Goal: Transaction & Acquisition: Purchase product/service

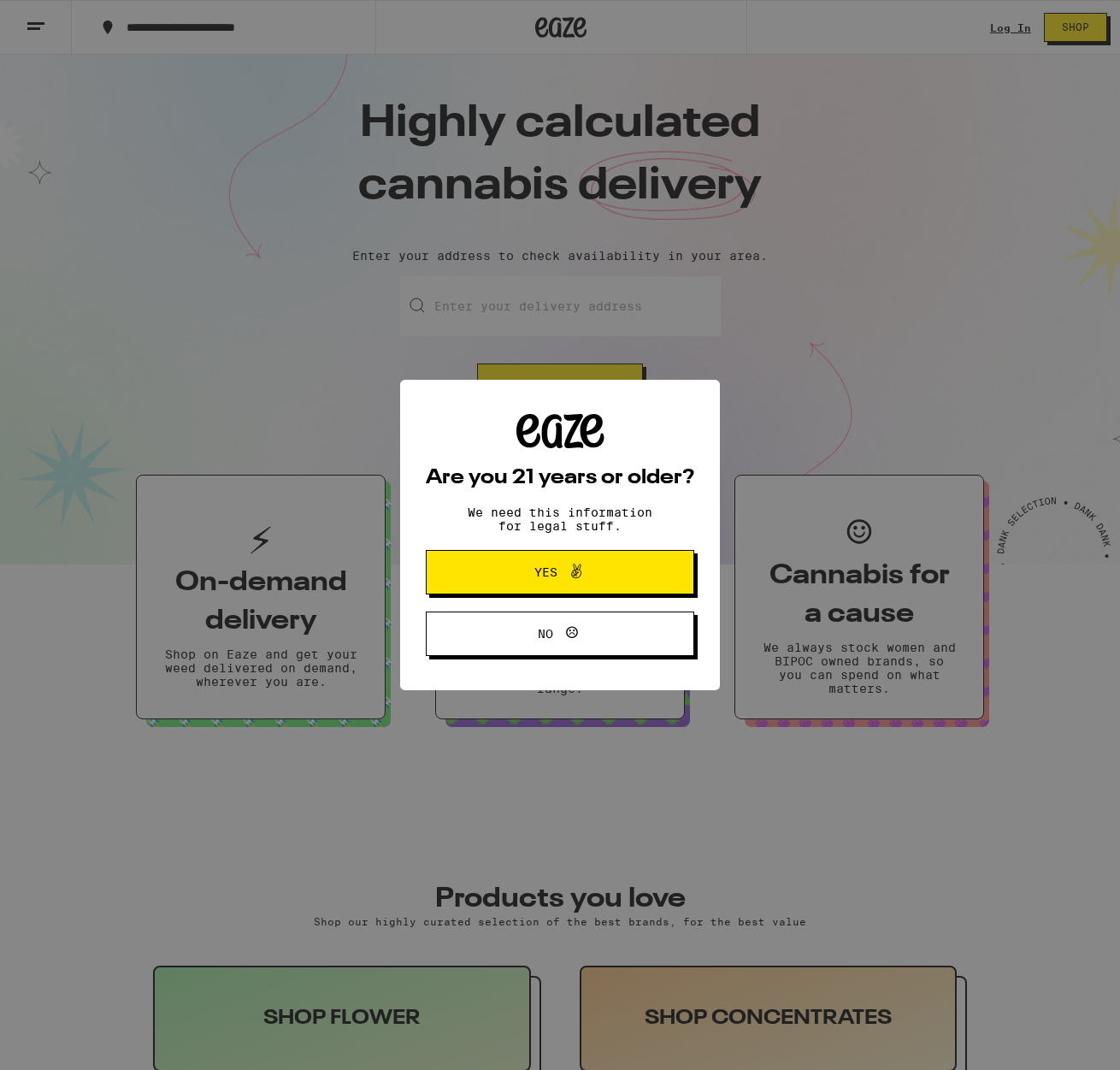
click at [582, 591] on button "Yes" at bounding box center [560, 572] width 269 height 44
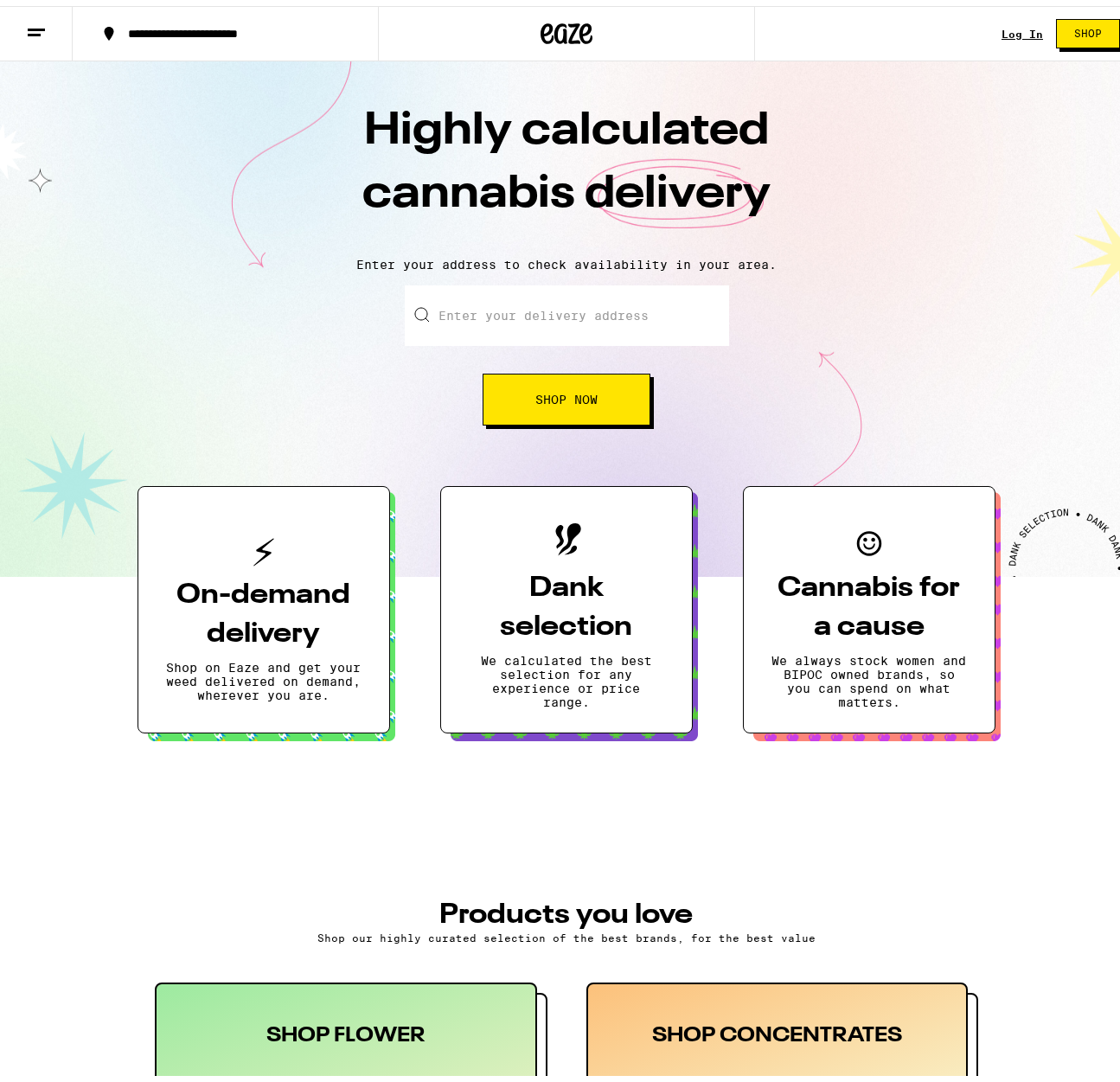
click at [1020, 30] on link "Log In" at bounding box center [1022, 28] width 41 height 12
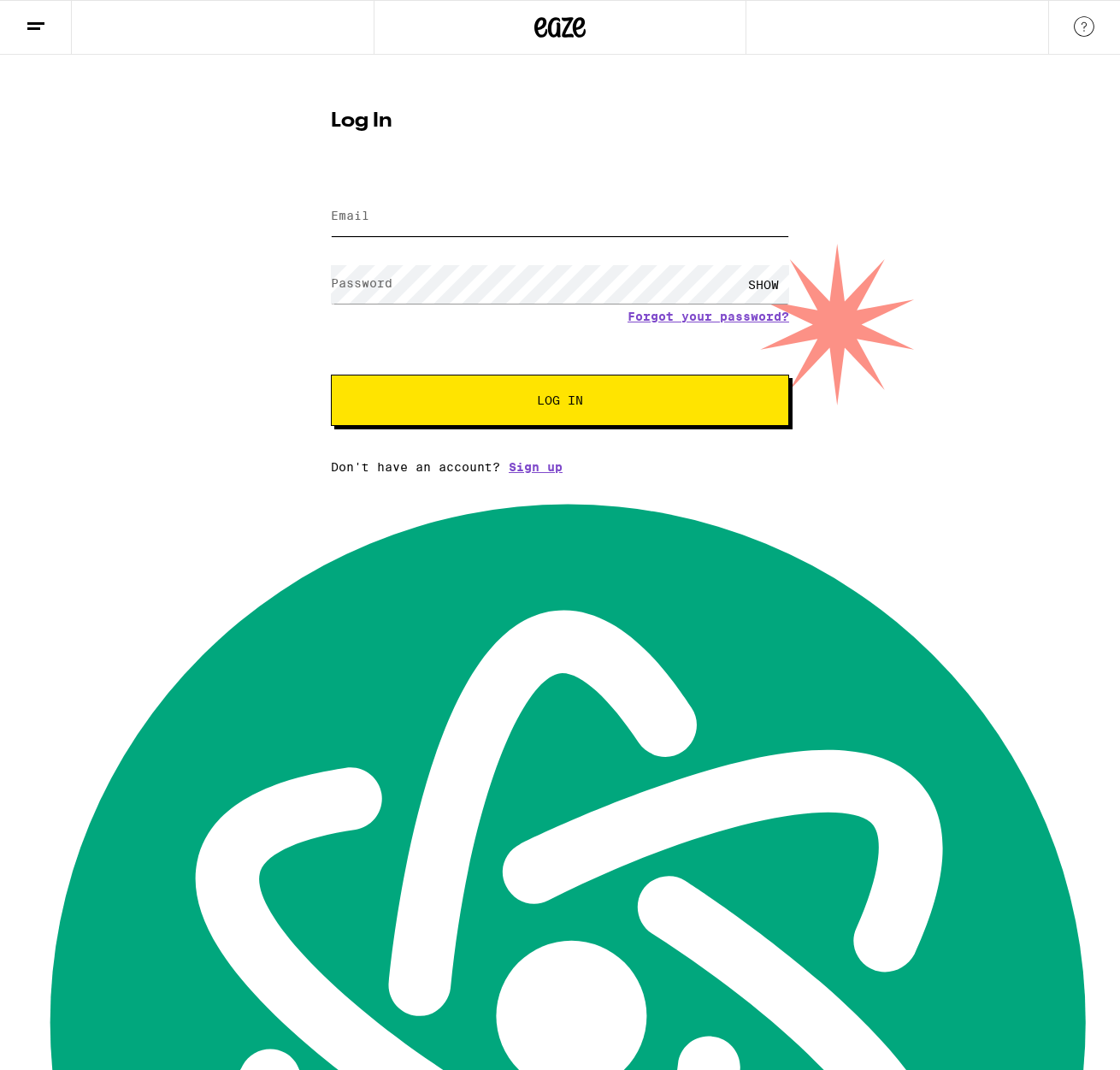
type input "[PERSON_NAME][EMAIL_ADDRESS][PERSON_NAME][DOMAIN_NAME]"
click at [541, 417] on button "Log In" at bounding box center [560, 401] width 458 height 51
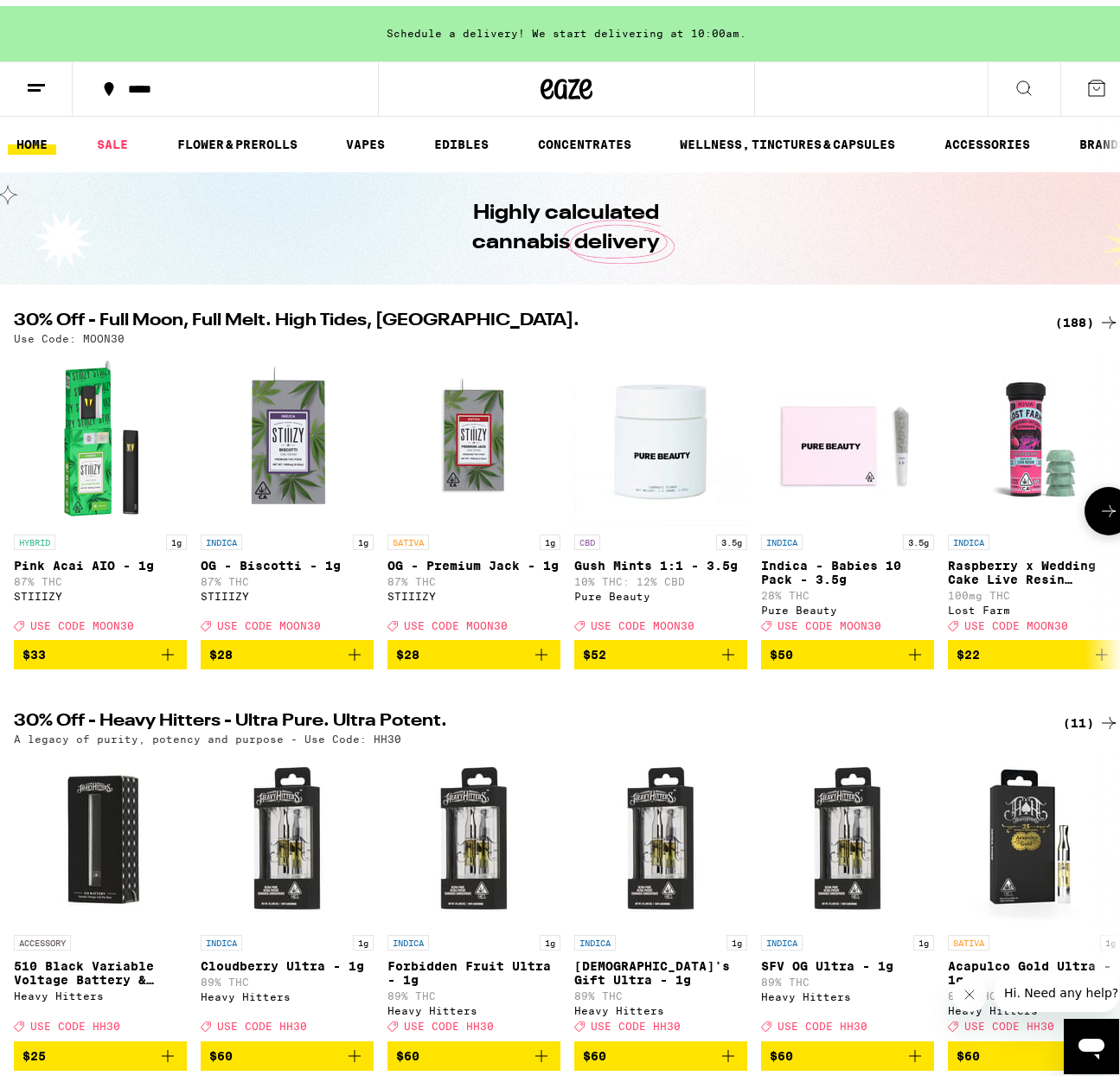
click at [1101, 515] on icon at bounding box center [1108, 504] width 21 height 21
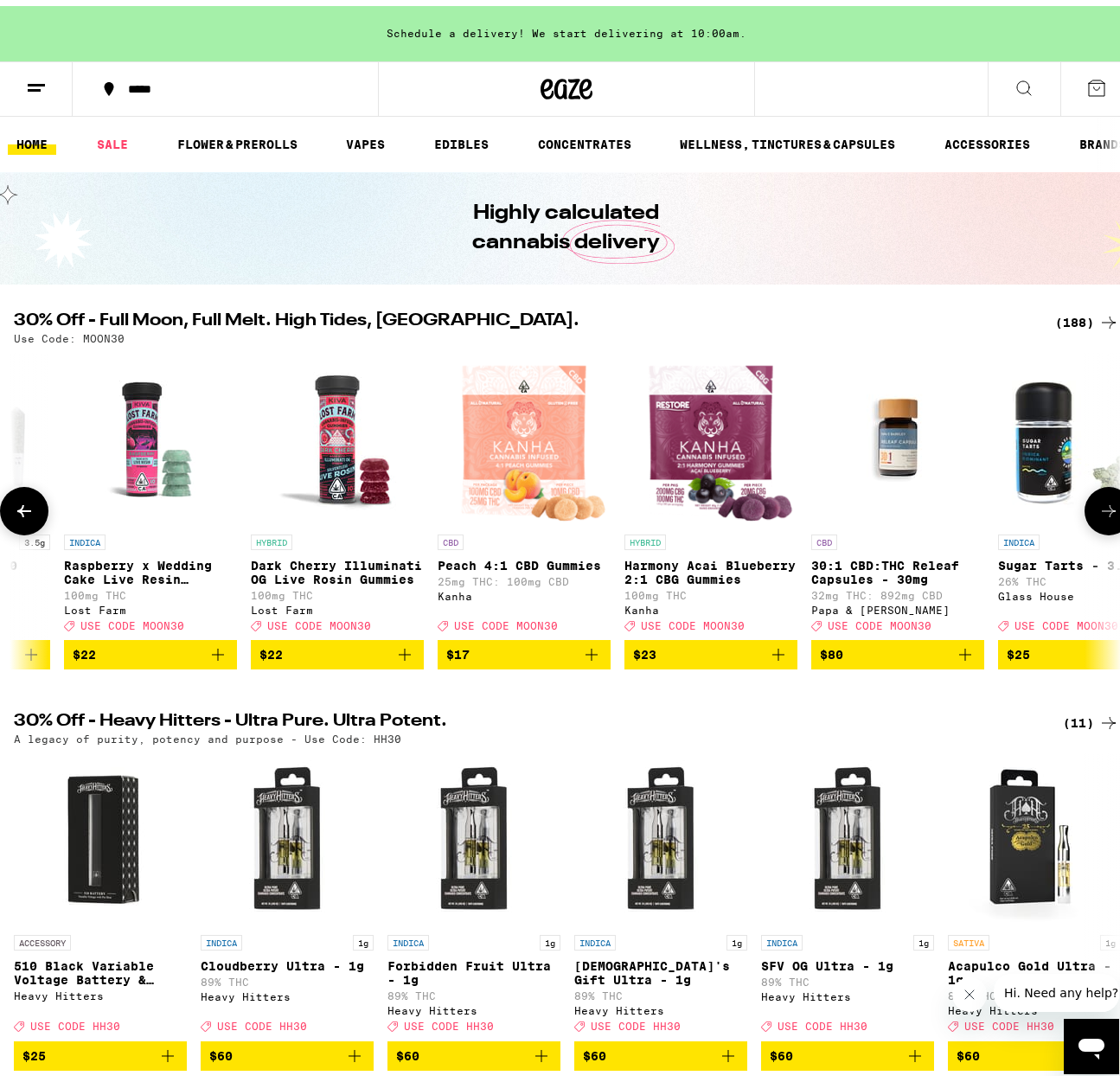
scroll to position [0, 904]
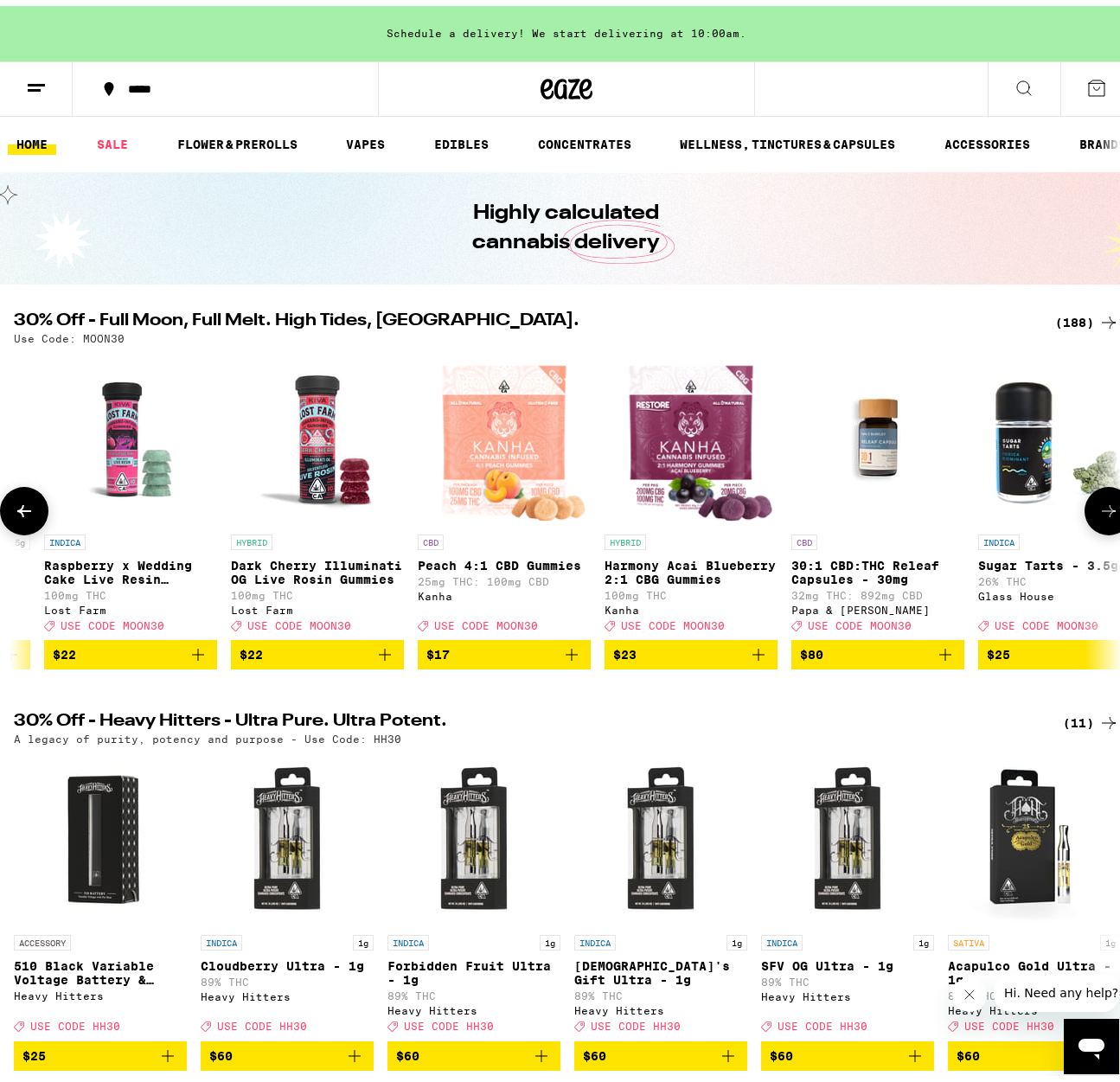
click at [1085, 520] on button at bounding box center [1109, 505] width 48 height 48
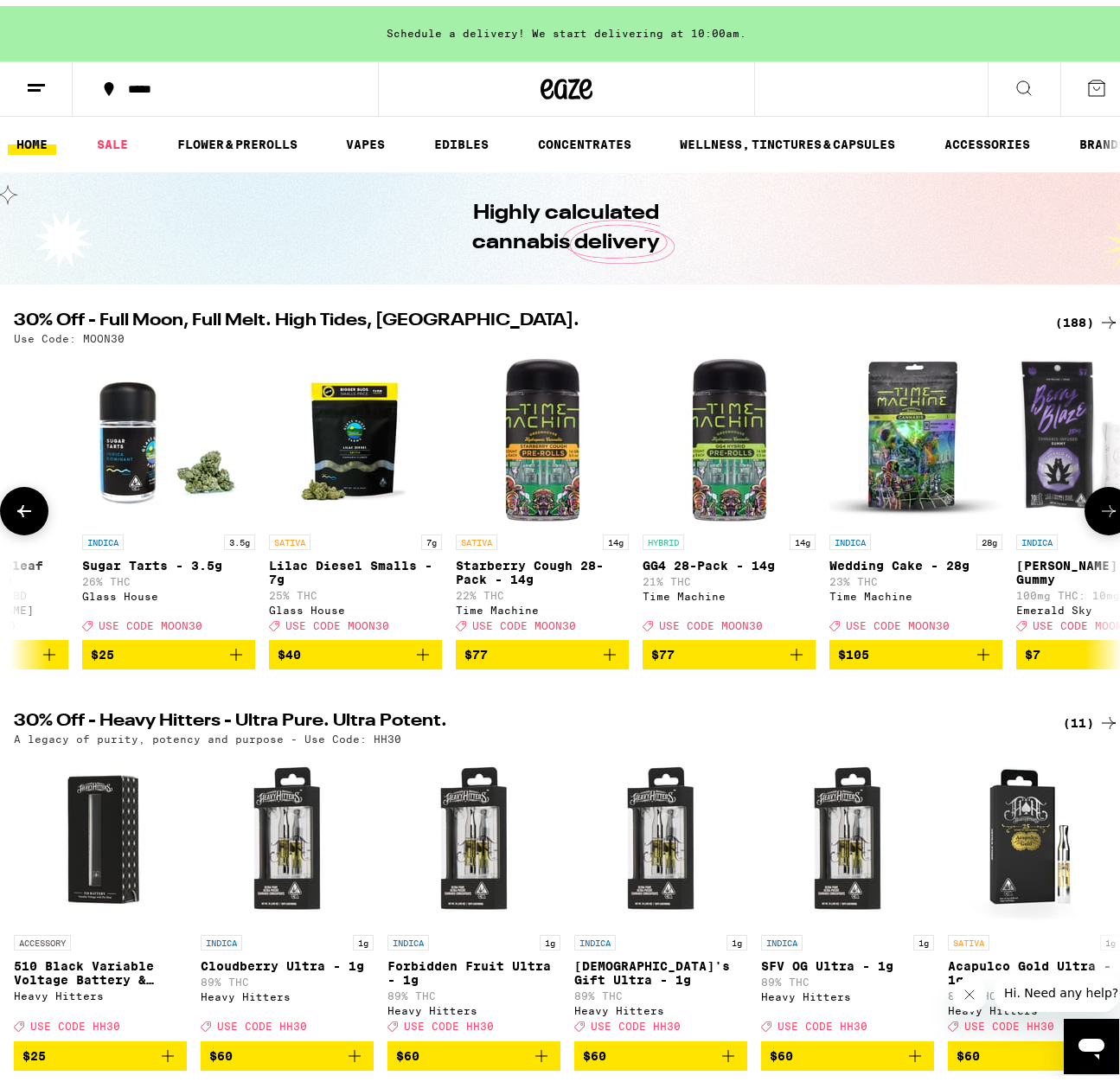
scroll to position [0, 1808]
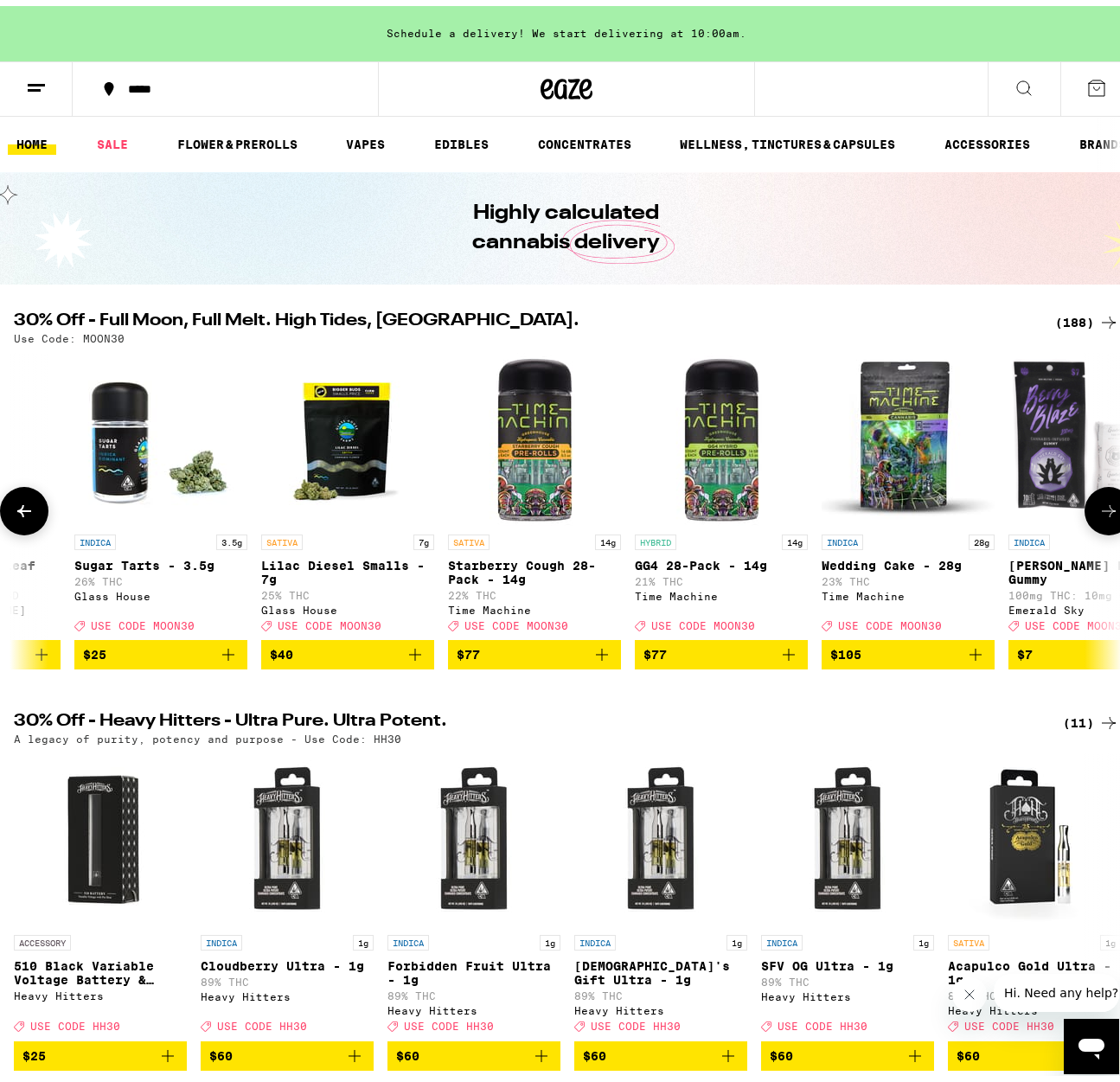
click at [1085, 520] on button at bounding box center [1109, 505] width 48 height 48
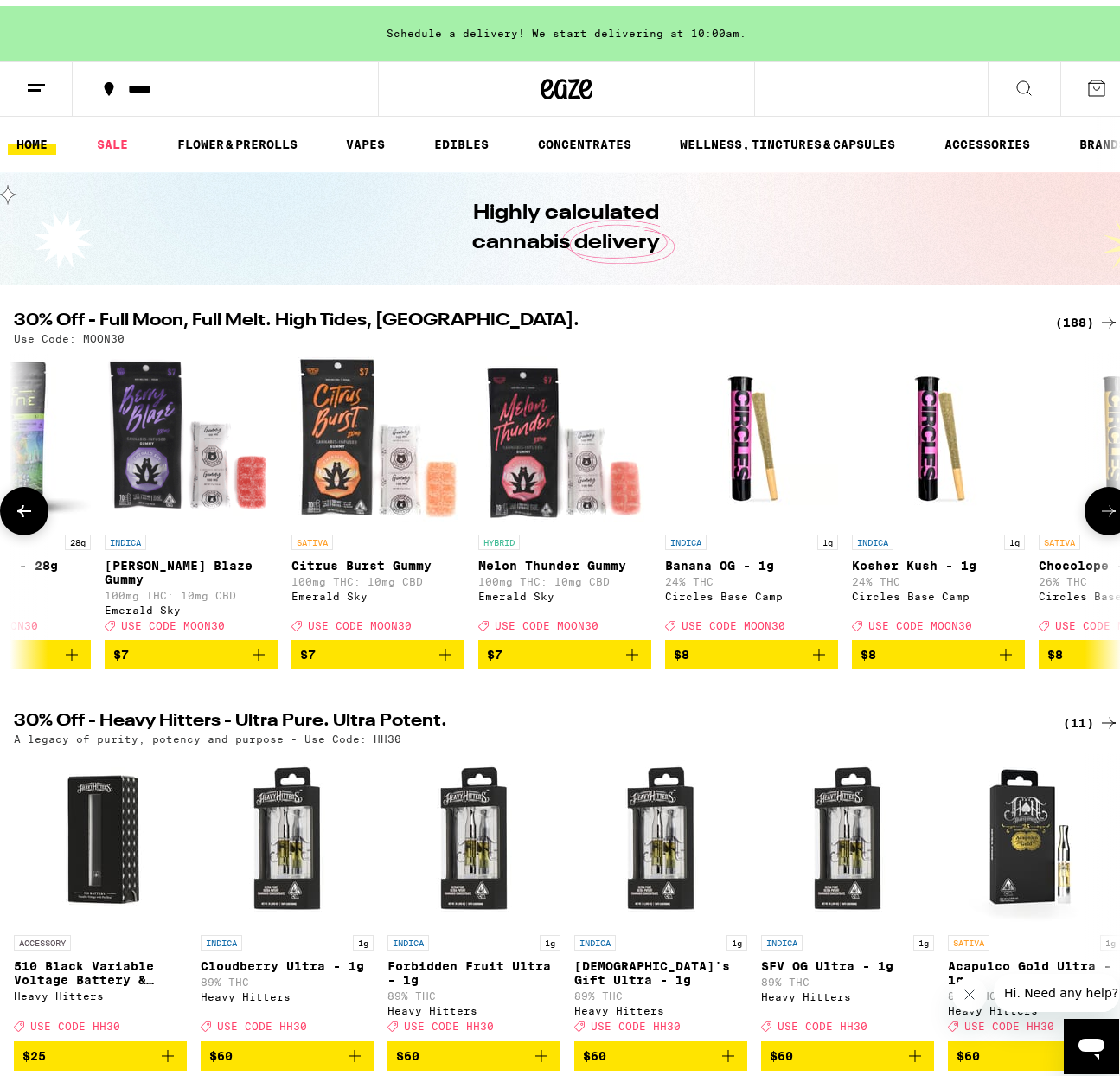
click at [1085, 520] on button at bounding box center [1109, 505] width 48 height 48
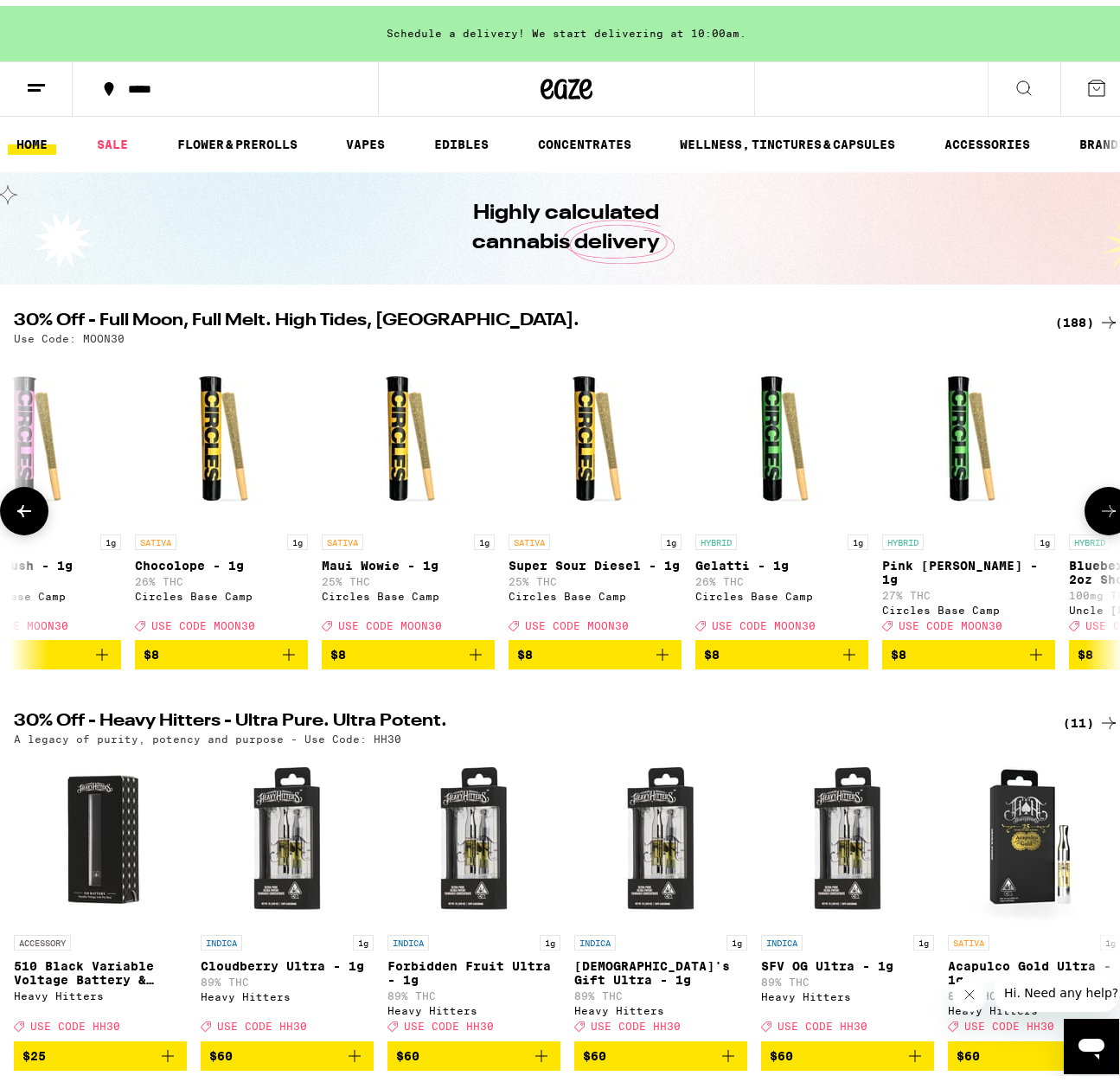
click at [1085, 520] on button at bounding box center [1109, 505] width 48 height 48
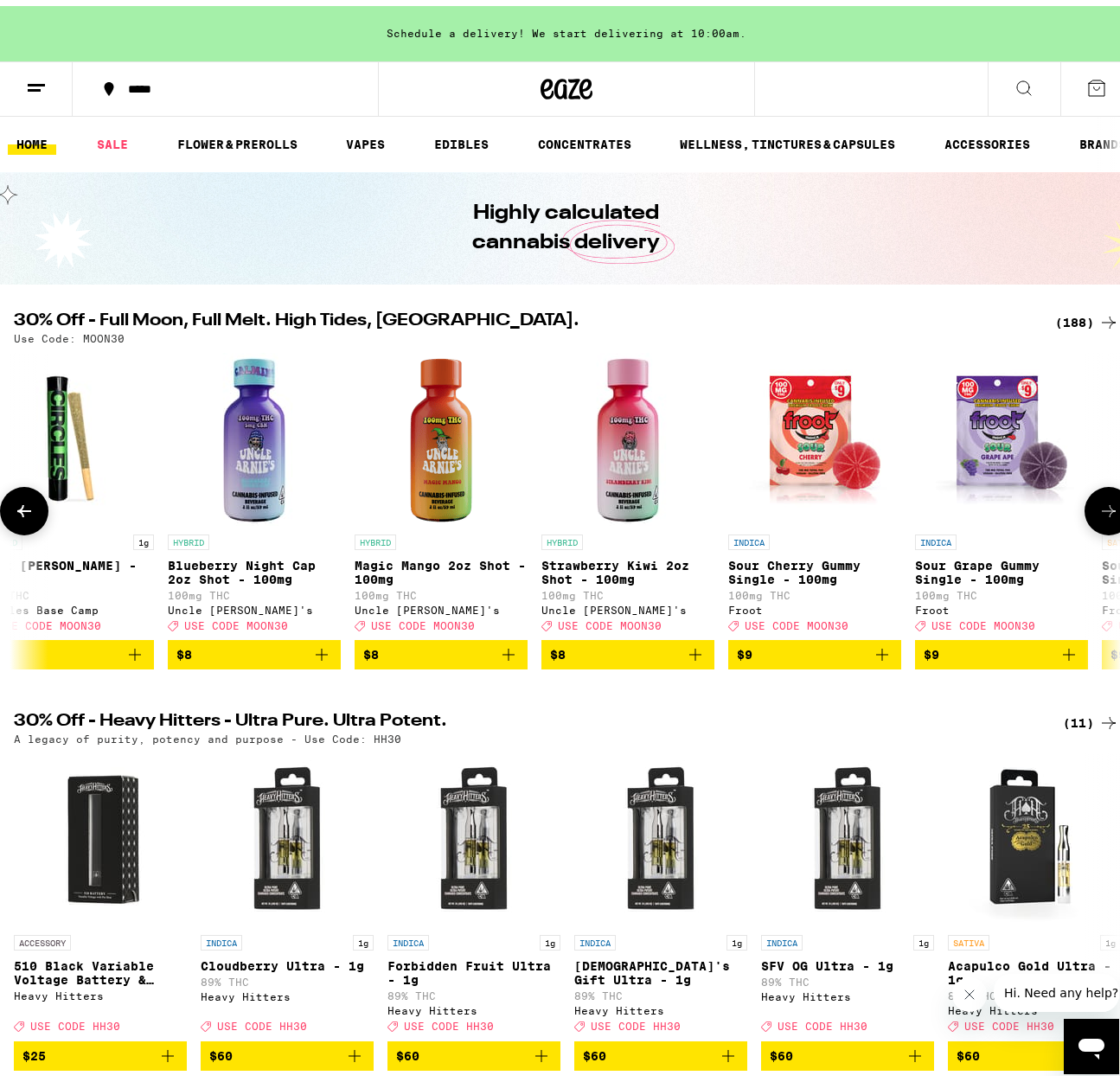
scroll to position [0, 4520]
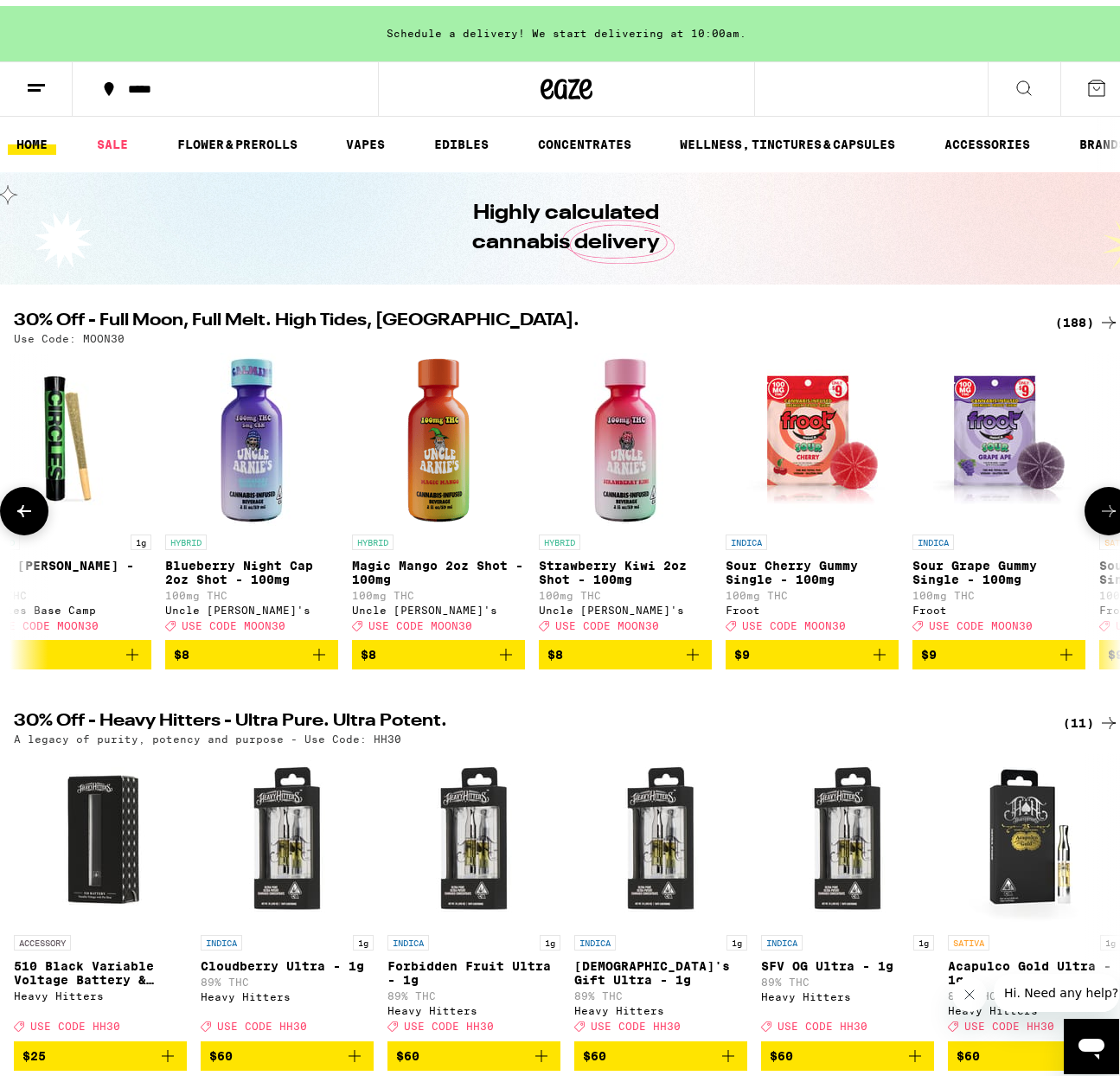
click at [1085, 520] on button at bounding box center [1109, 505] width 48 height 48
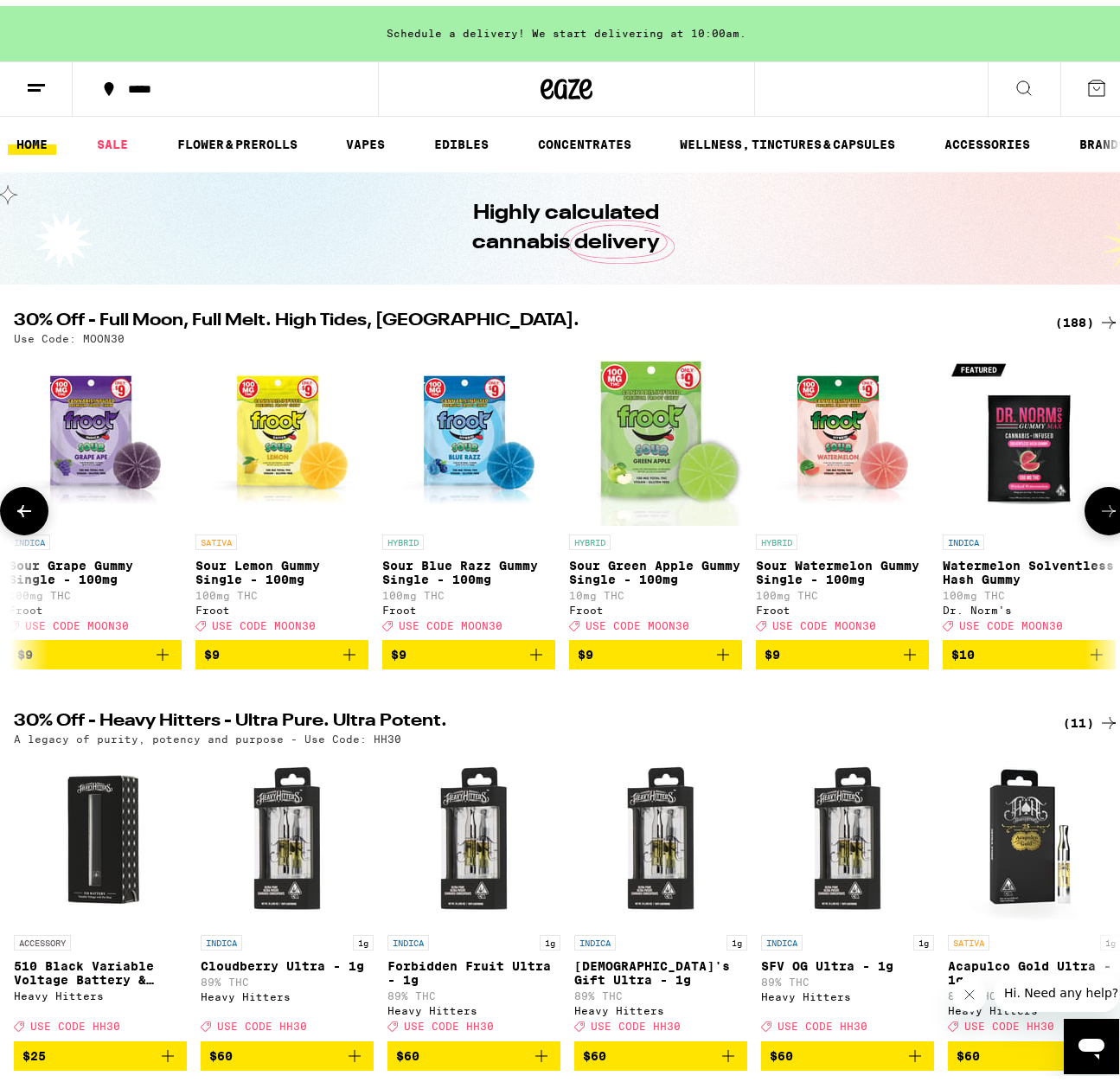
click at [1085, 520] on button at bounding box center [1109, 505] width 48 height 48
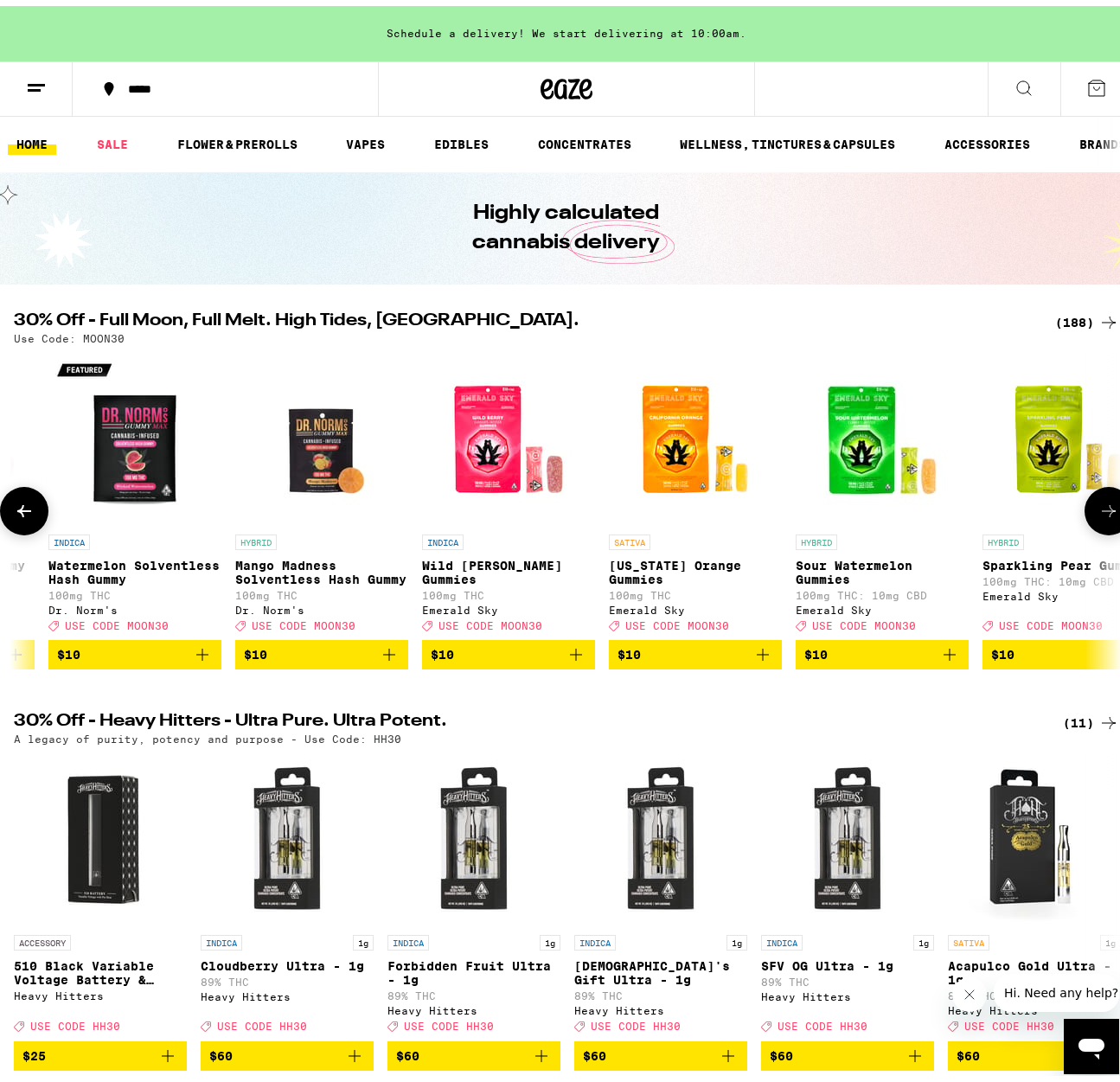
scroll to position [0, 6328]
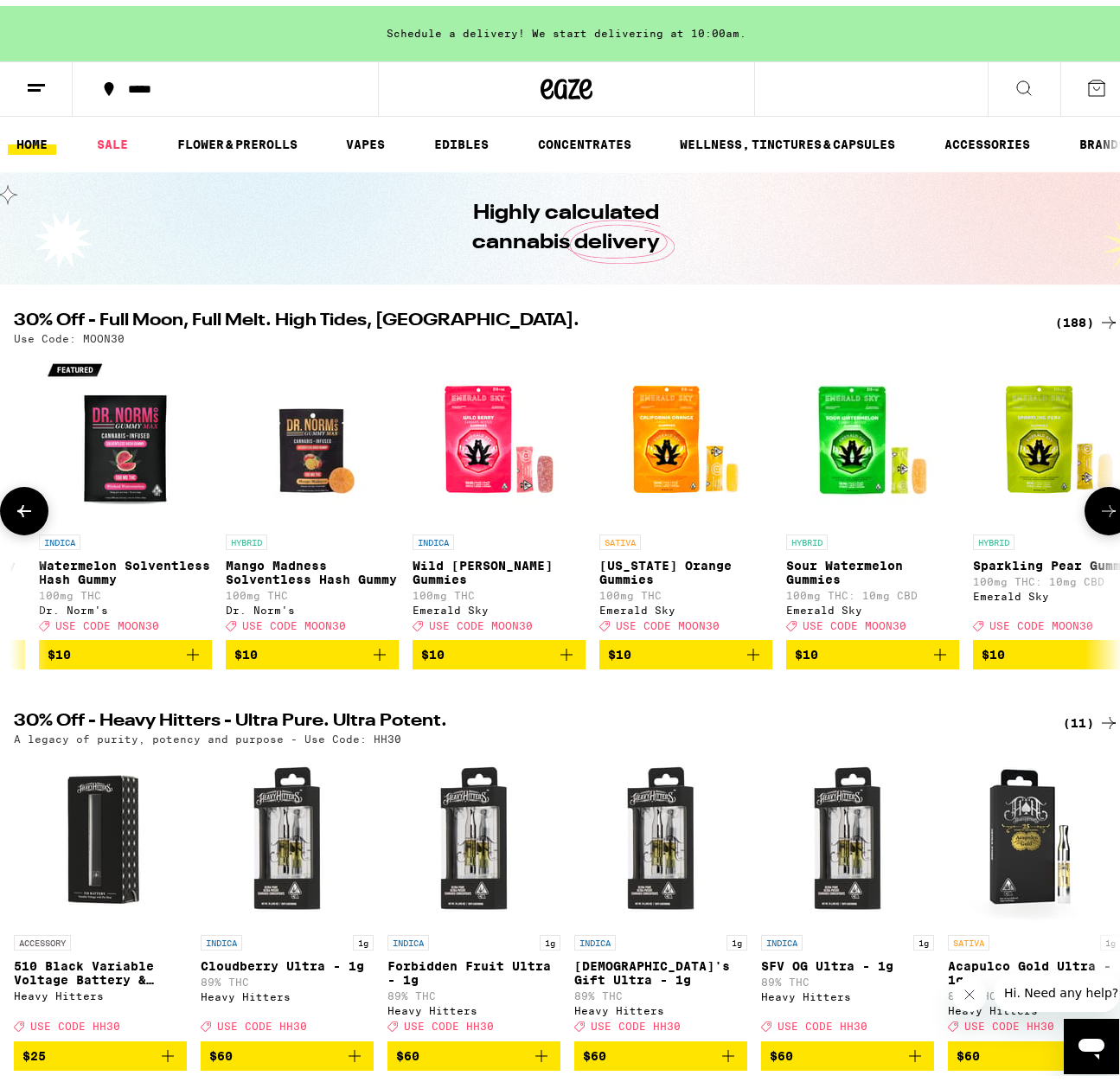
click at [1085, 520] on button at bounding box center [1109, 505] width 48 height 48
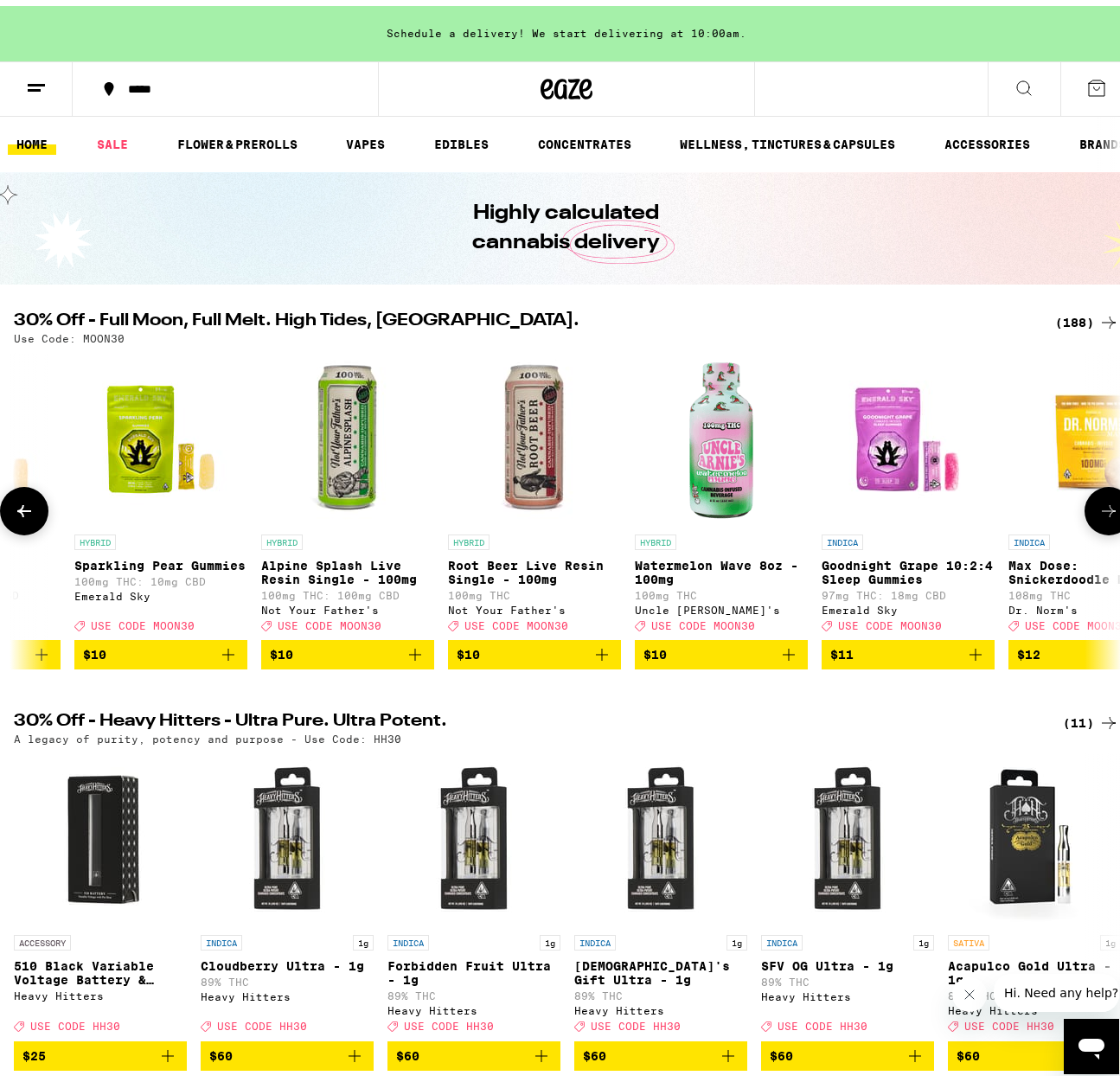
scroll to position [0, 7232]
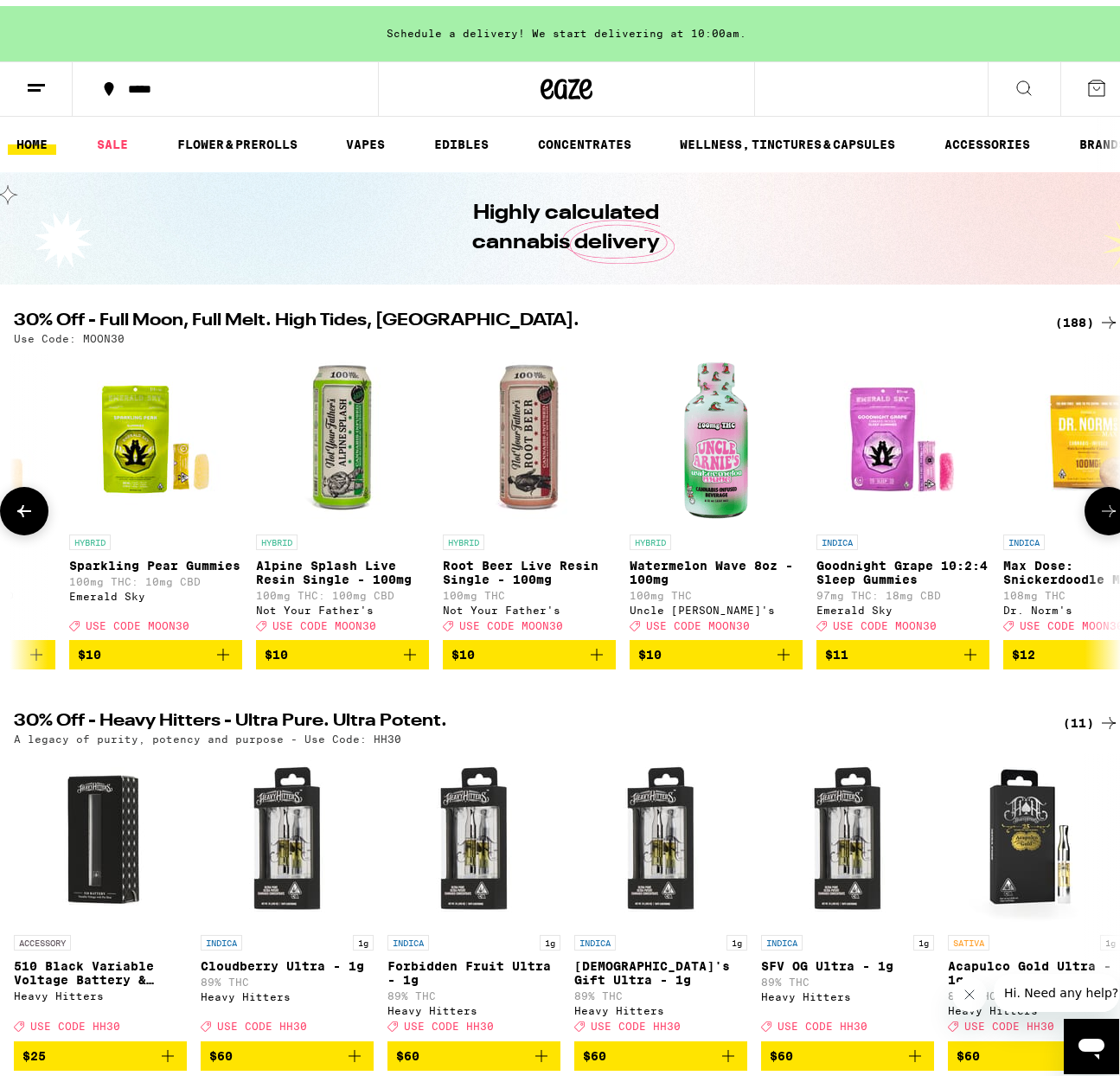
click at [1085, 520] on button at bounding box center [1109, 505] width 48 height 48
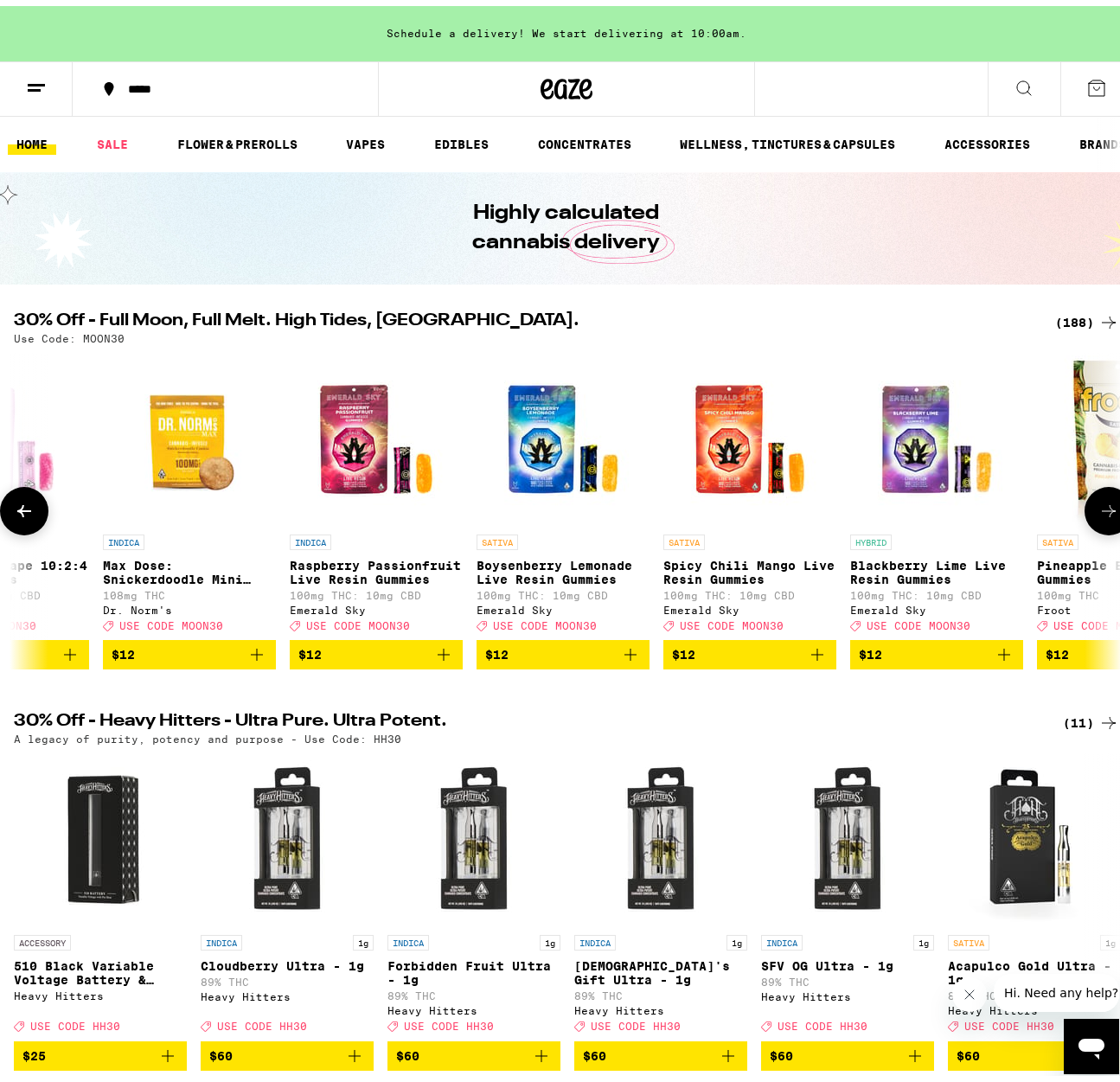
scroll to position [0, 8136]
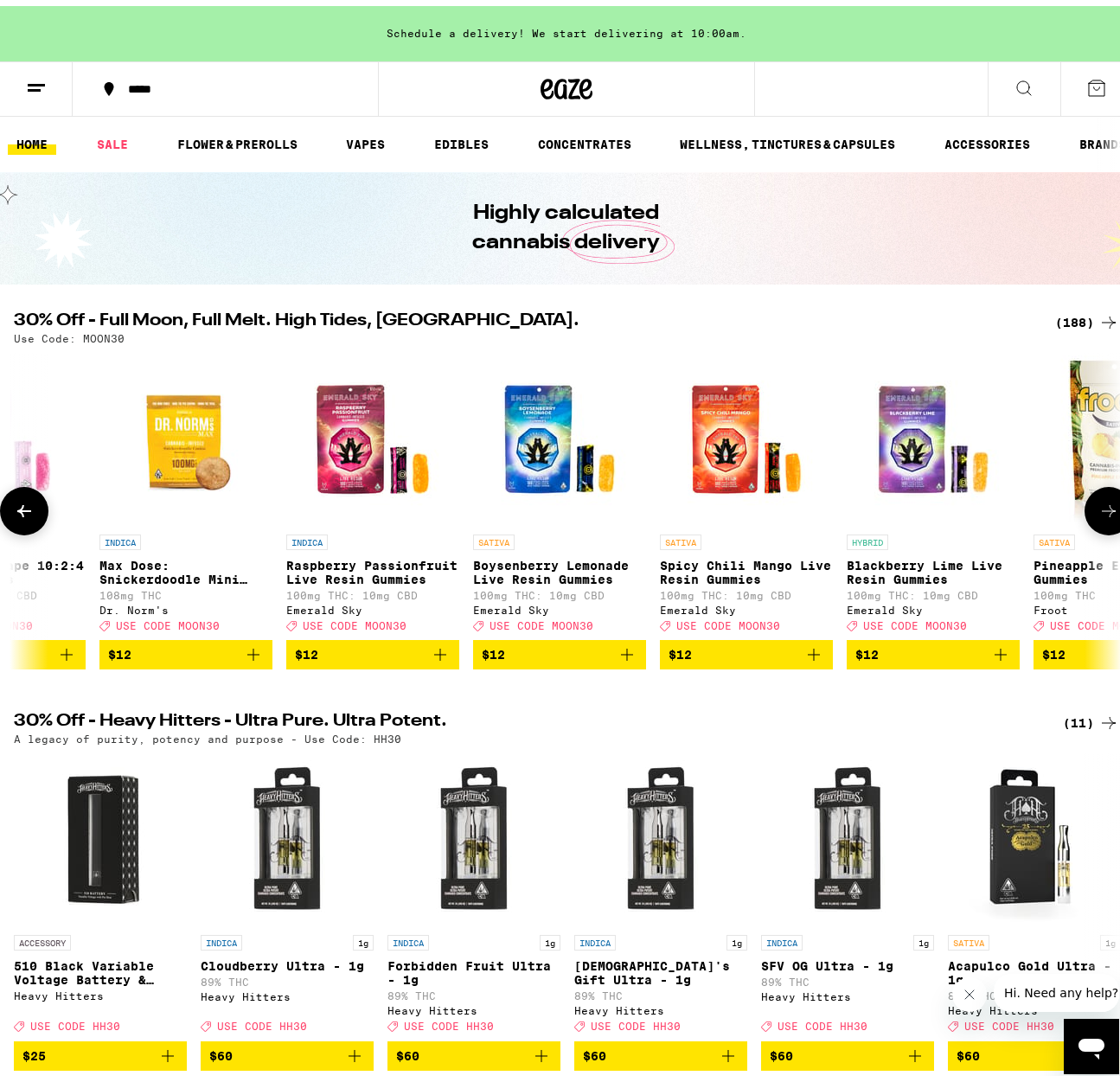
click at [1085, 520] on button at bounding box center [1109, 505] width 48 height 48
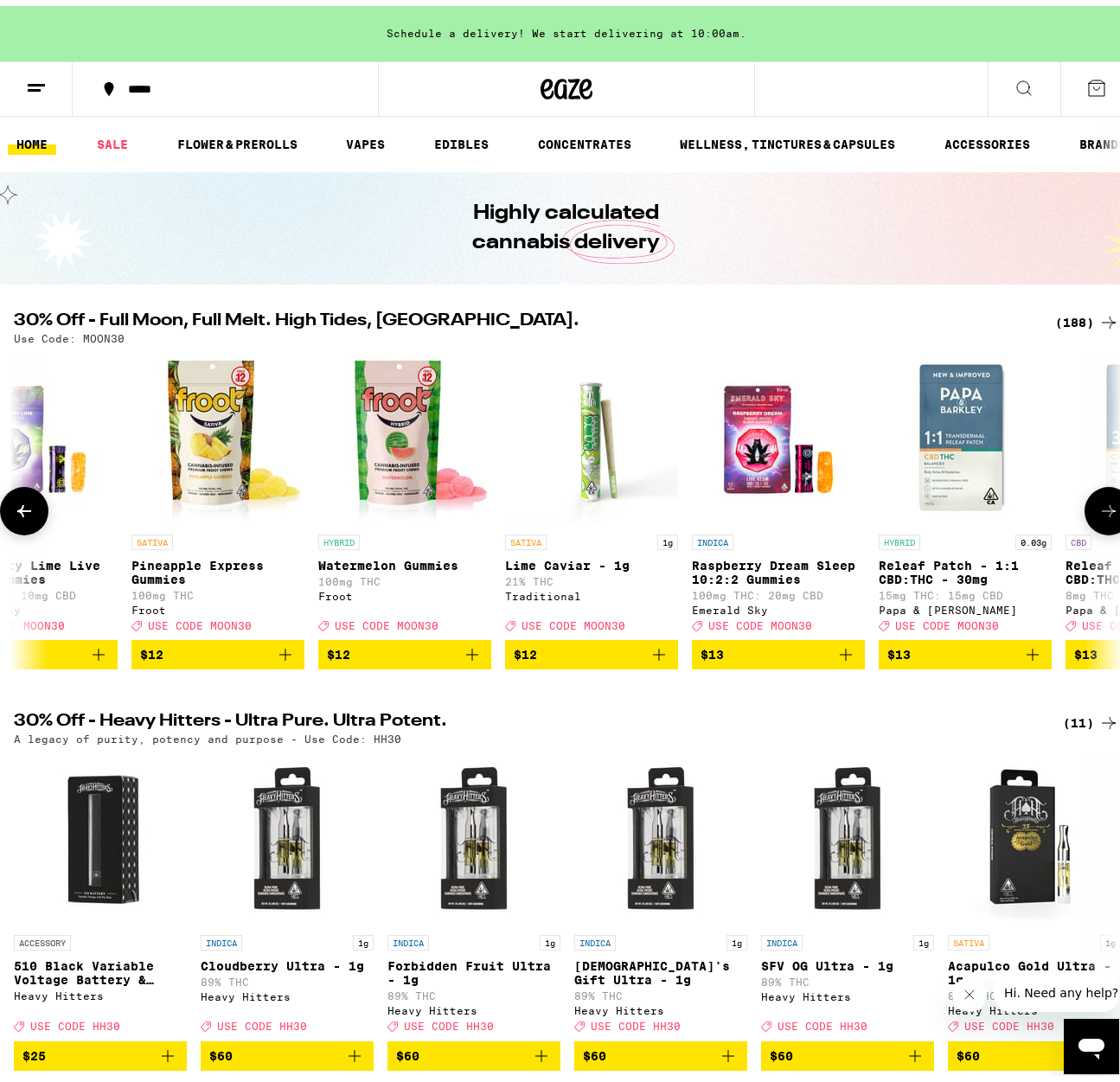
scroll to position [0, 9040]
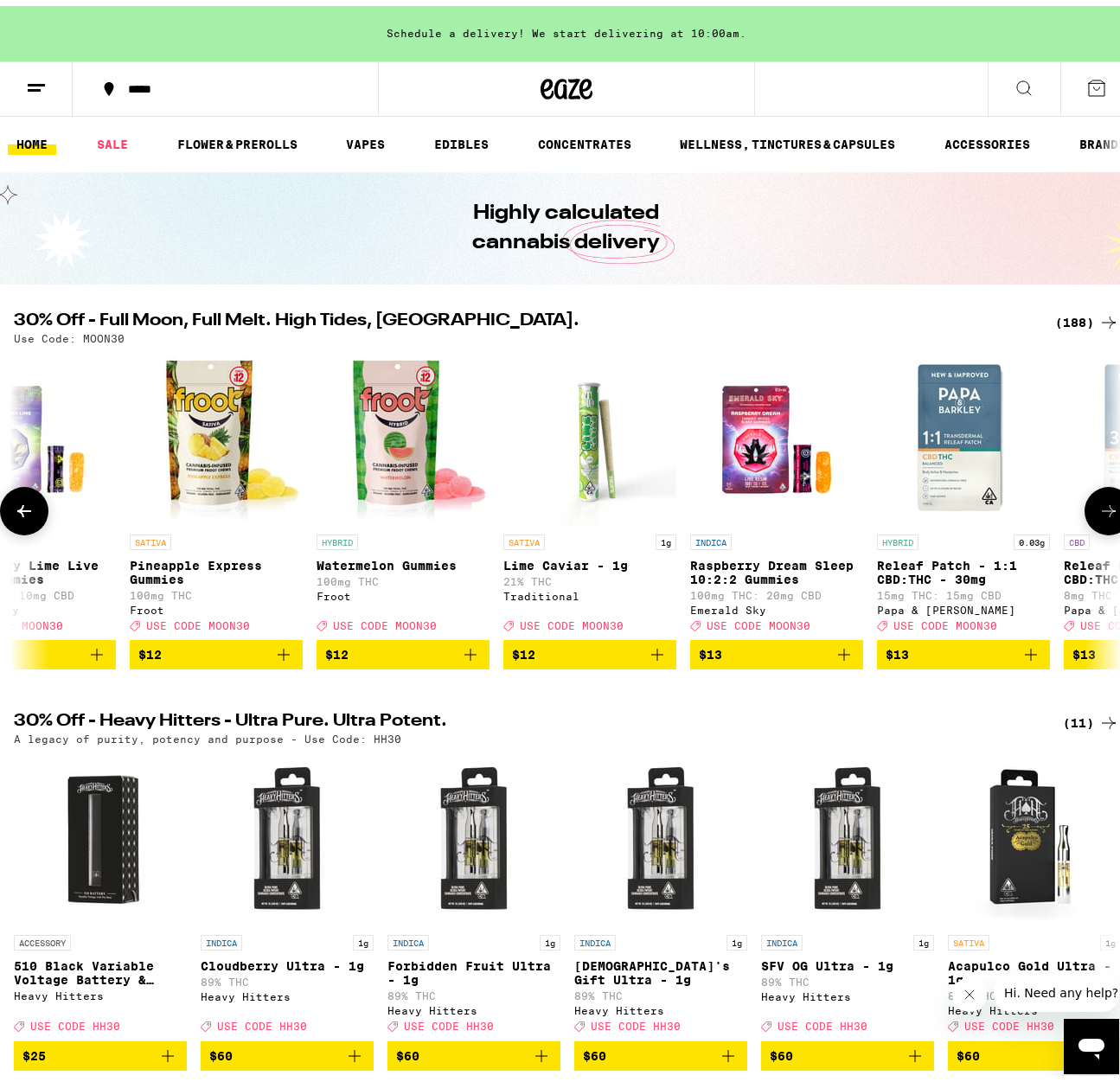
click at [1085, 520] on button at bounding box center [1109, 505] width 48 height 48
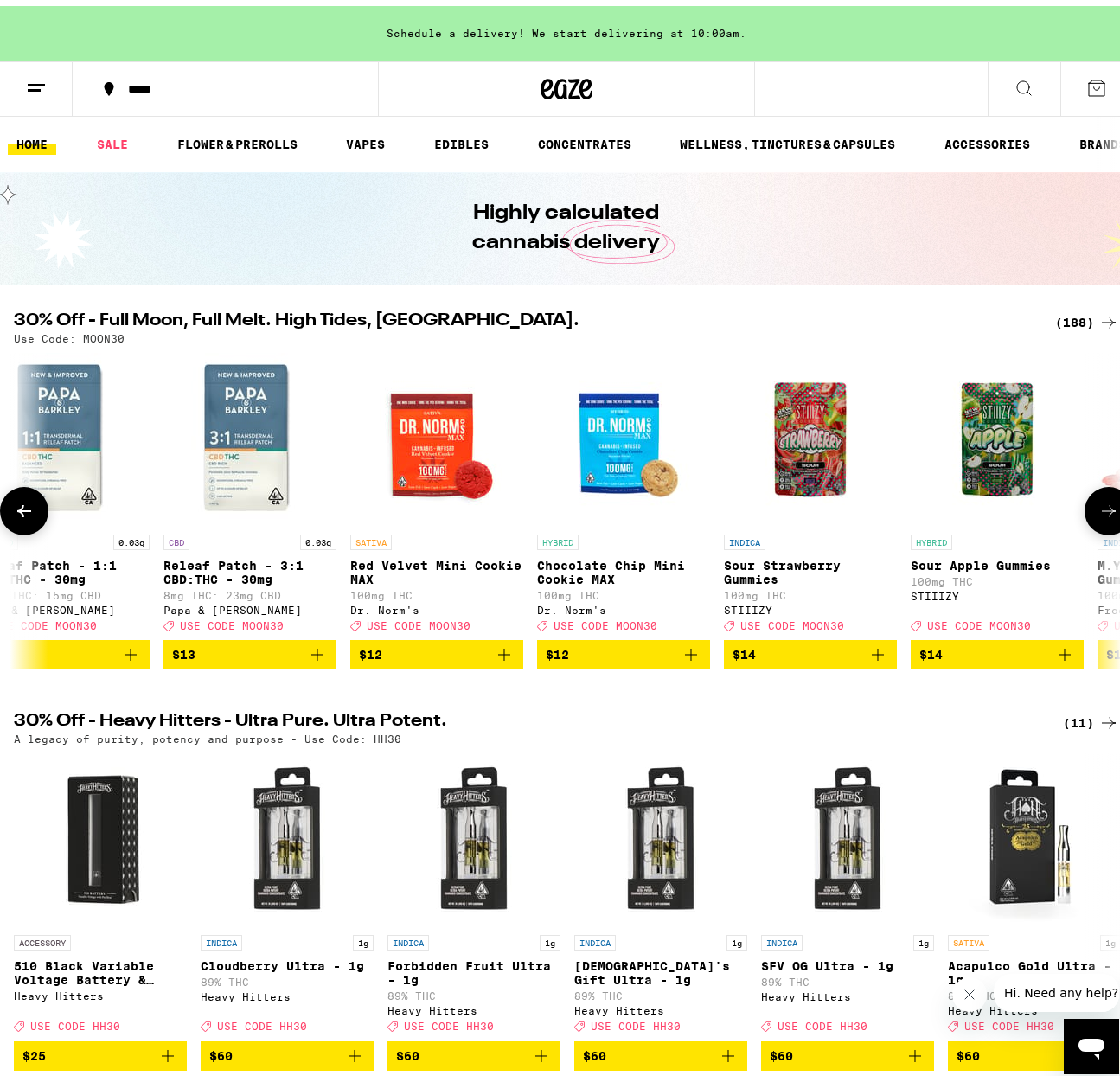
scroll to position [0, 9944]
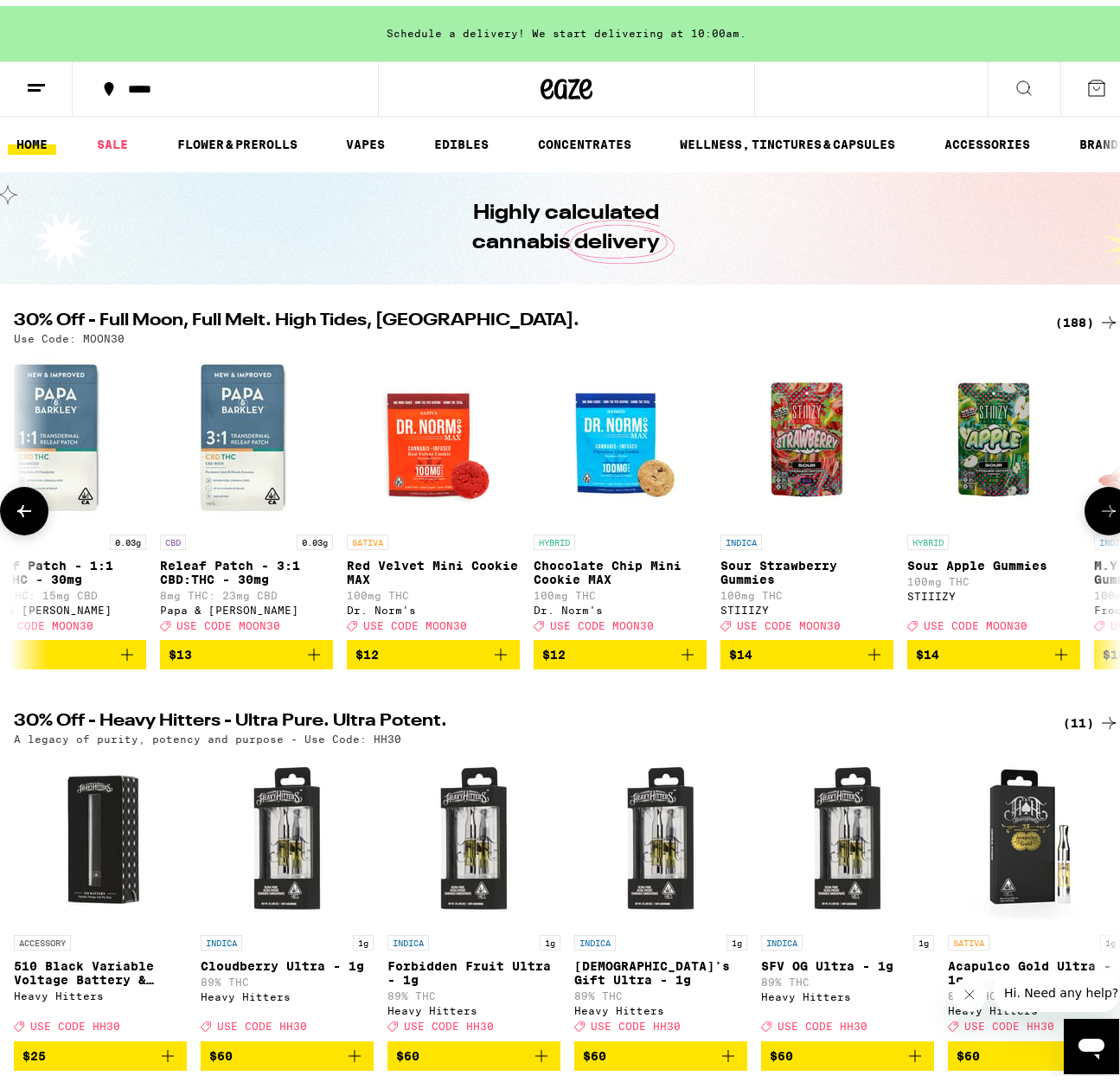
click at [1085, 520] on button at bounding box center [1109, 505] width 48 height 48
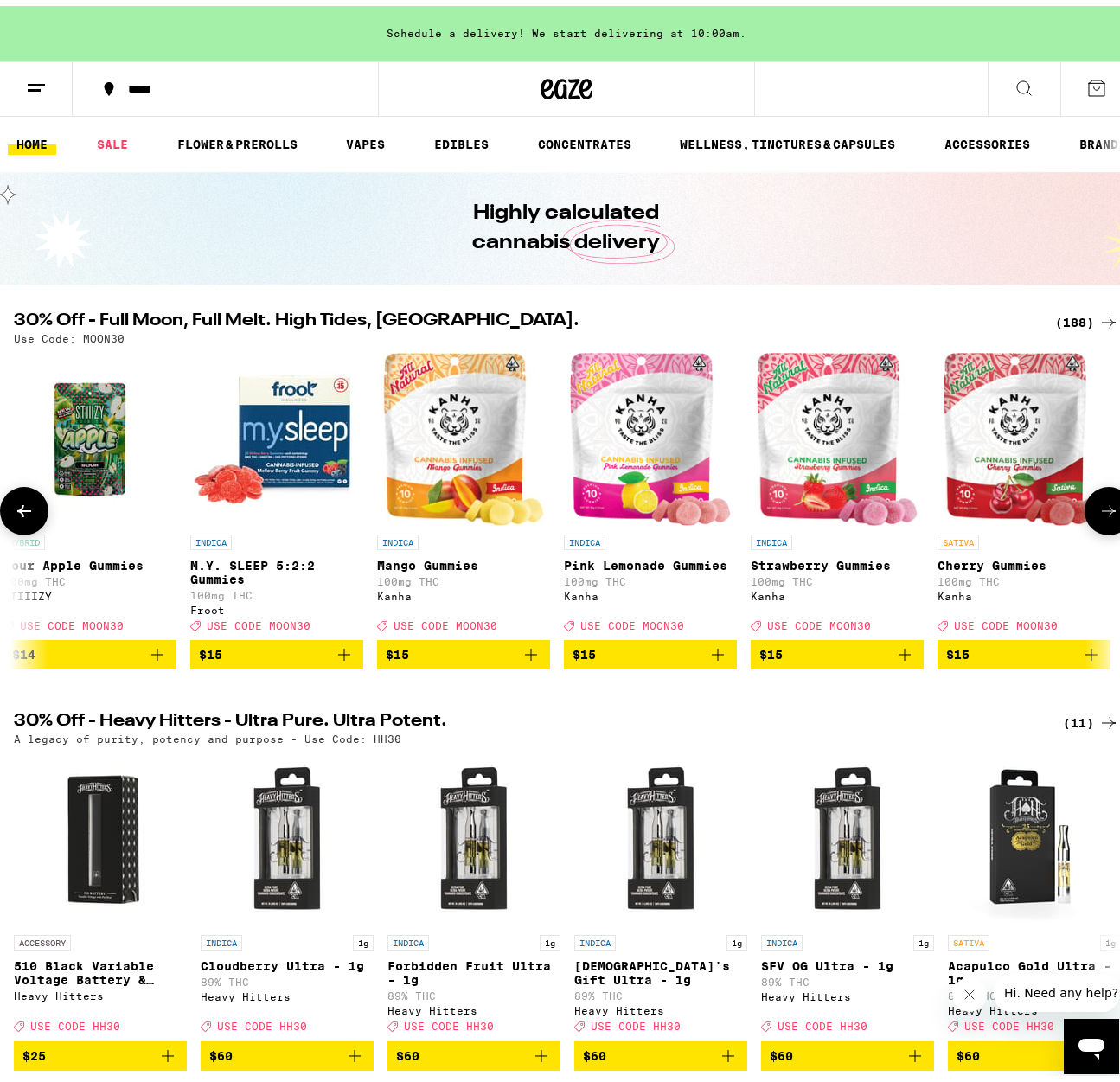
click at [1085, 520] on button at bounding box center [1109, 505] width 48 height 48
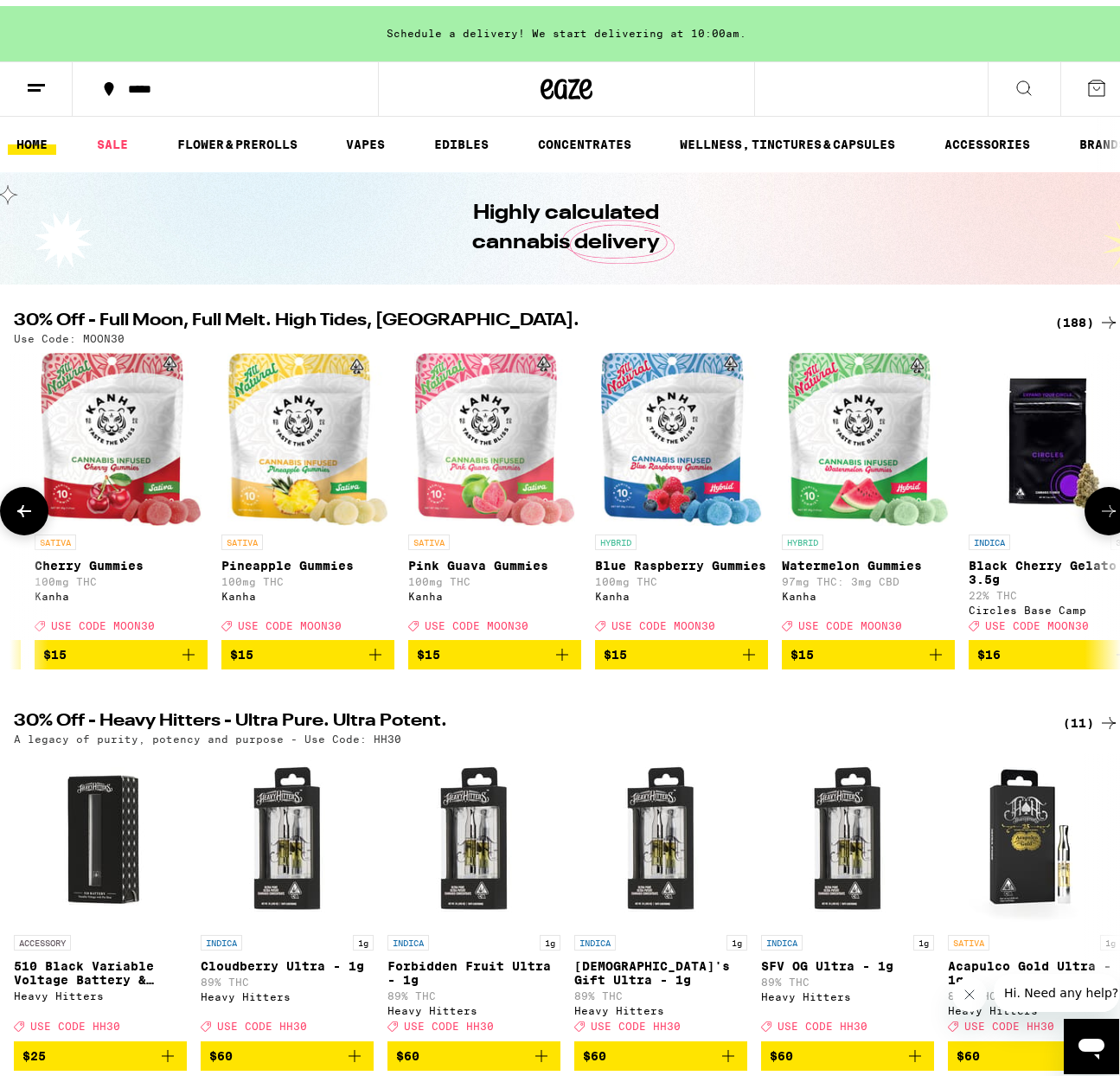
scroll to position [0, 11752]
click at [1085, 519] on button at bounding box center [1109, 505] width 48 height 48
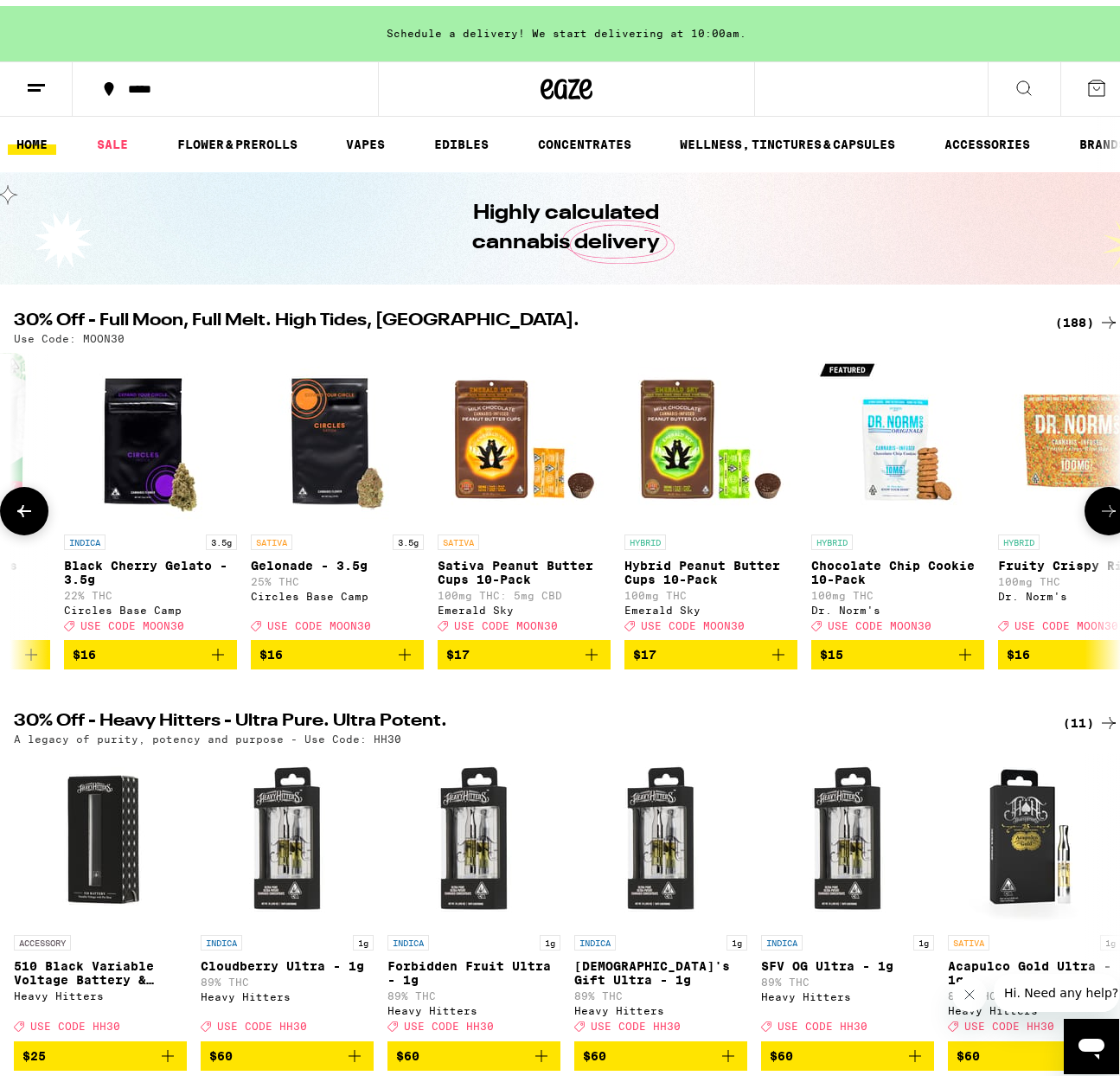
click at [1085, 519] on button at bounding box center [1109, 505] width 48 height 48
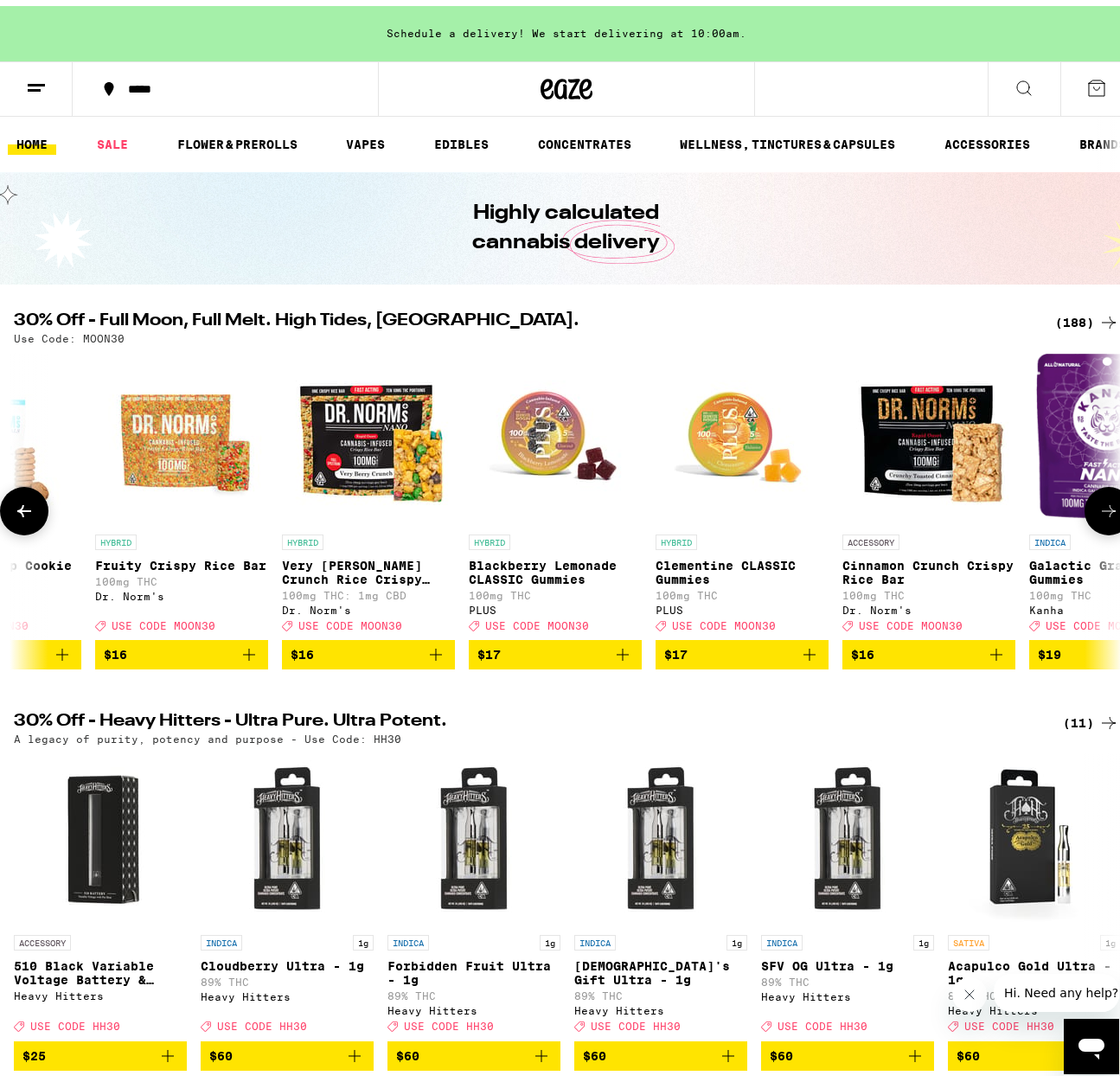
scroll to position [0, 13560]
click at [1085, 518] on button at bounding box center [1109, 505] width 48 height 48
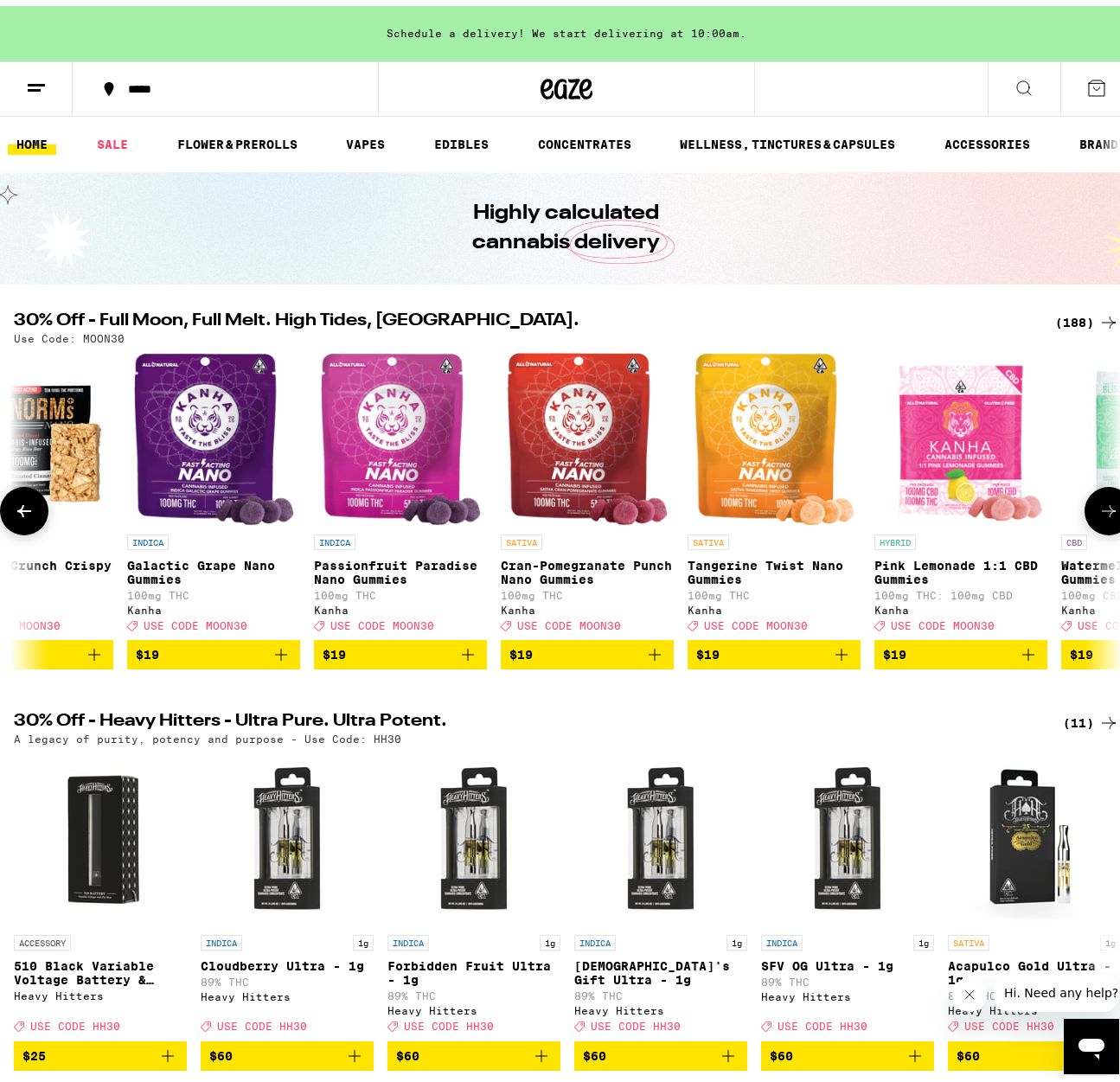
scroll to position [0, 14463]
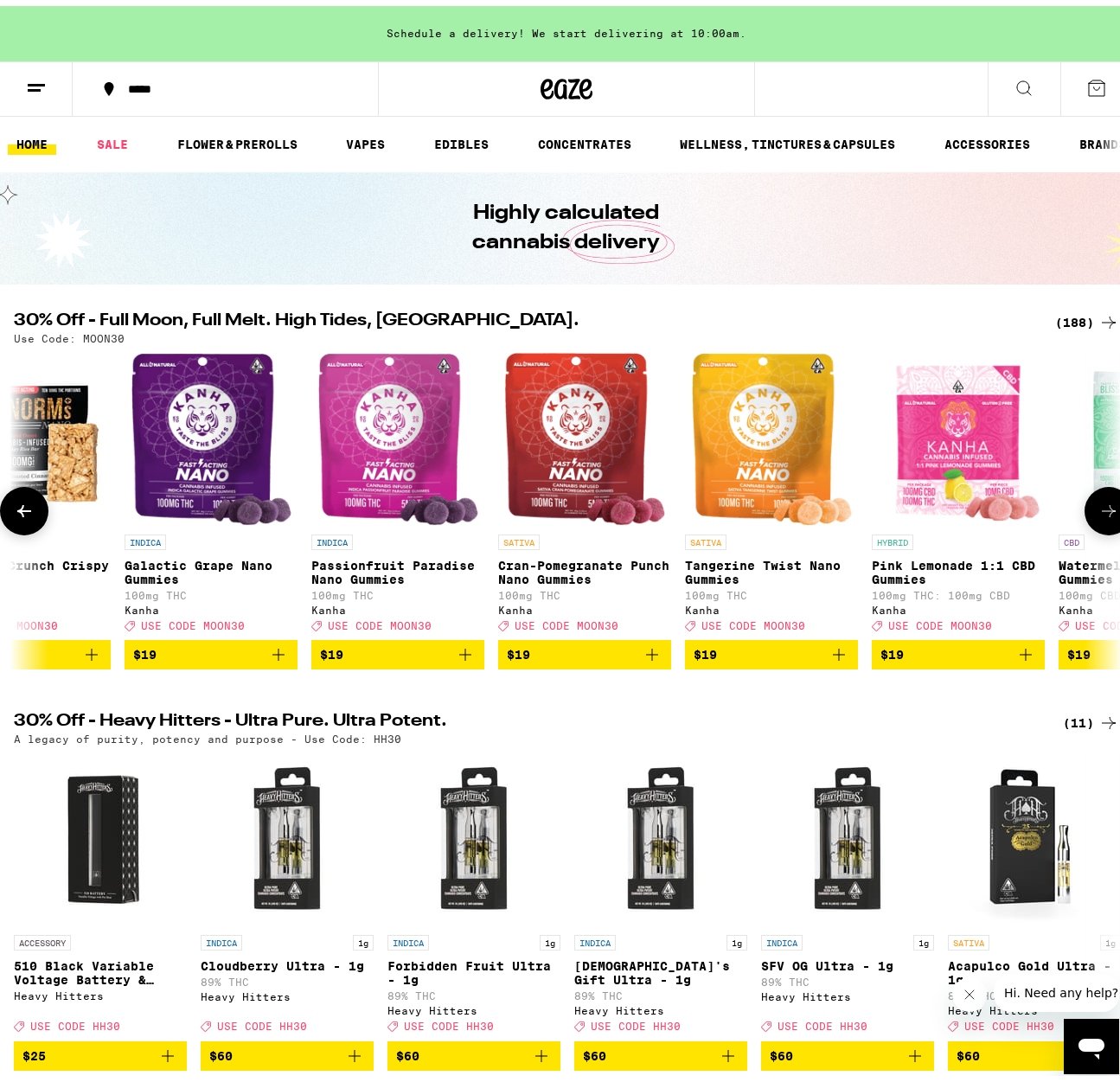
click at [1085, 516] on button at bounding box center [1109, 505] width 48 height 48
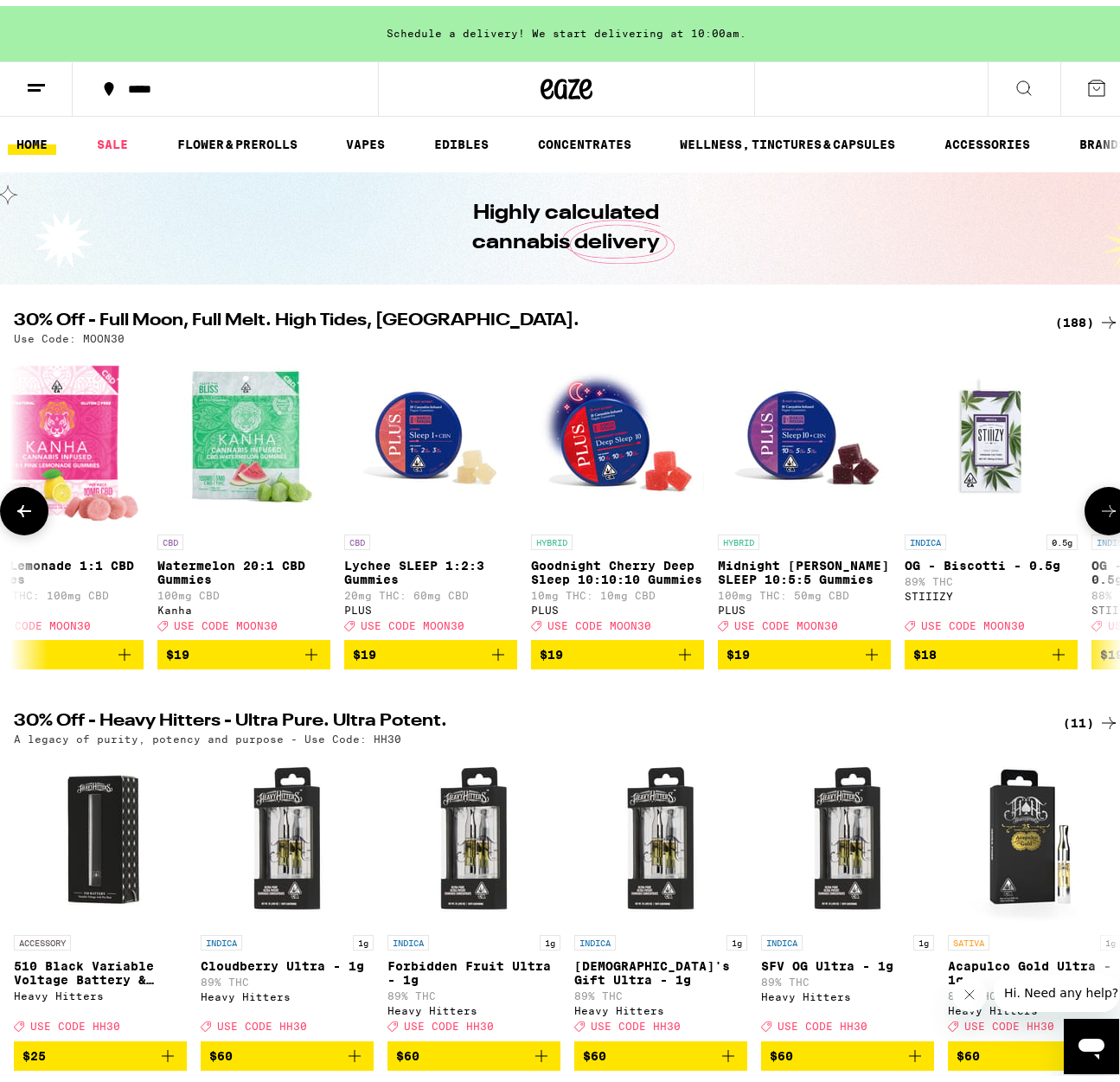
scroll to position [0, 15368]
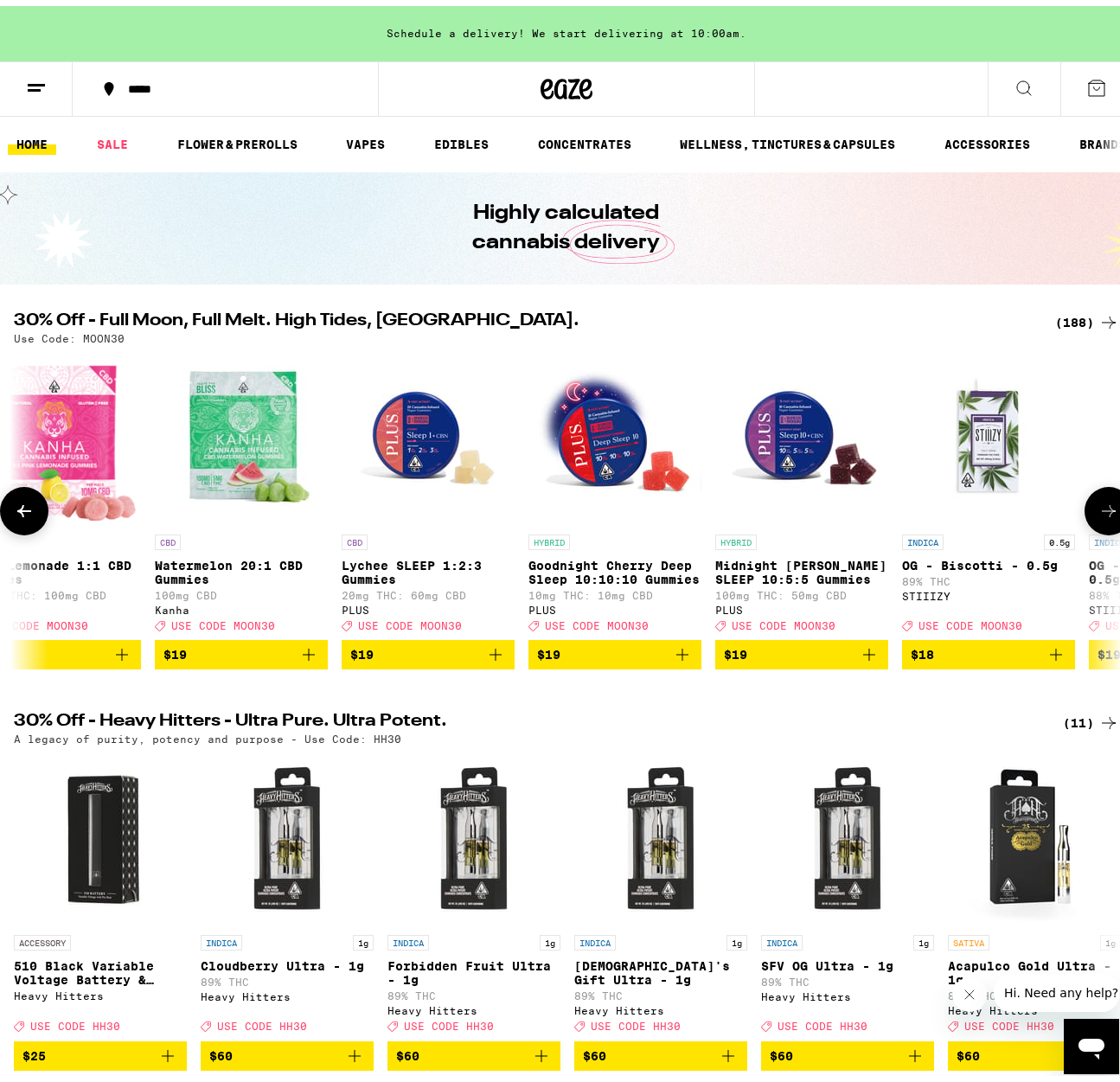
click at [1085, 516] on button at bounding box center [1109, 505] width 48 height 48
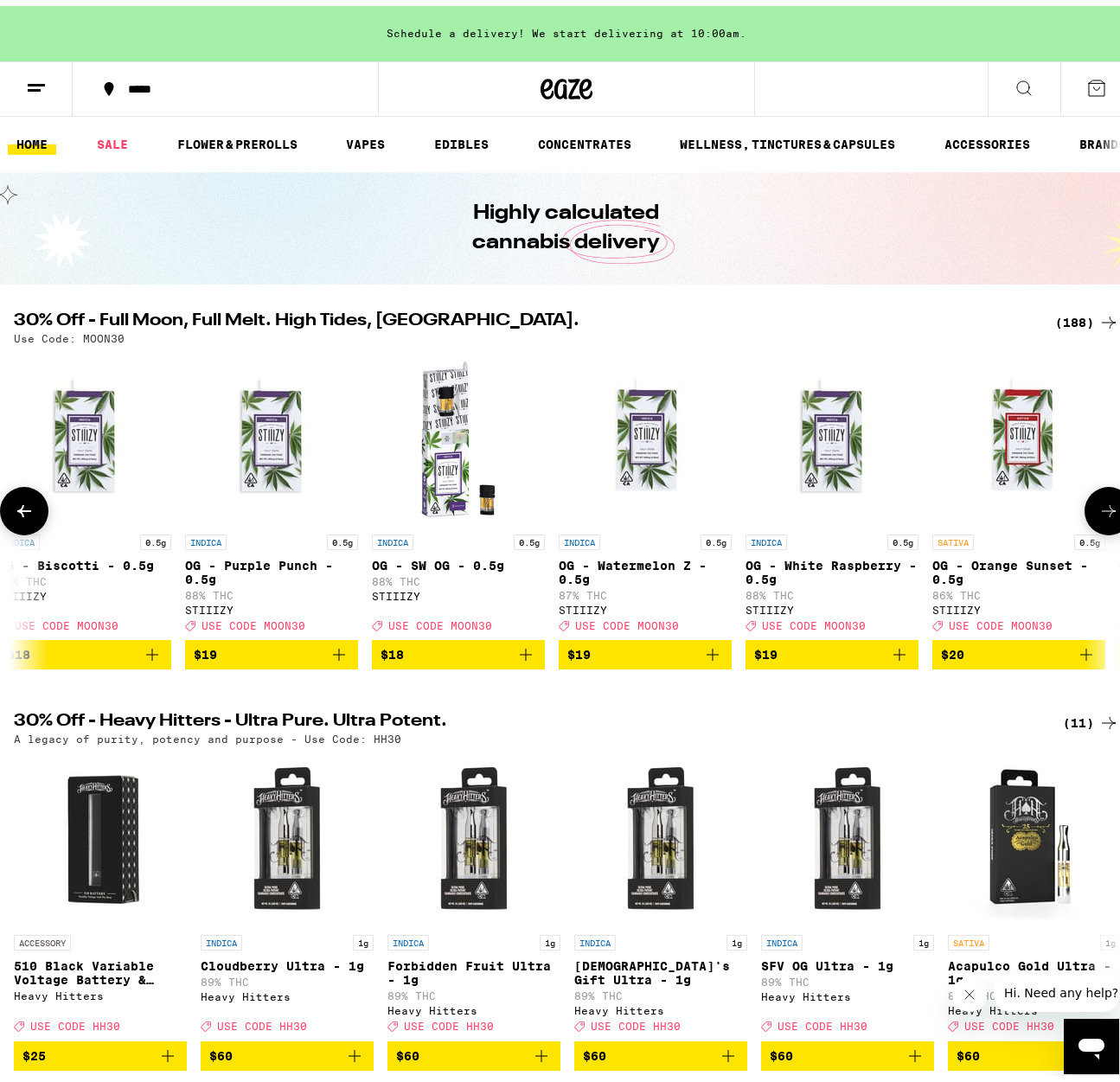
click at [1085, 516] on button at bounding box center [1109, 505] width 48 height 48
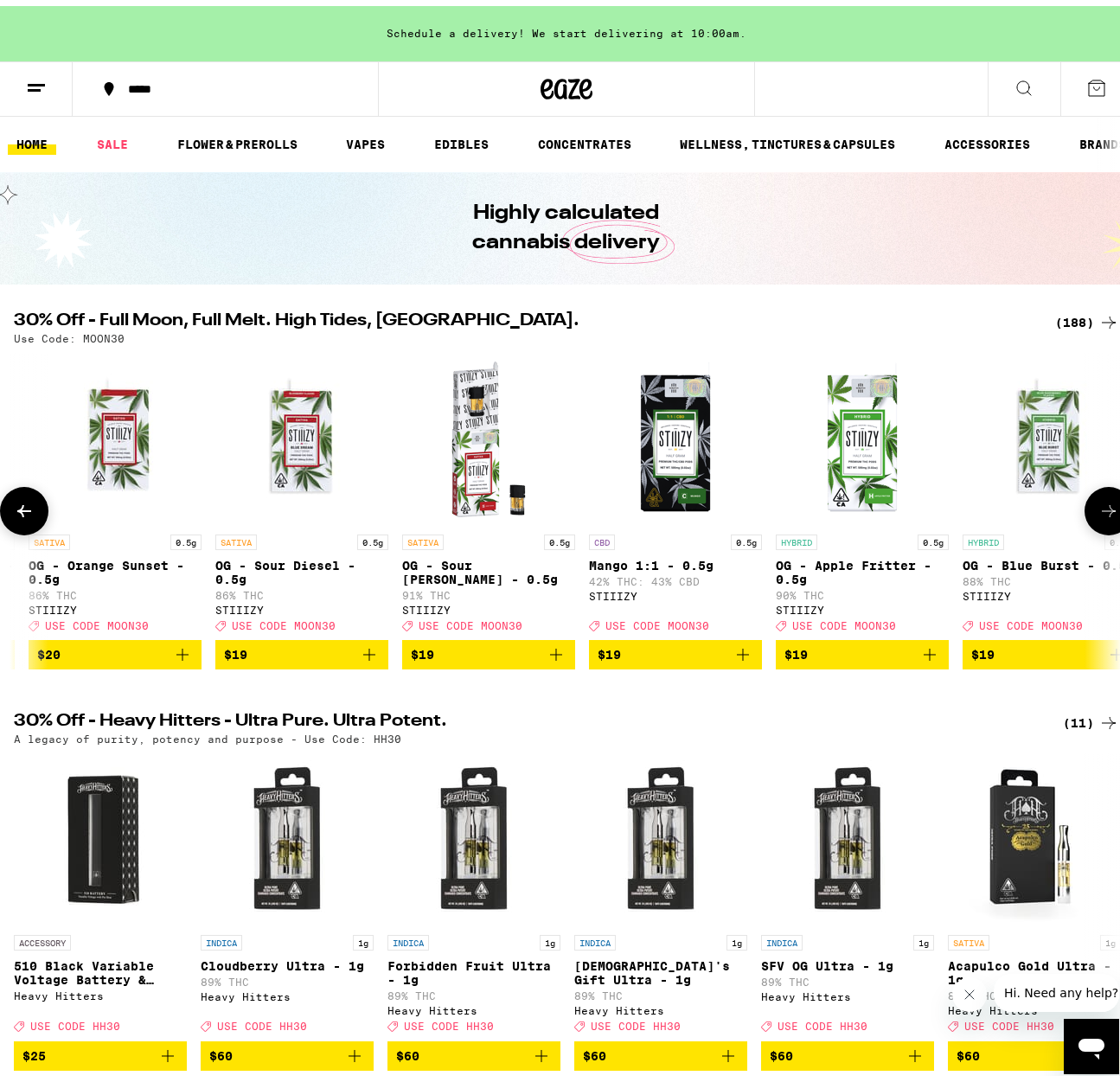
click at [1085, 516] on button at bounding box center [1109, 505] width 48 height 48
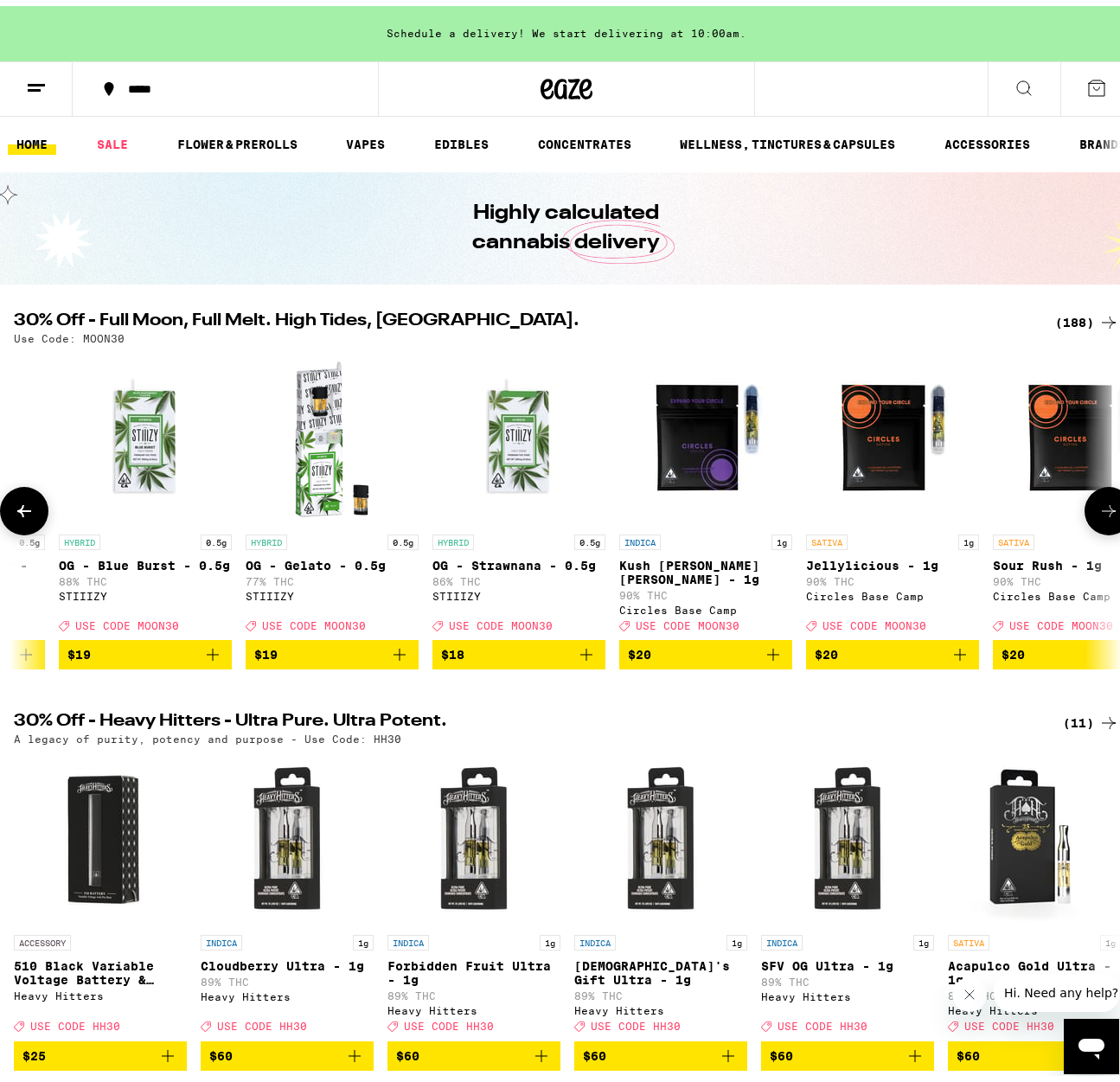
click at [1085, 516] on button at bounding box center [1109, 505] width 48 height 48
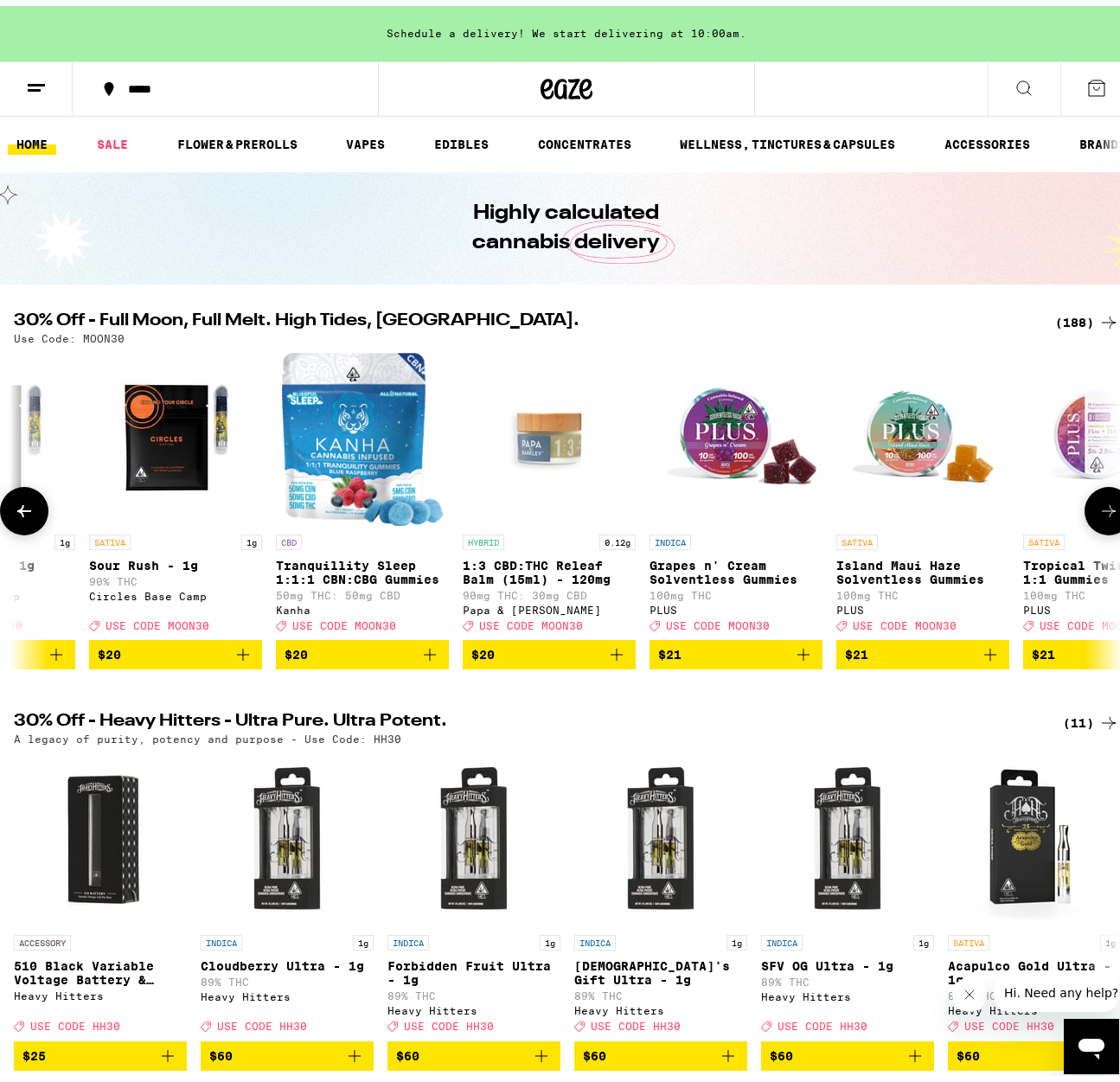
click at [1085, 516] on button at bounding box center [1109, 505] width 48 height 48
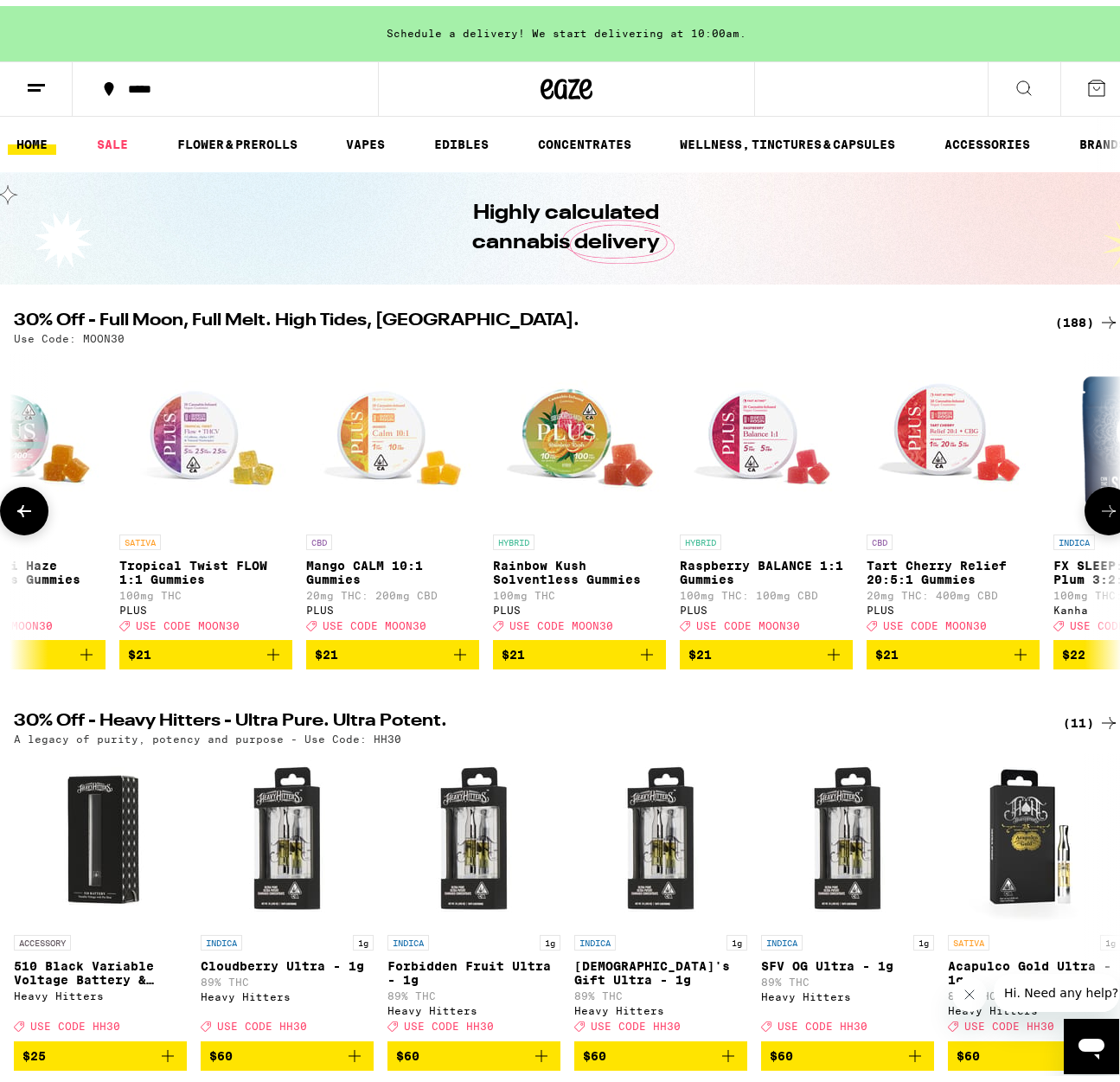
click at [1085, 516] on button at bounding box center [1109, 505] width 48 height 48
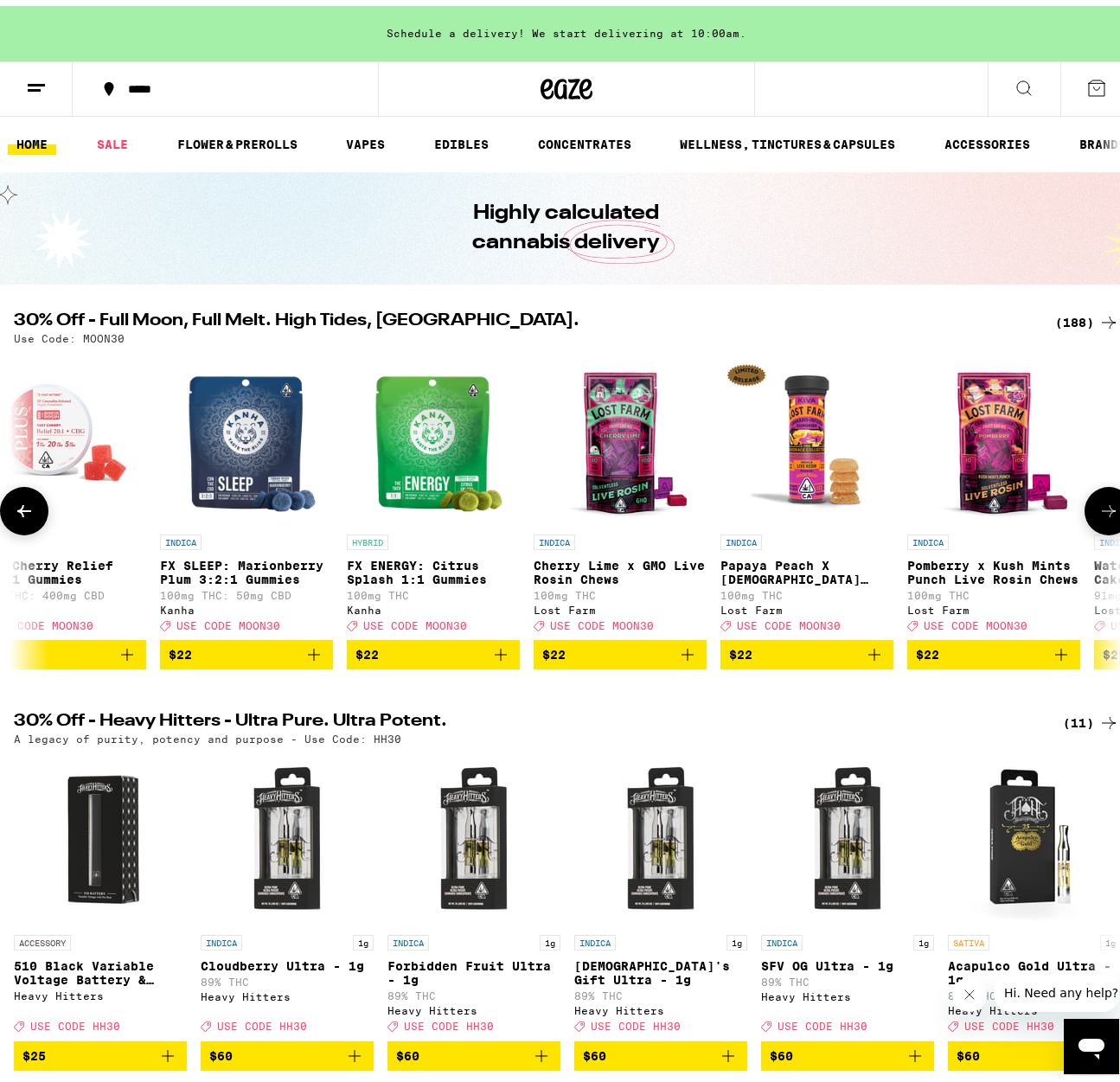
scroll to position [0, 20792]
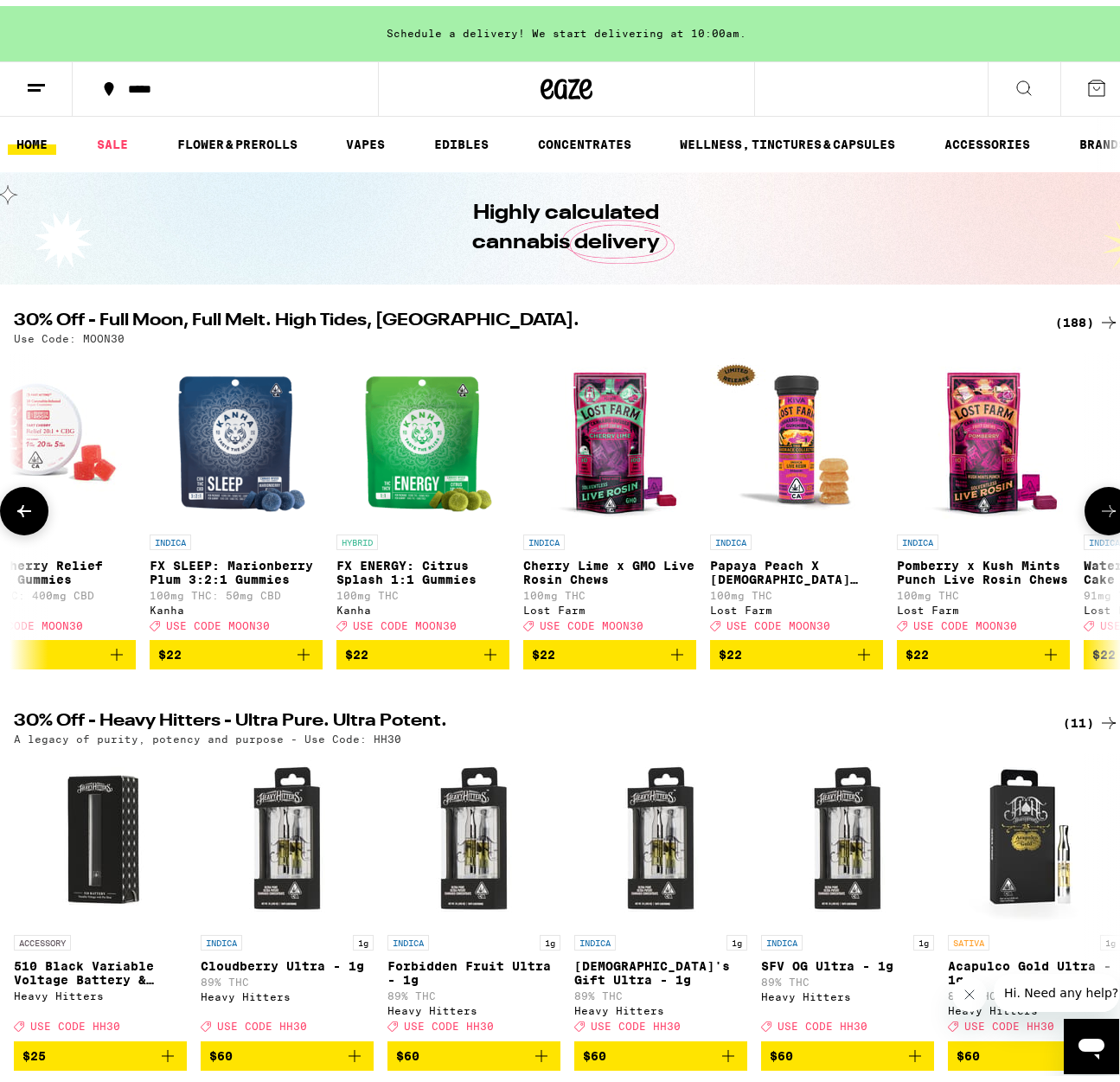
click at [1085, 516] on button at bounding box center [1109, 505] width 48 height 48
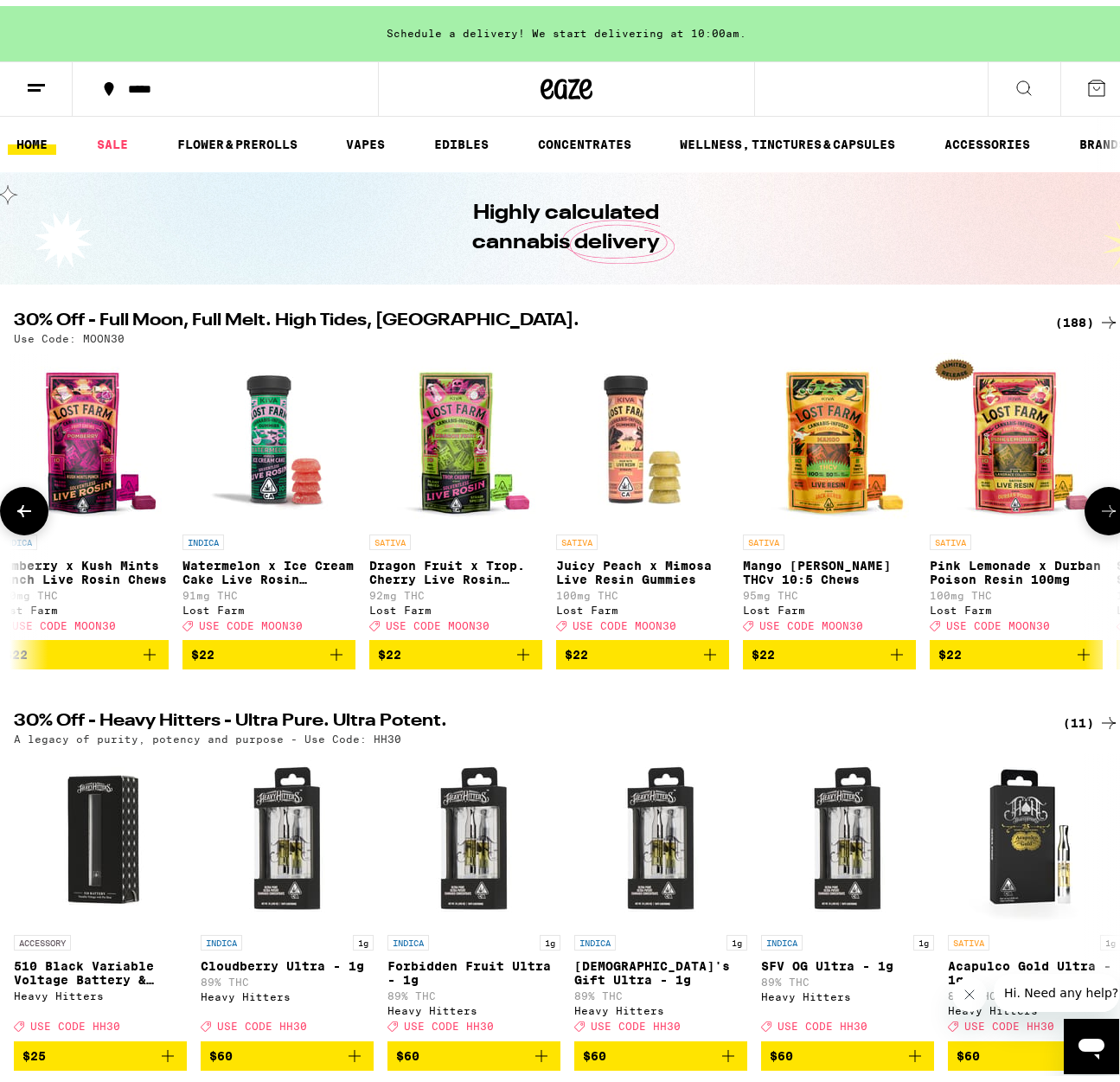
scroll to position [0, 21696]
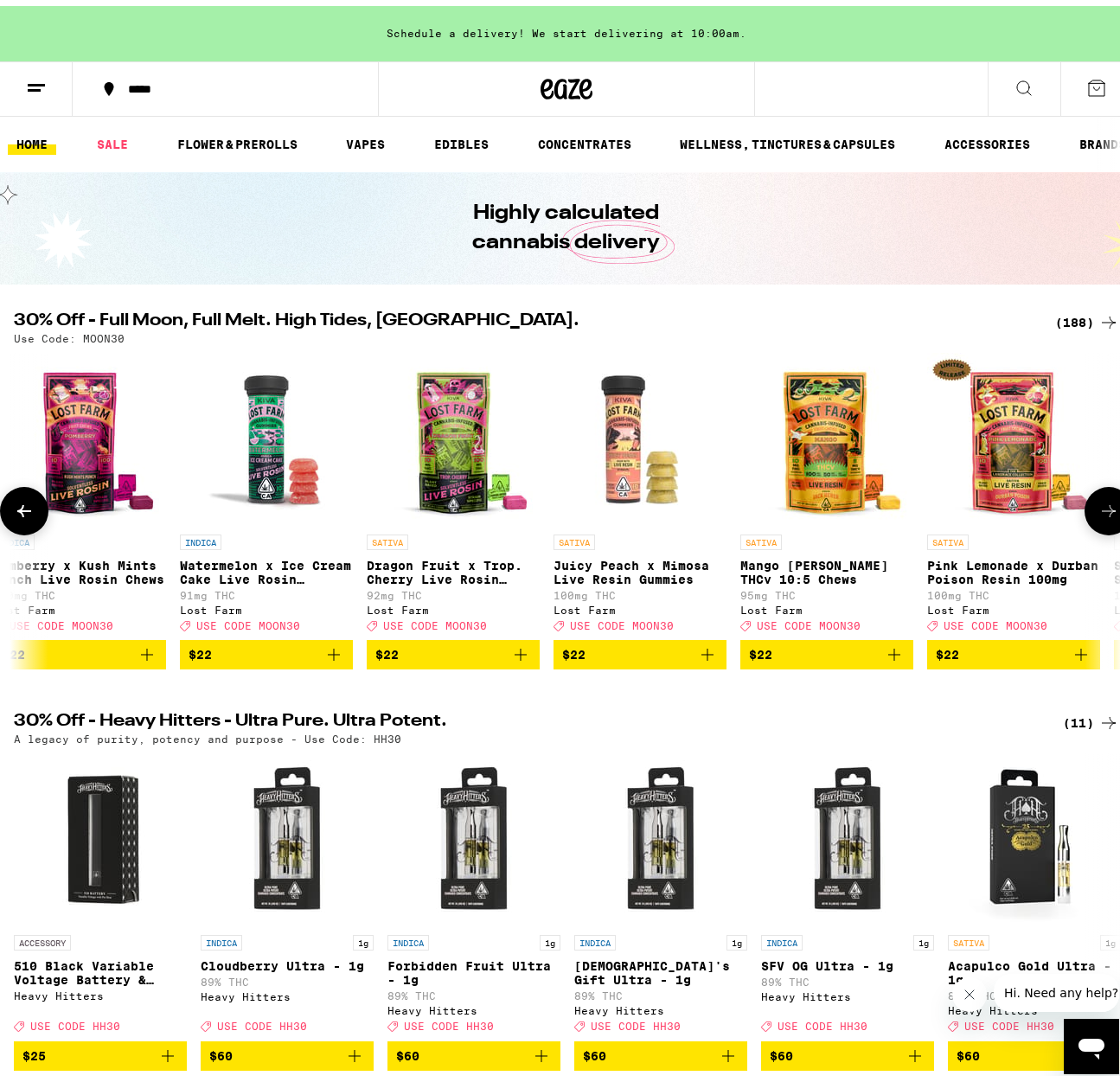
click at [1085, 516] on button at bounding box center [1109, 505] width 48 height 48
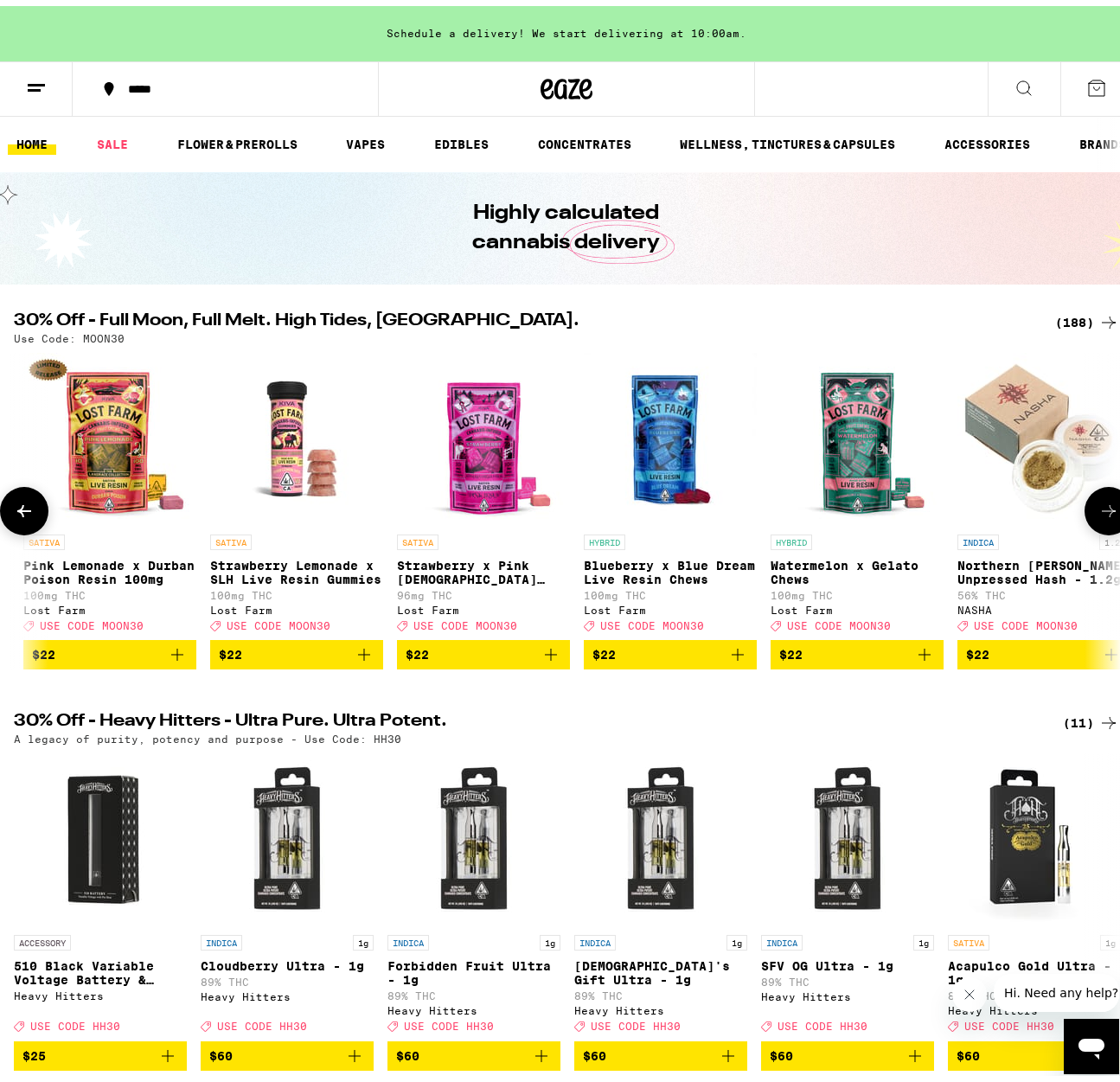
click at [1085, 516] on button at bounding box center [1109, 505] width 48 height 48
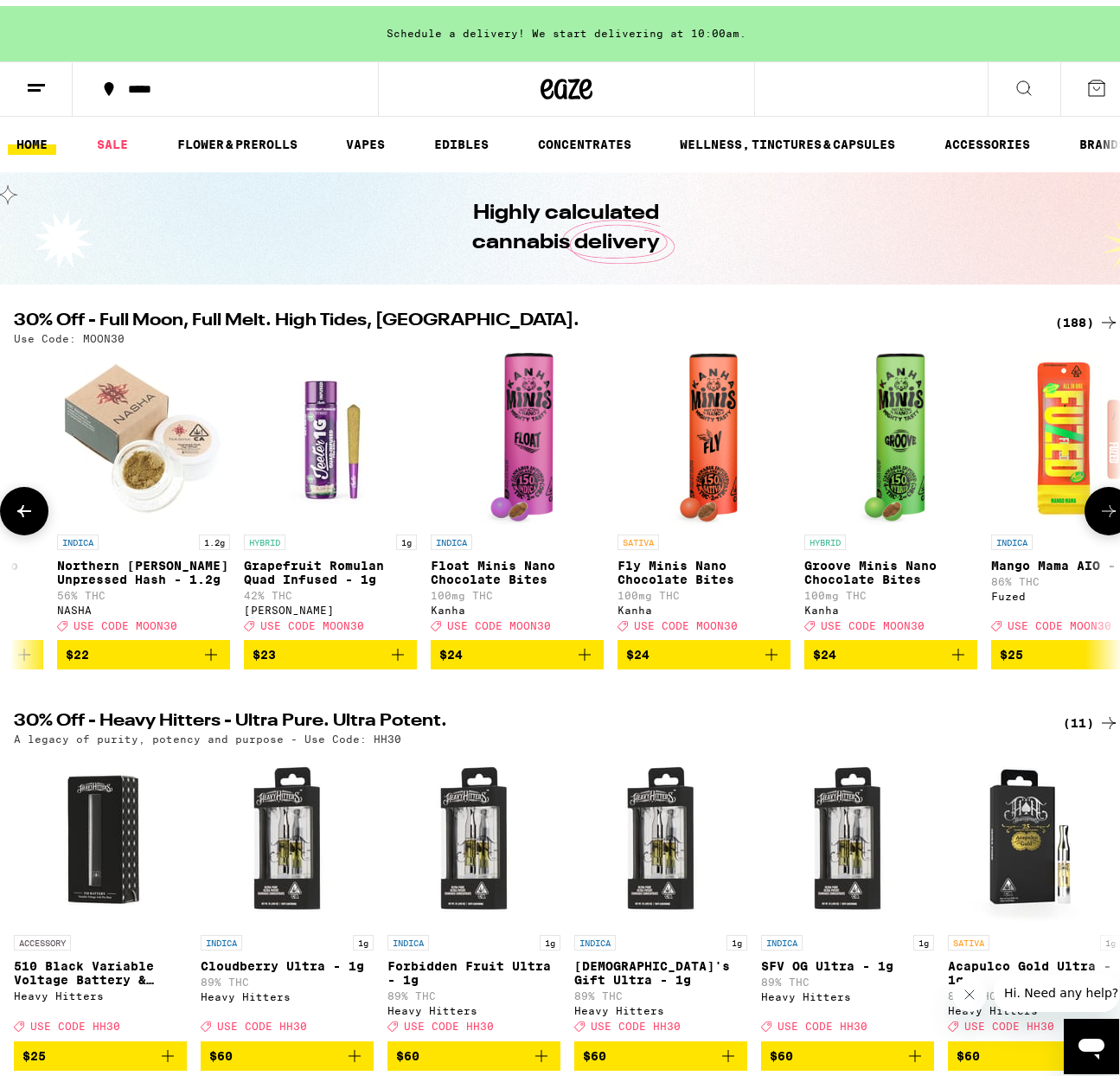
scroll to position [0, 23504]
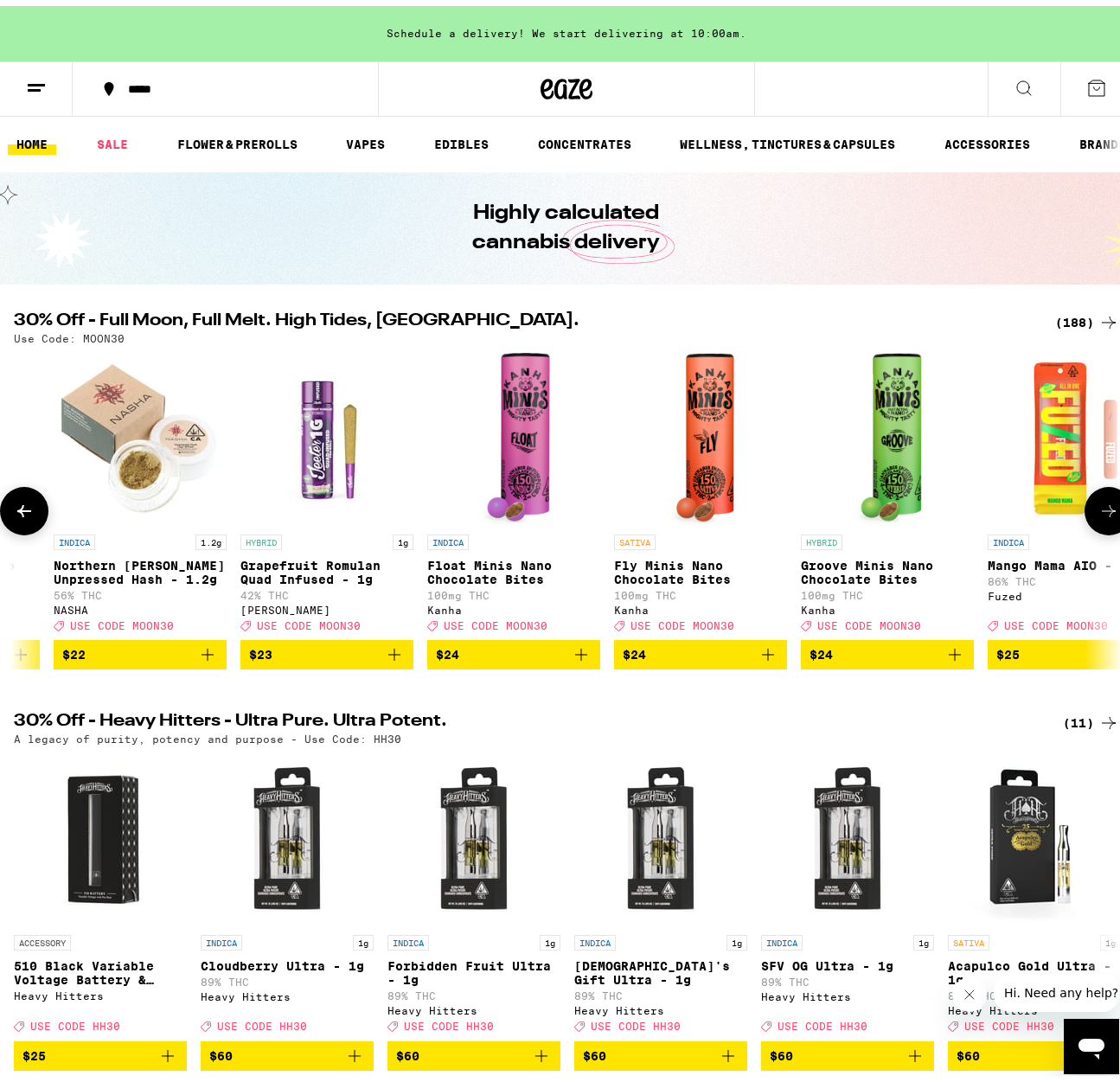
click at [1099, 515] on icon at bounding box center [1108, 504] width 21 height 21
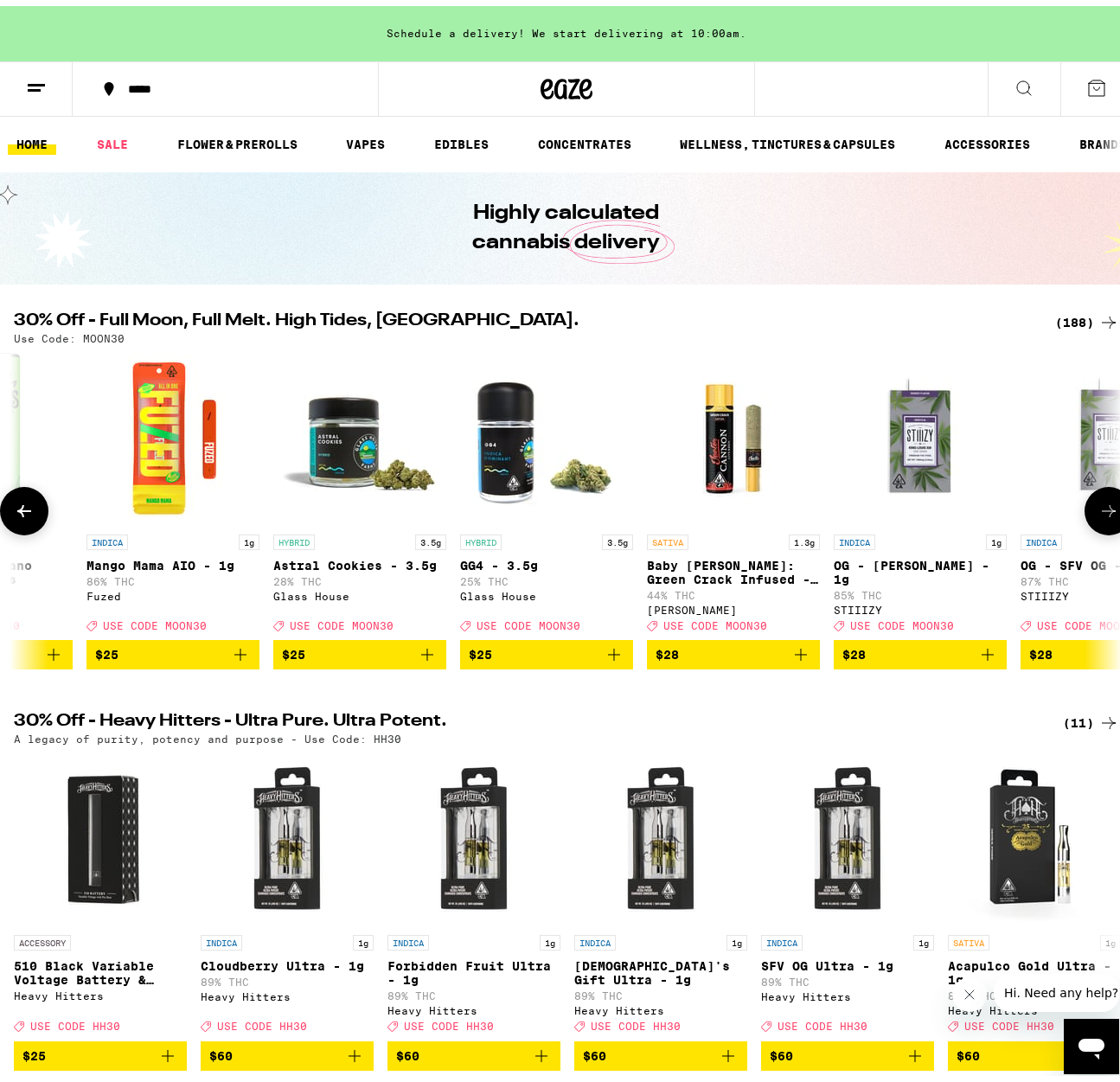
scroll to position [0, 24407]
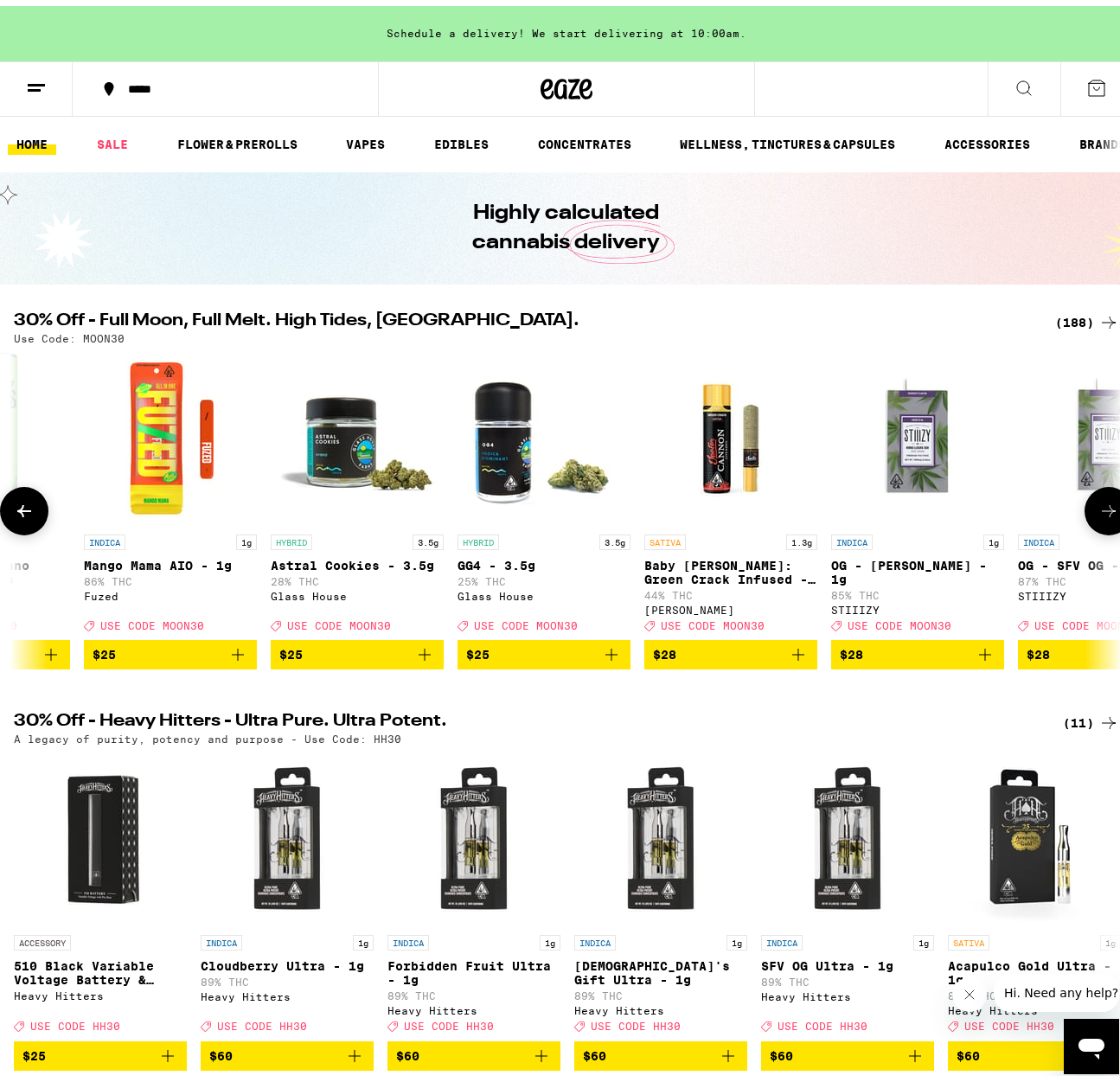
click at [1102, 515] on icon at bounding box center [1108, 504] width 21 height 21
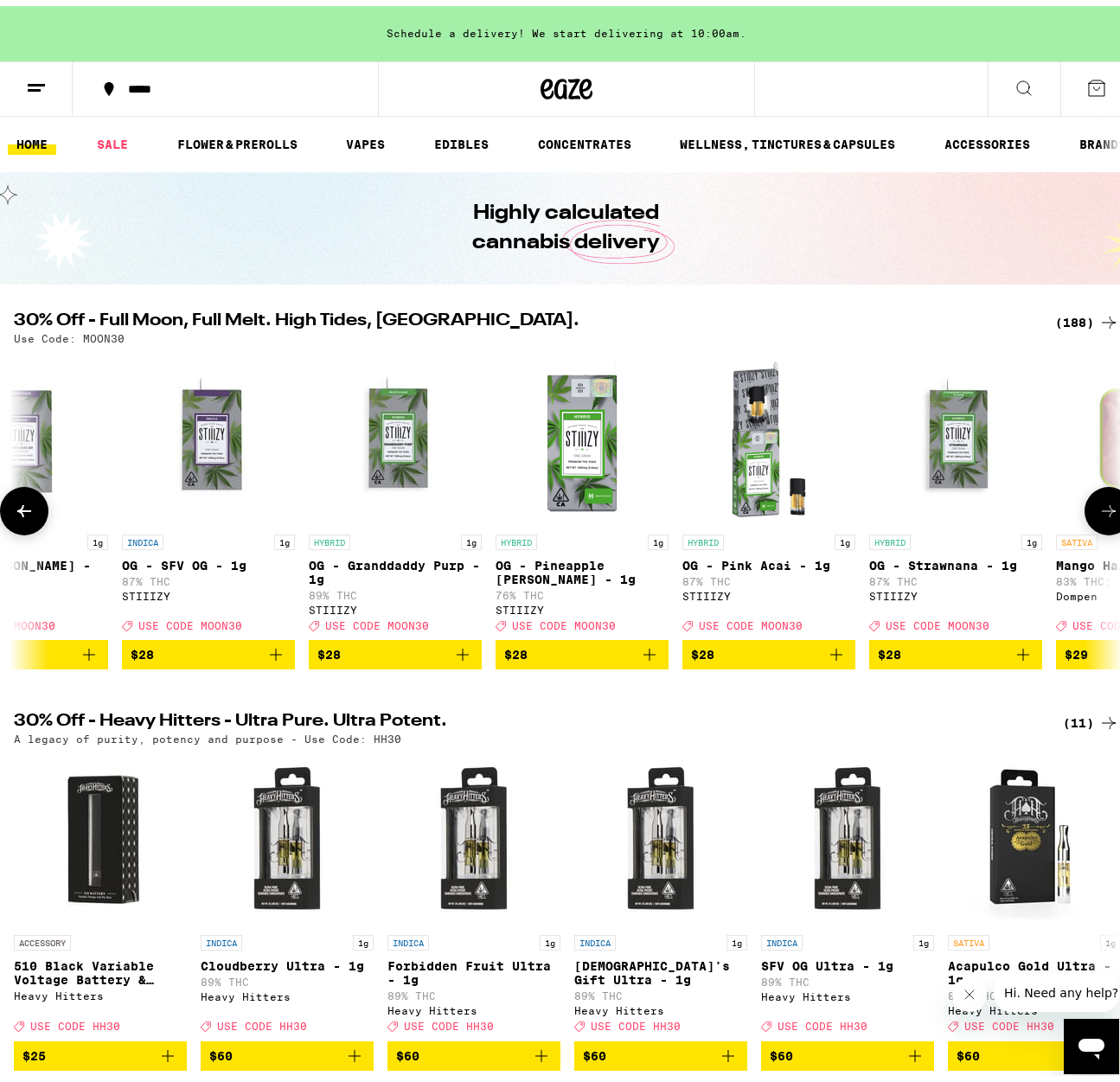
click at [1102, 515] on icon at bounding box center [1108, 504] width 21 height 21
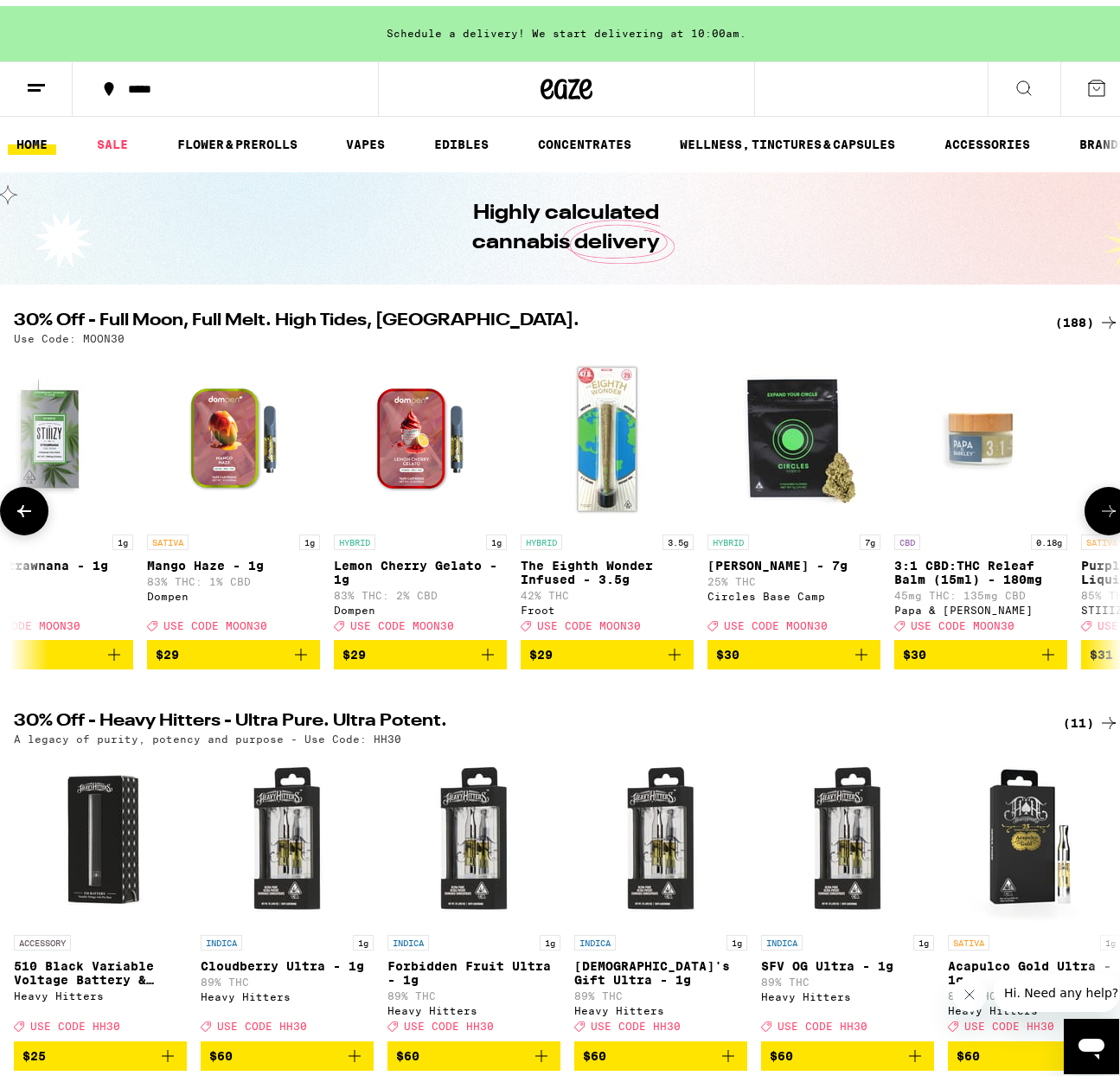
scroll to position [0, 26215]
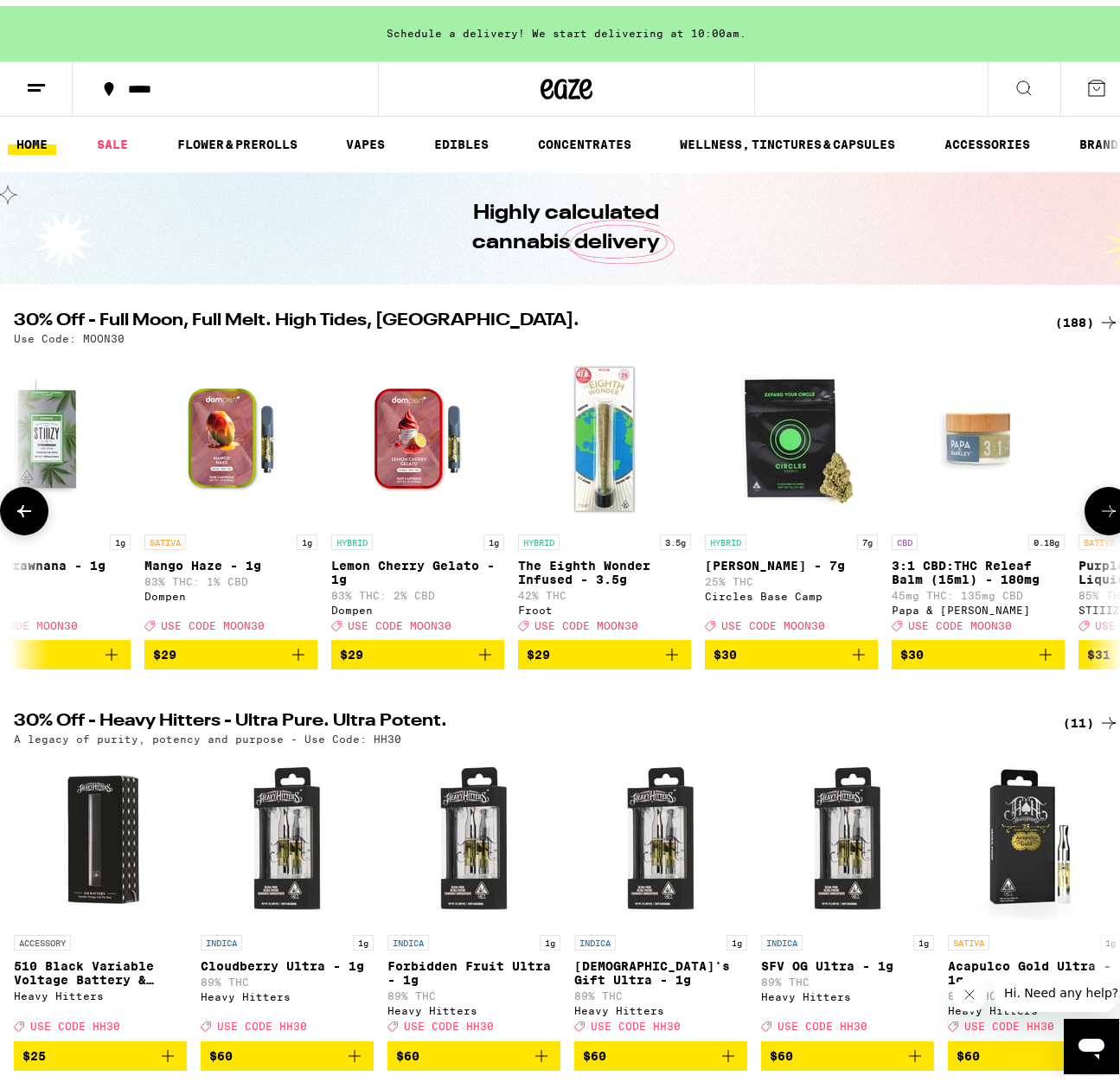
click at [1102, 515] on icon at bounding box center [1108, 504] width 21 height 21
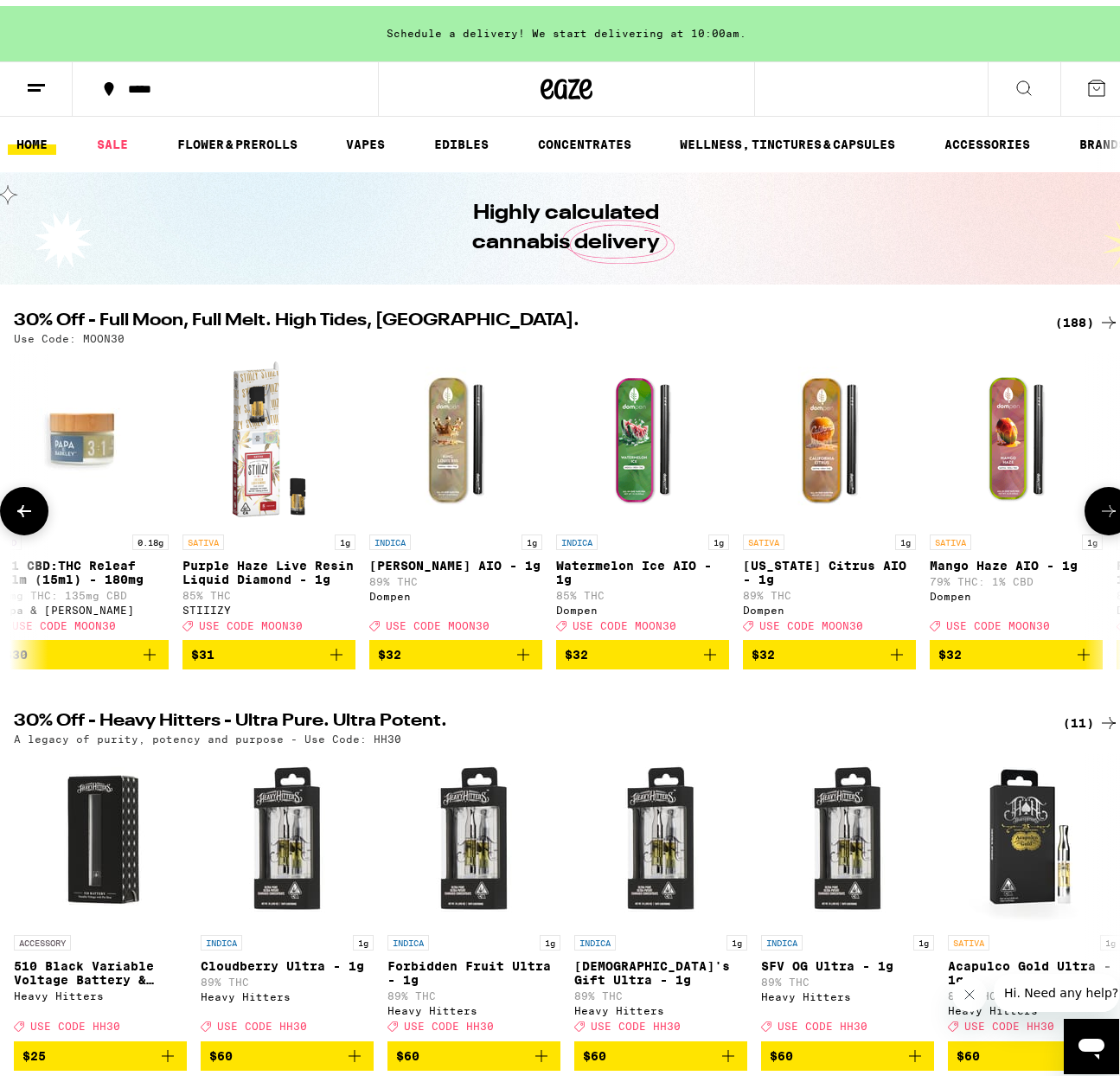
scroll to position [0, 27120]
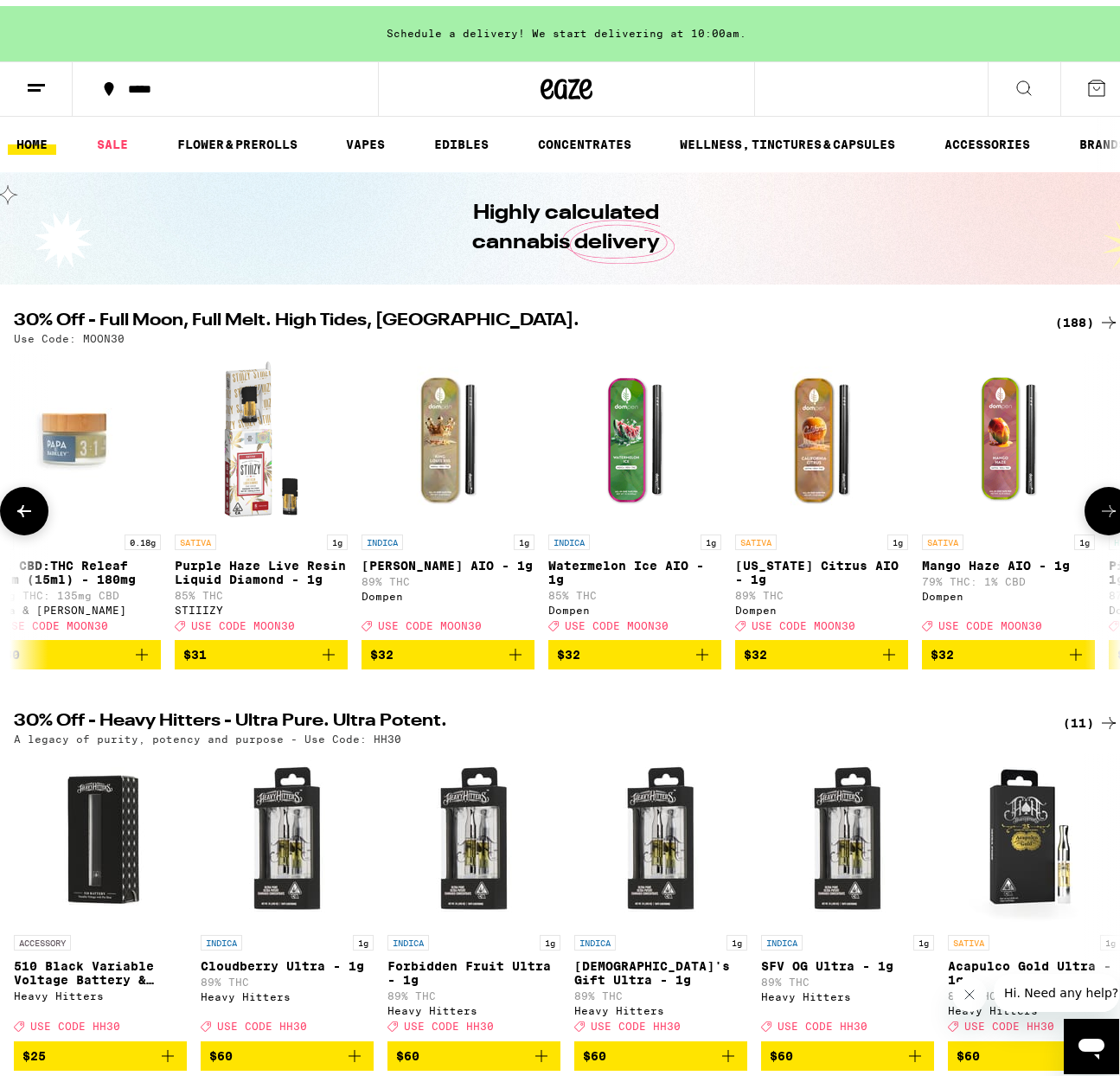
click at [1102, 515] on icon at bounding box center [1108, 504] width 21 height 21
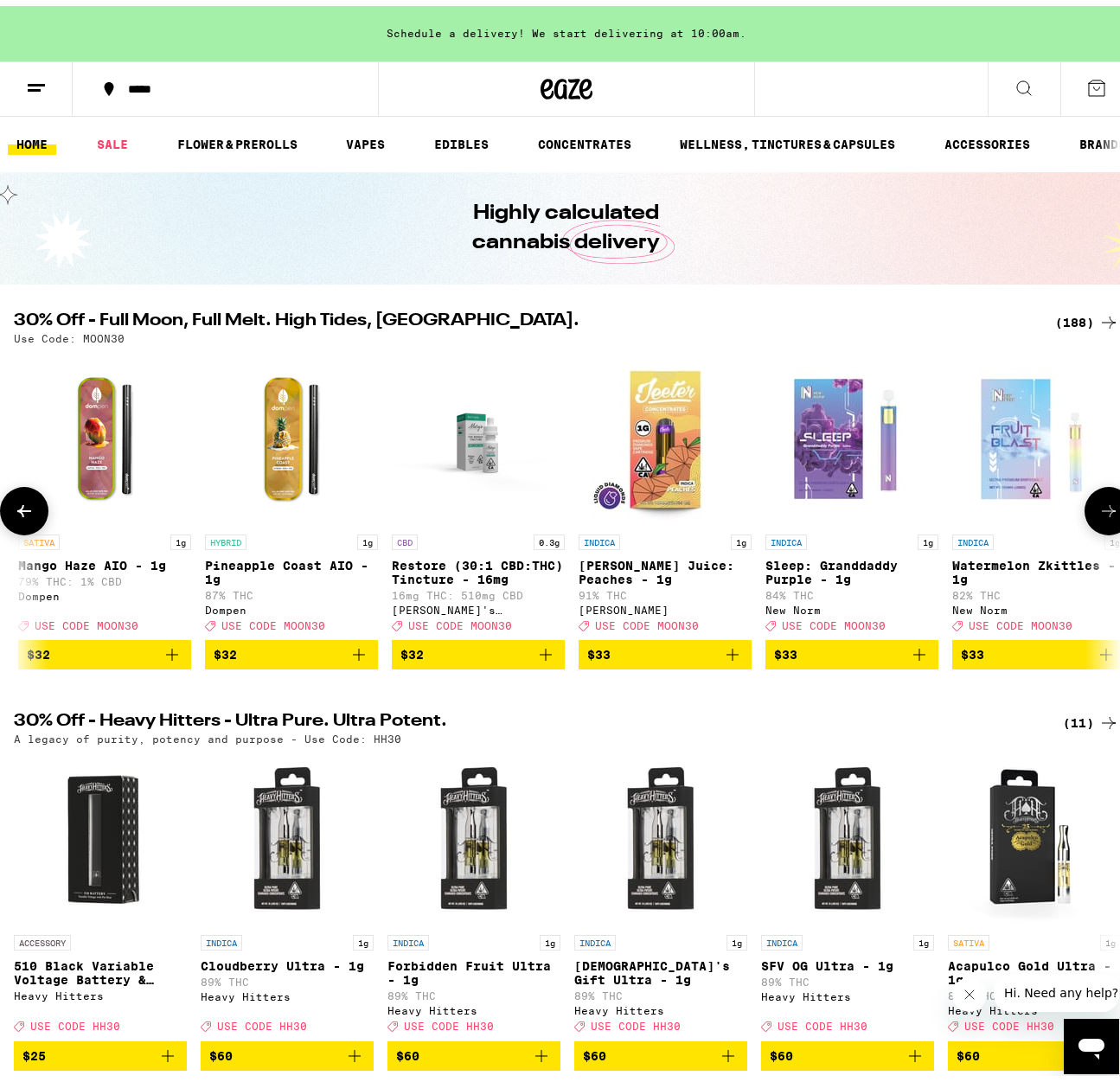
click at [1102, 515] on icon at bounding box center [1108, 504] width 21 height 21
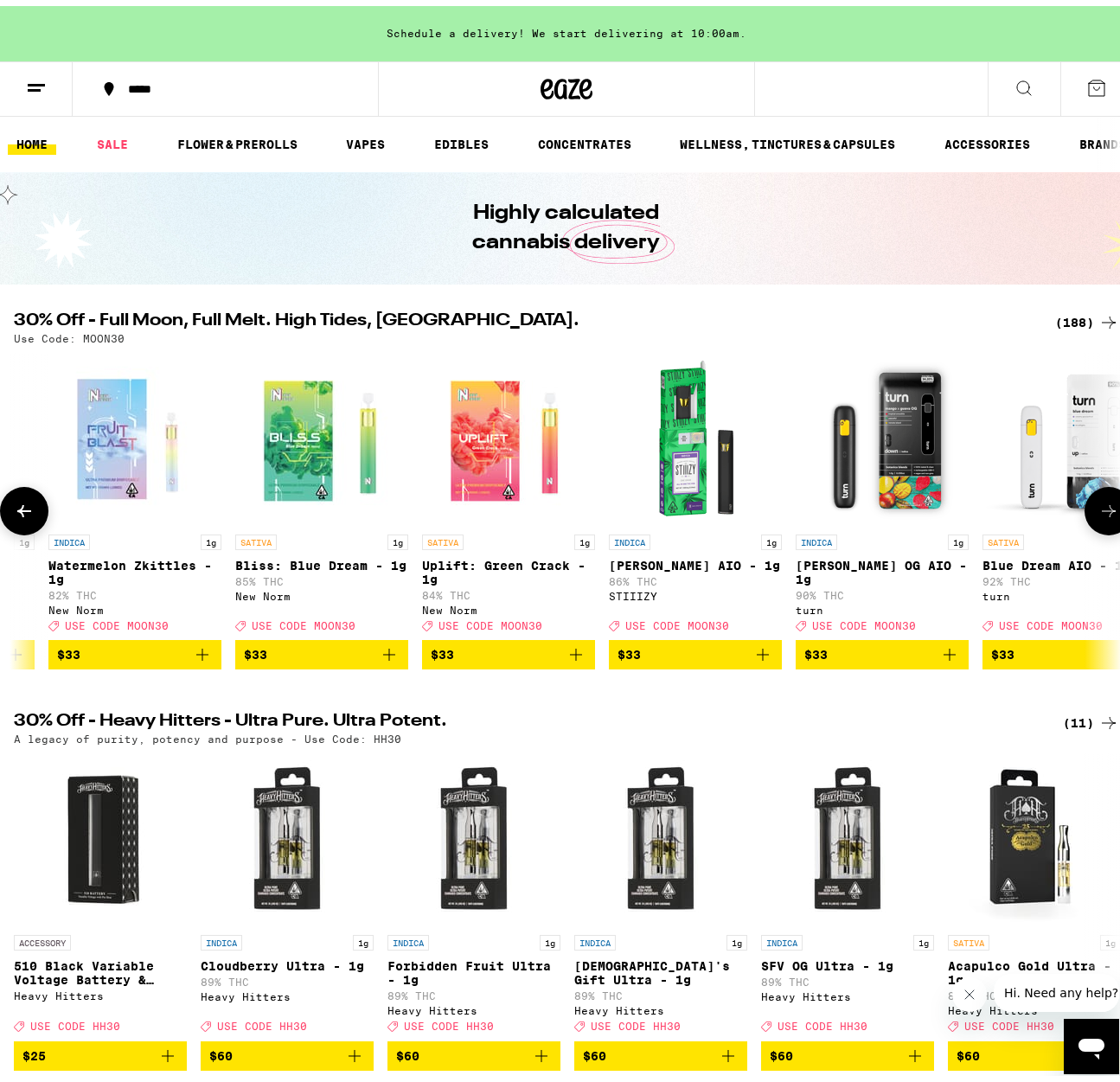
click at [1102, 515] on icon at bounding box center [1108, 504] width 21 height 21
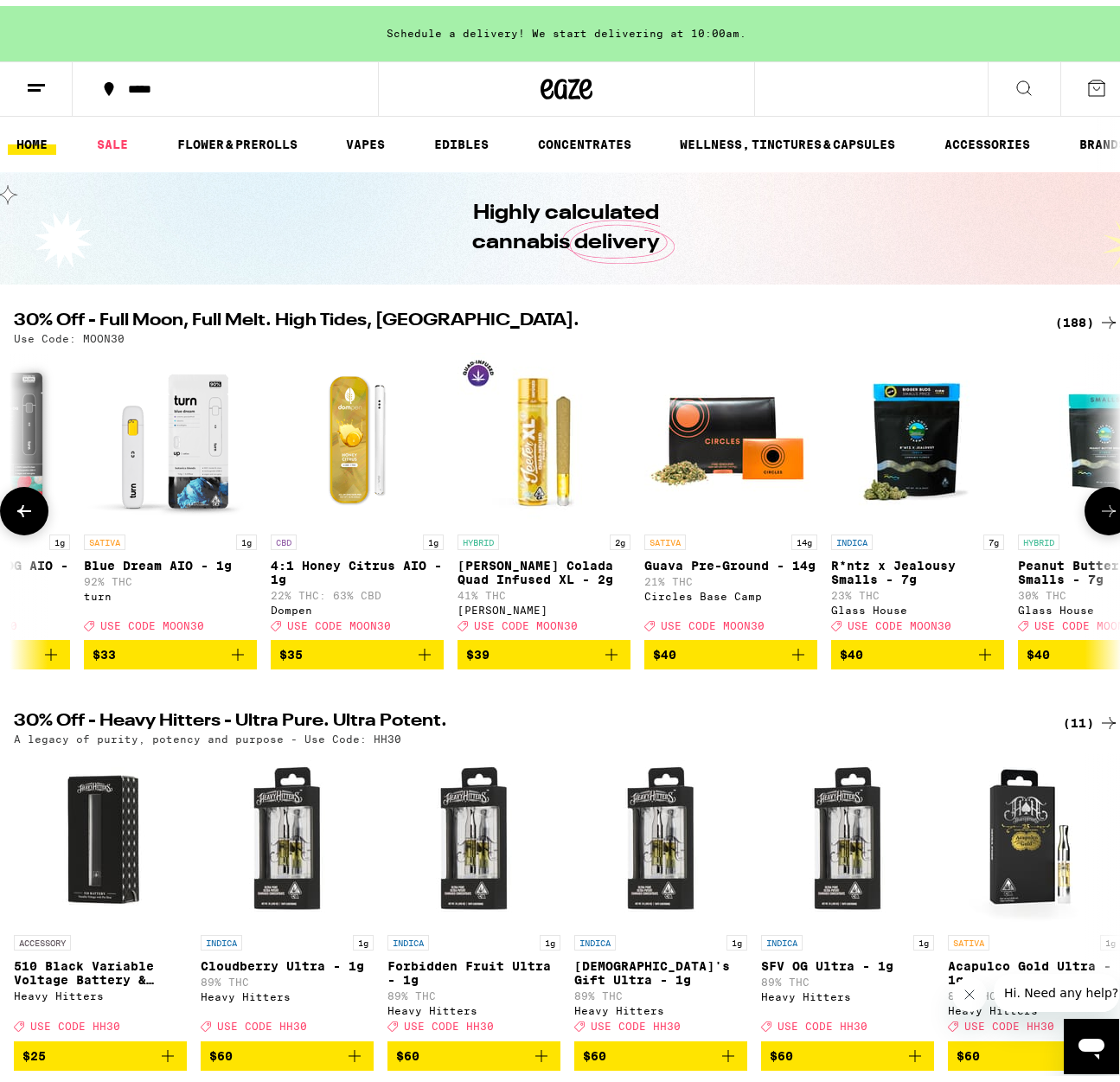
scroll to position [0, 29831]
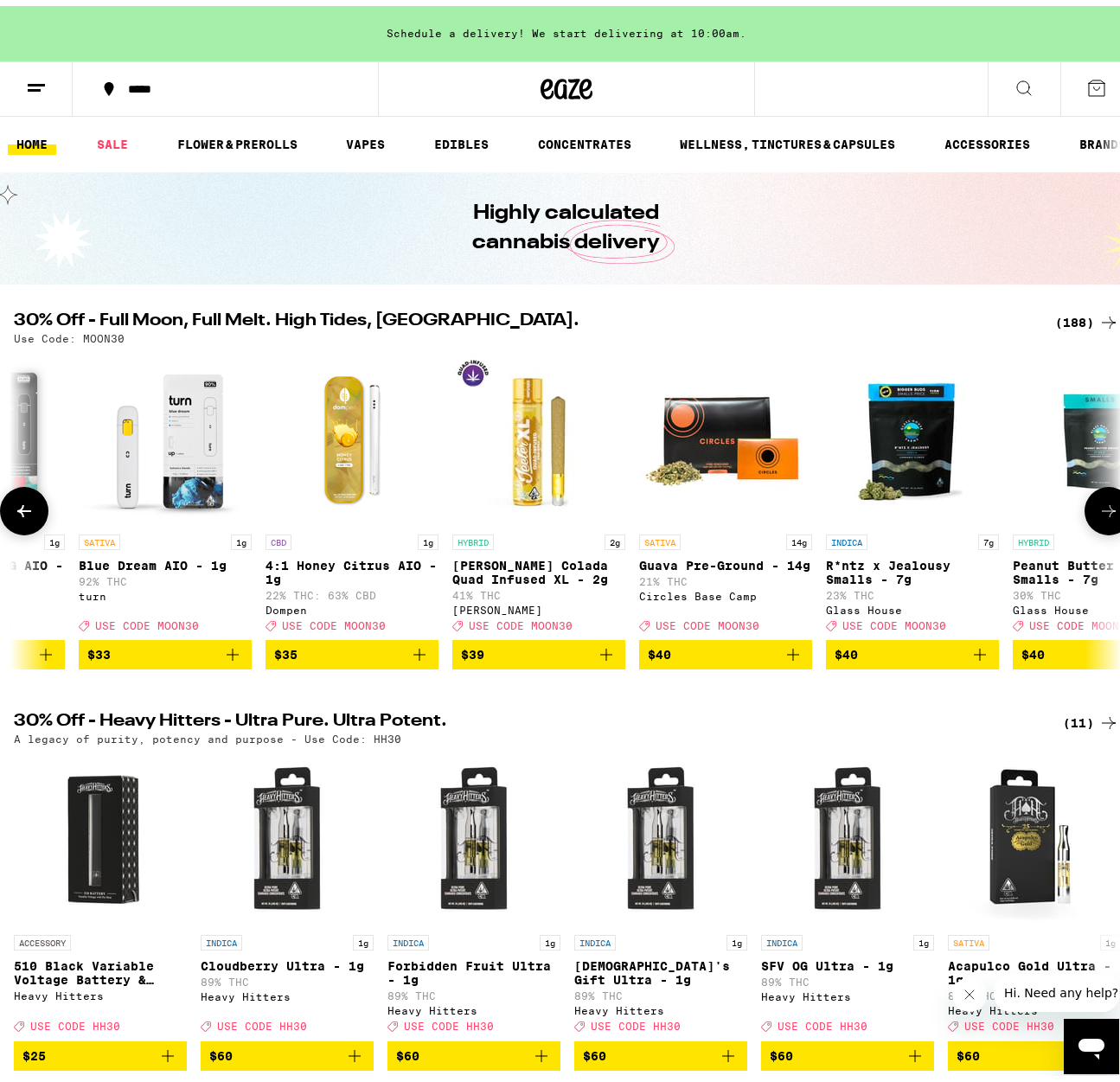
click at [1102, 515] on icon at bounding box center [1108, 504] width 21 height 21
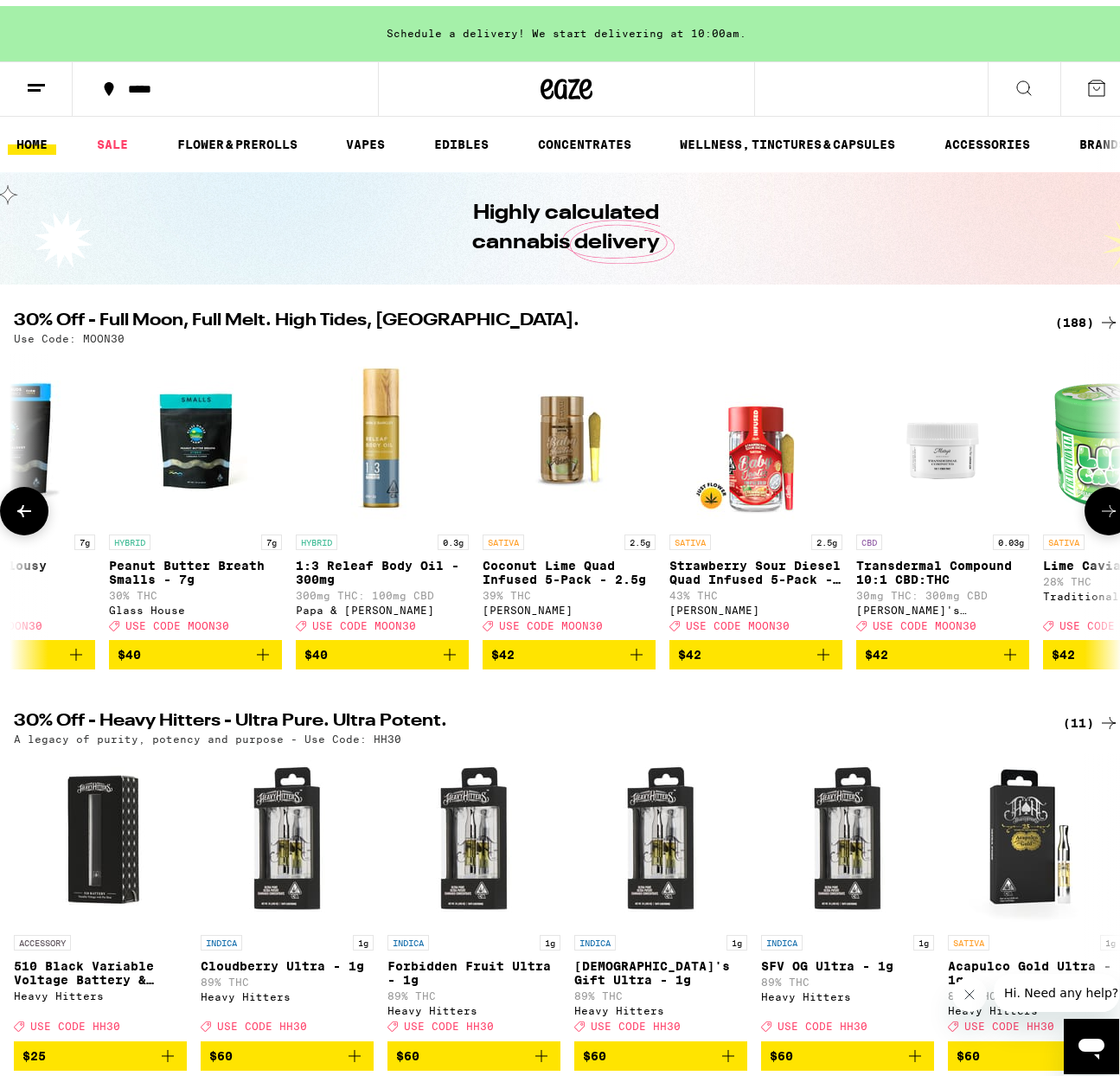
click at [1102, 515] on icon at bounding box center [1108, 504] width 21 height 21
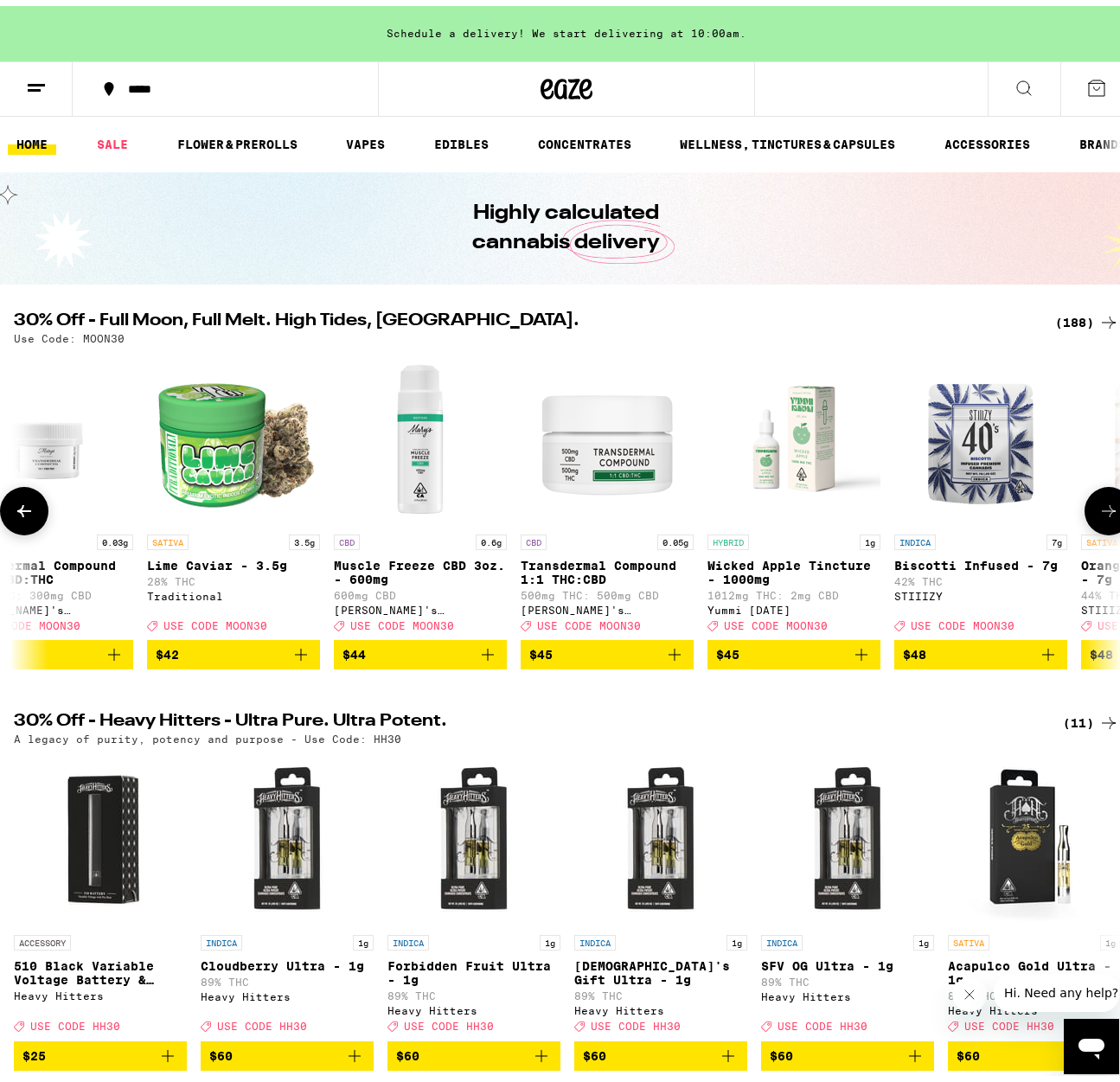
scroll to position [0, 31639]
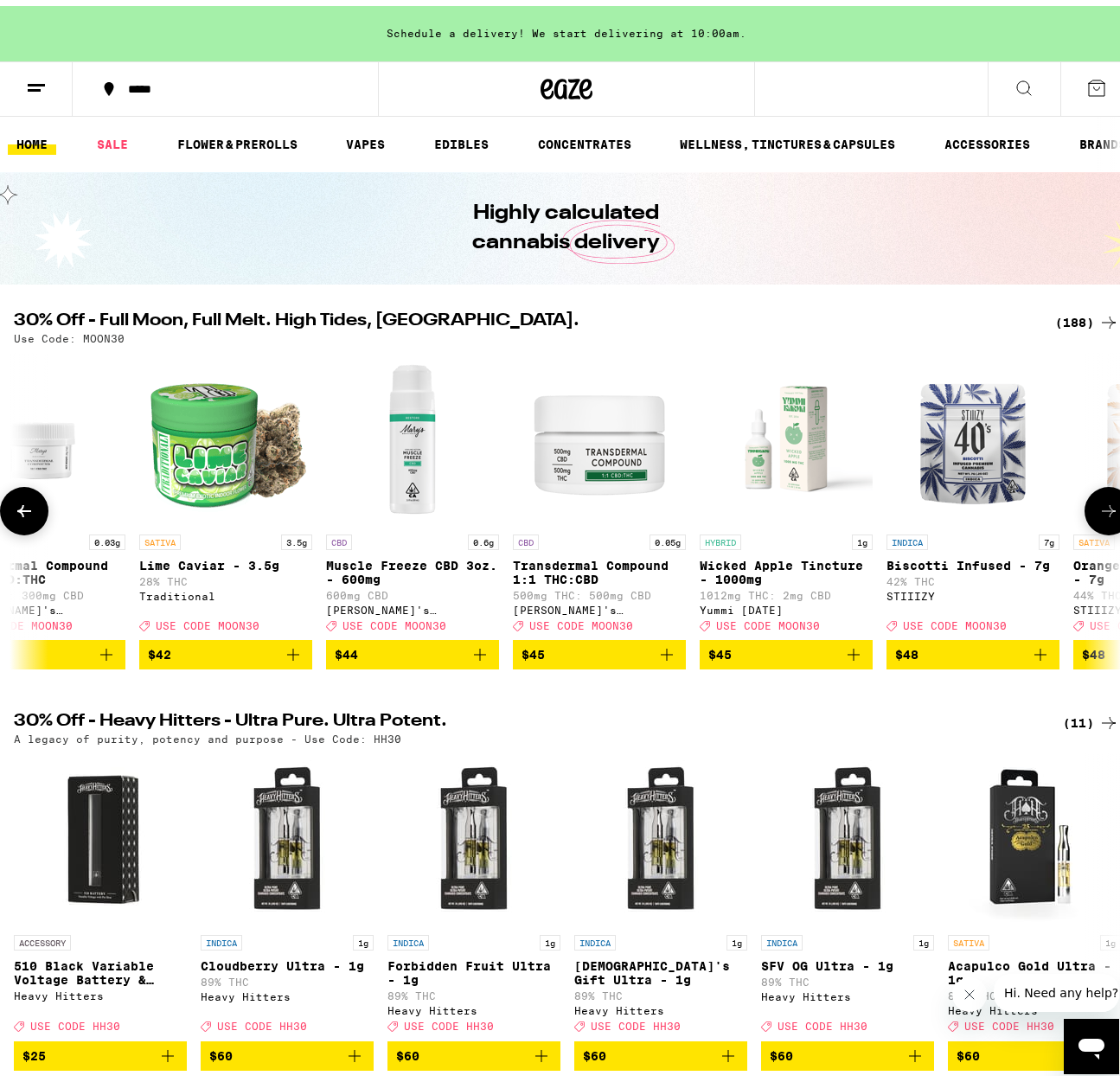
click at [1102, 515] on icon at bounding box center [1108, 504] width 21 height 21
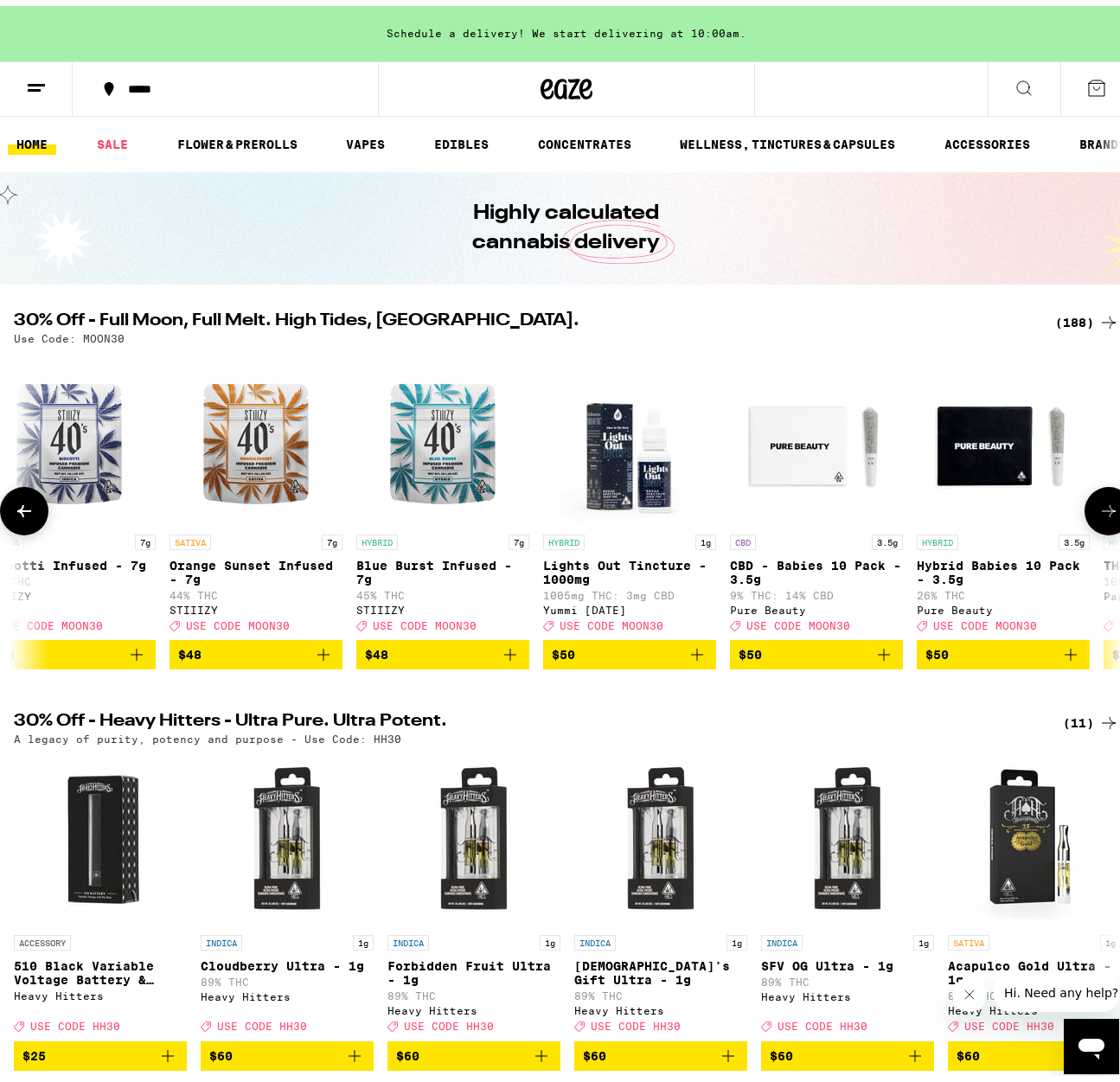
click at [1102, 515] on icon at bounding box center [1108, 504] width 21 height 21
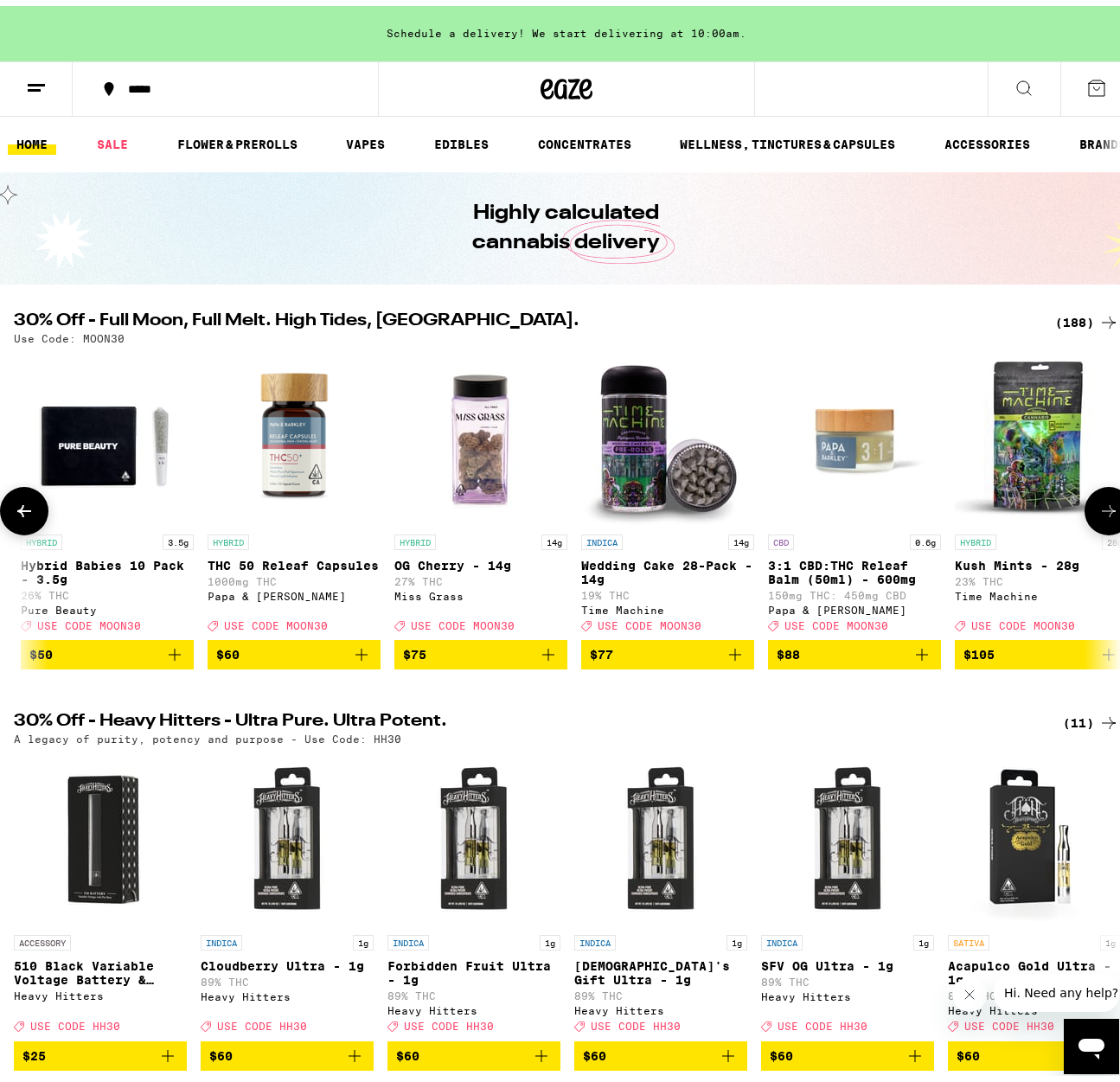
scroll to position [0, 33447]
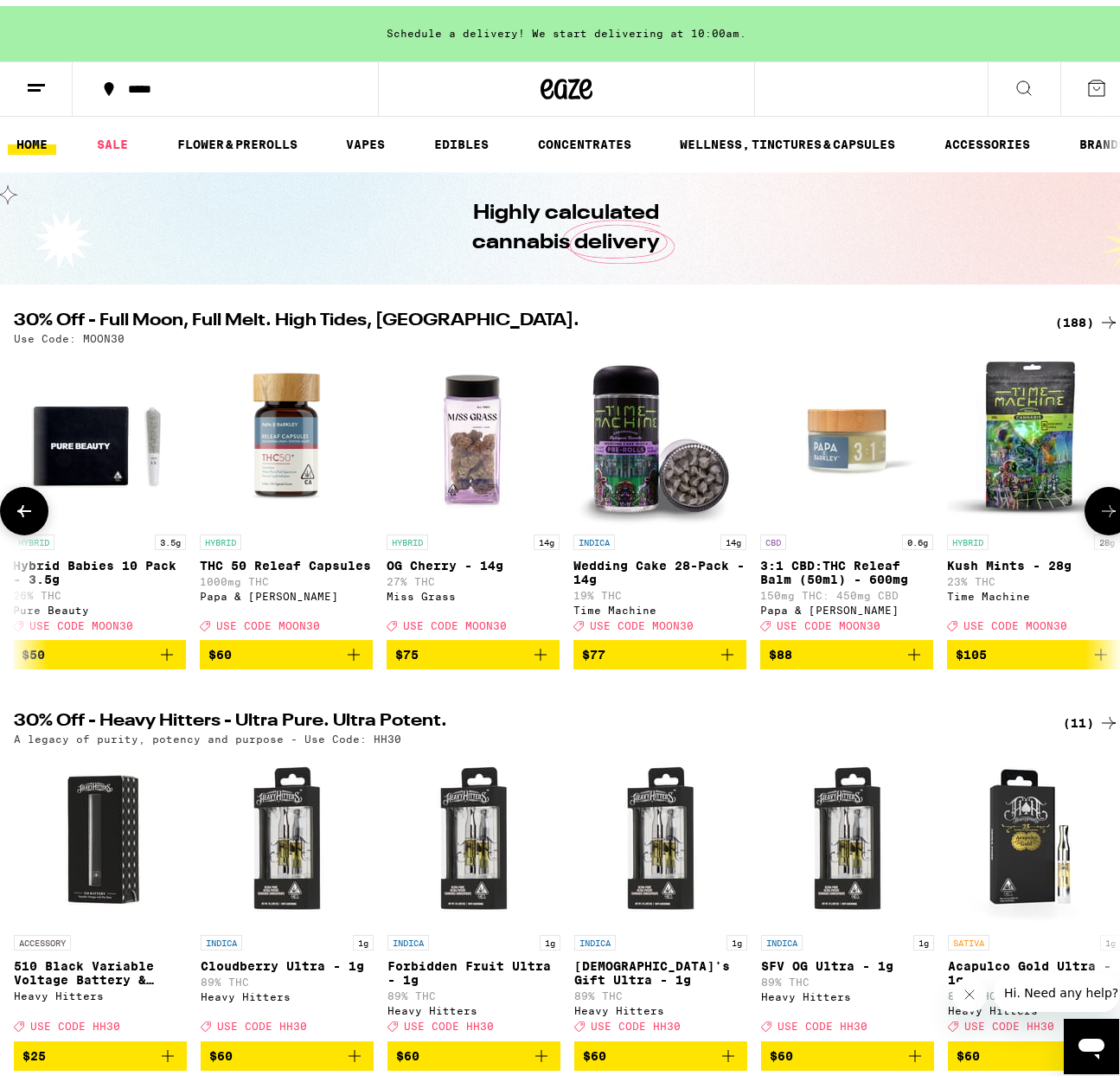
click at [1102, 515] on icon at bounding box center [1108, 504] width 21 height 21
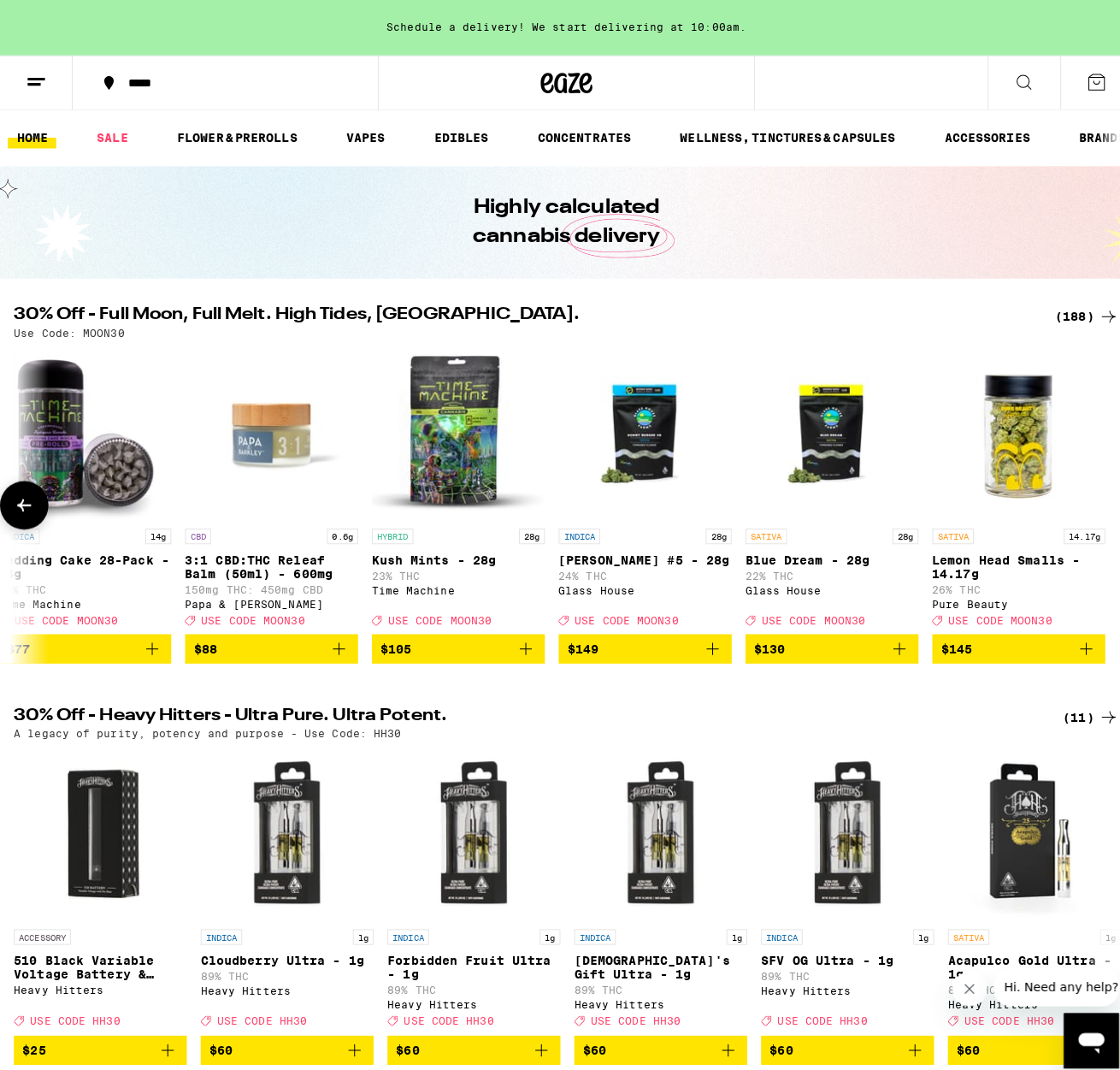
scroll to position [0, 33633]
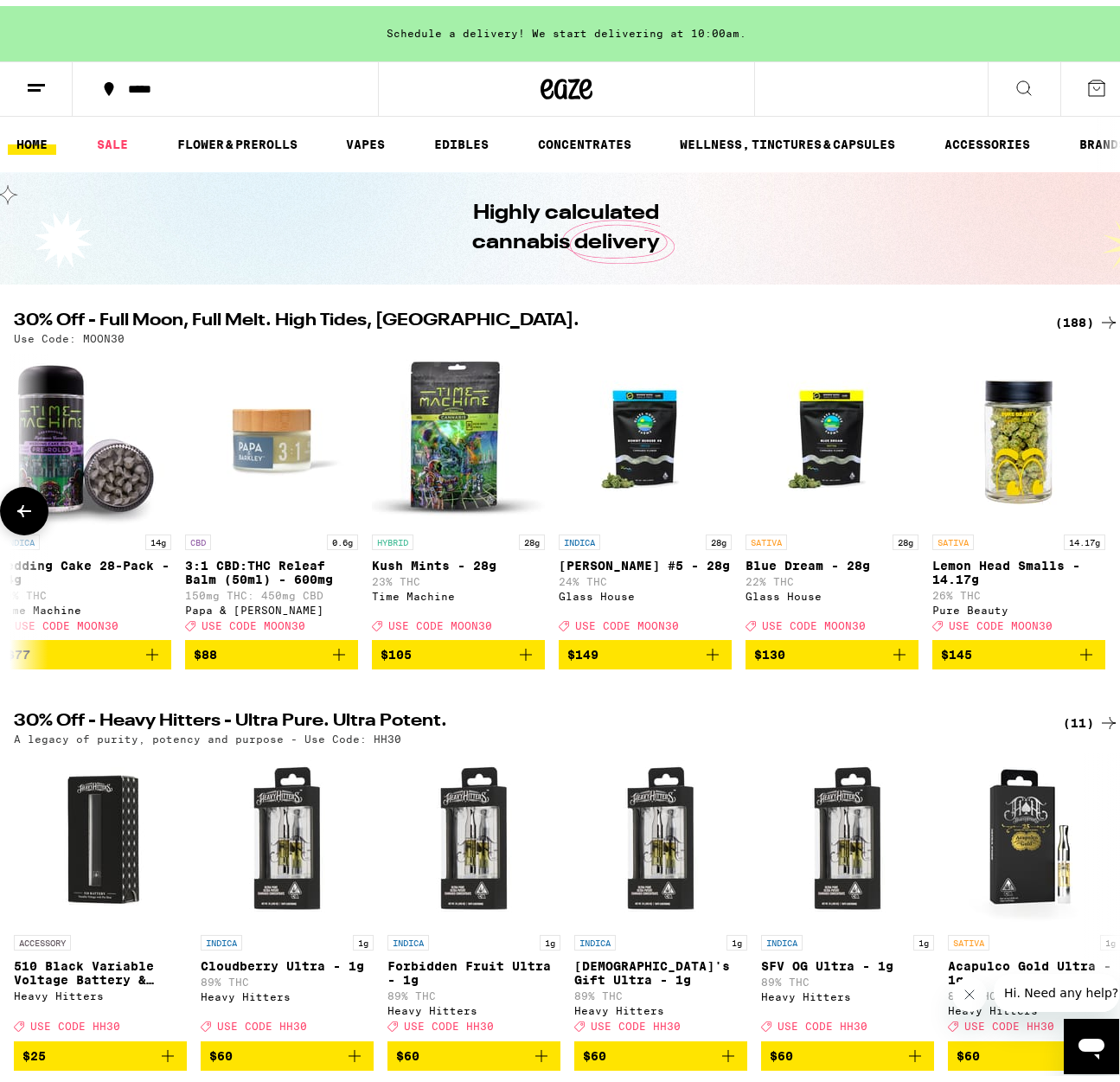
click at [1102, 520] on div at bounding box center [1109, 505] width 48 height 48
click at [1017, 80] on icon at bounding box center [1023, 81] width 21 height 21
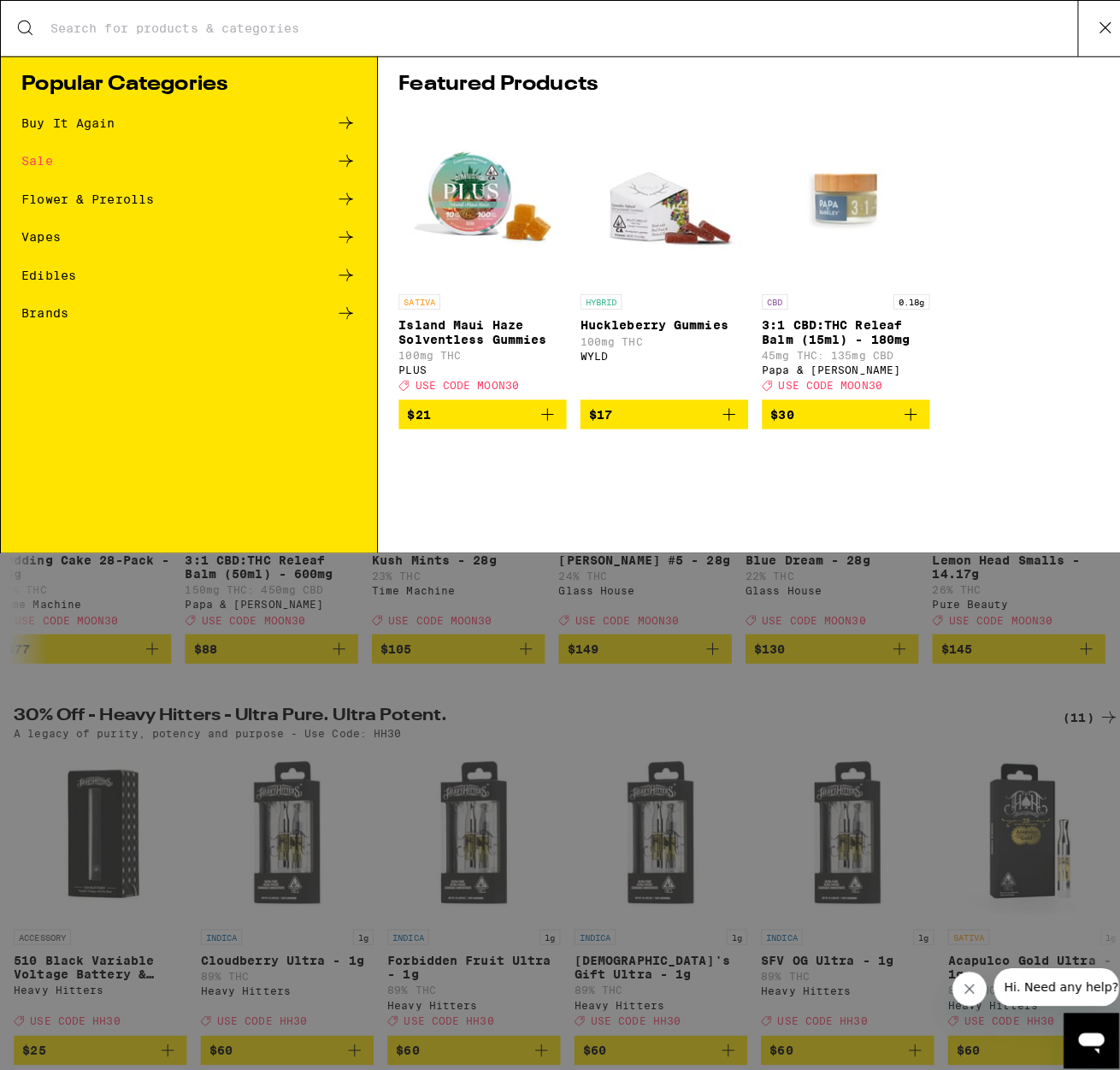
scroll to position [0, 33619]
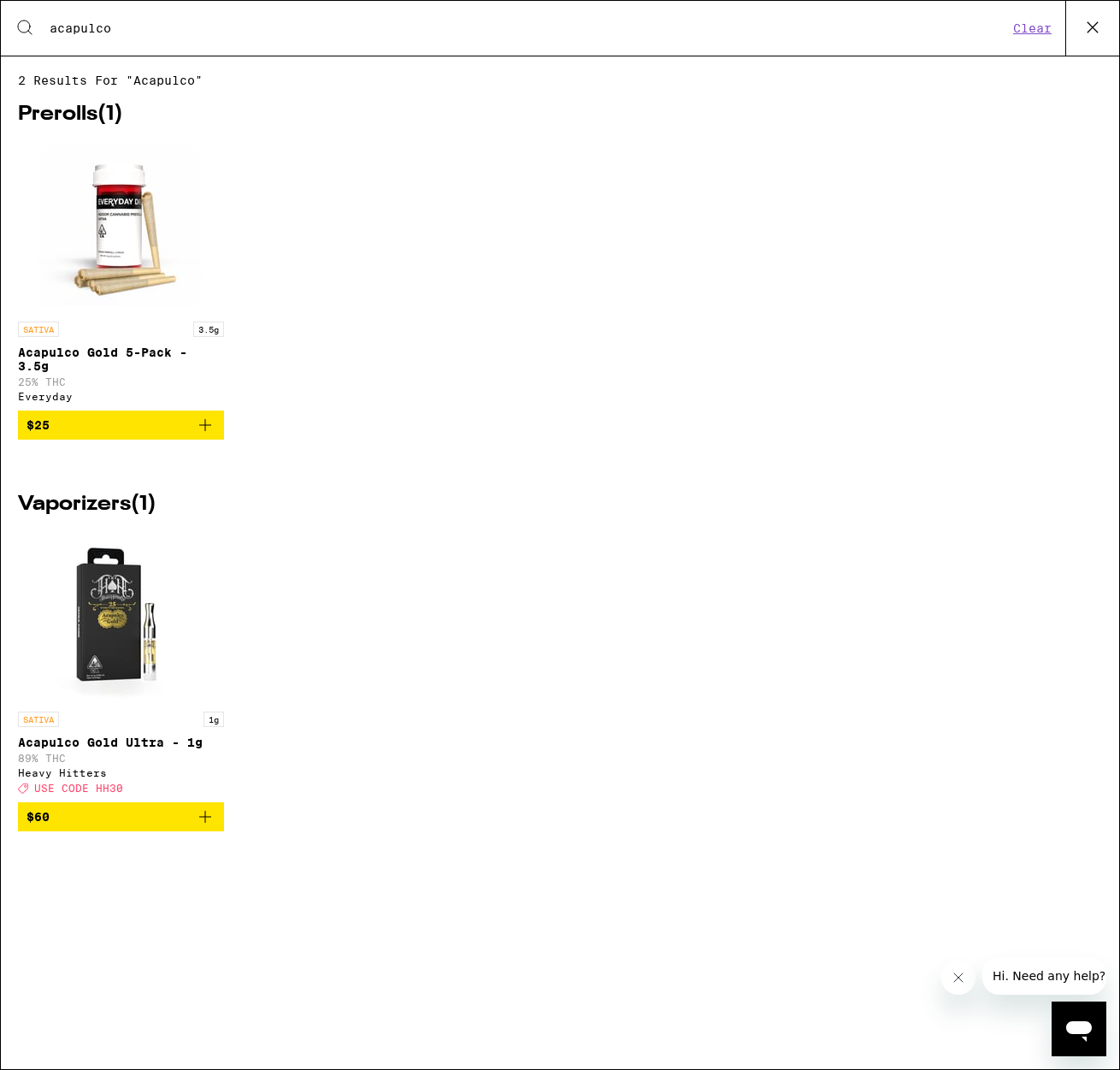
type input "acapulco"
